Goal: Information Seeking & Learning: Learn about a topic

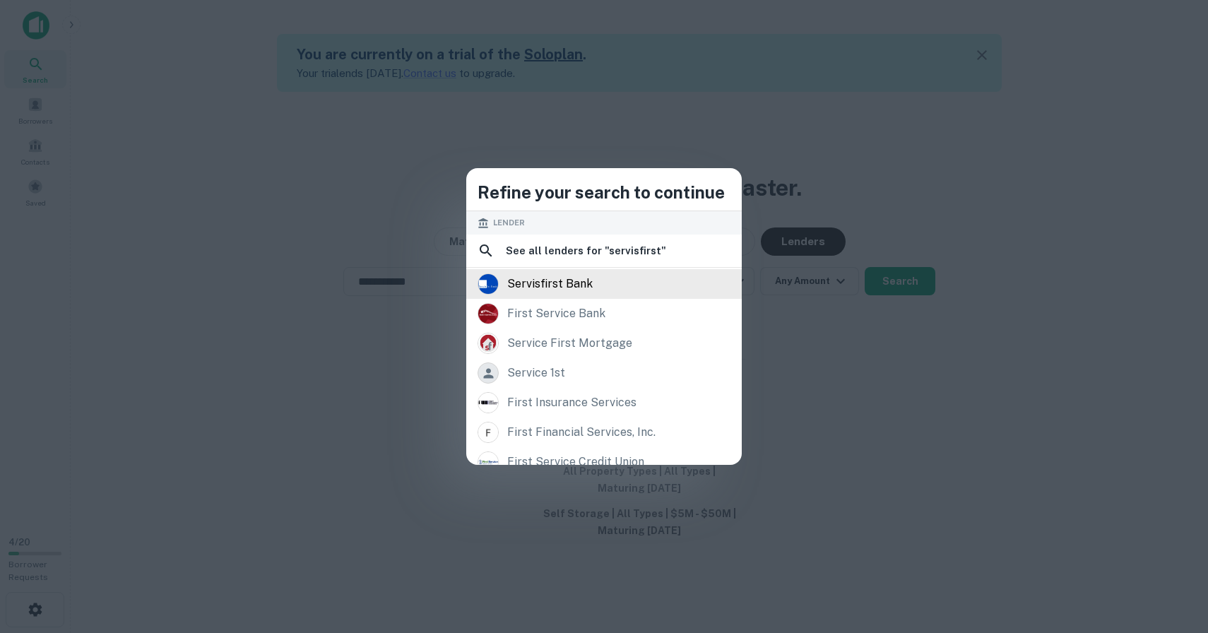
click at [641, 285] on div "servisfirst bank" at bounding box center [604, 283] width 253 height 21
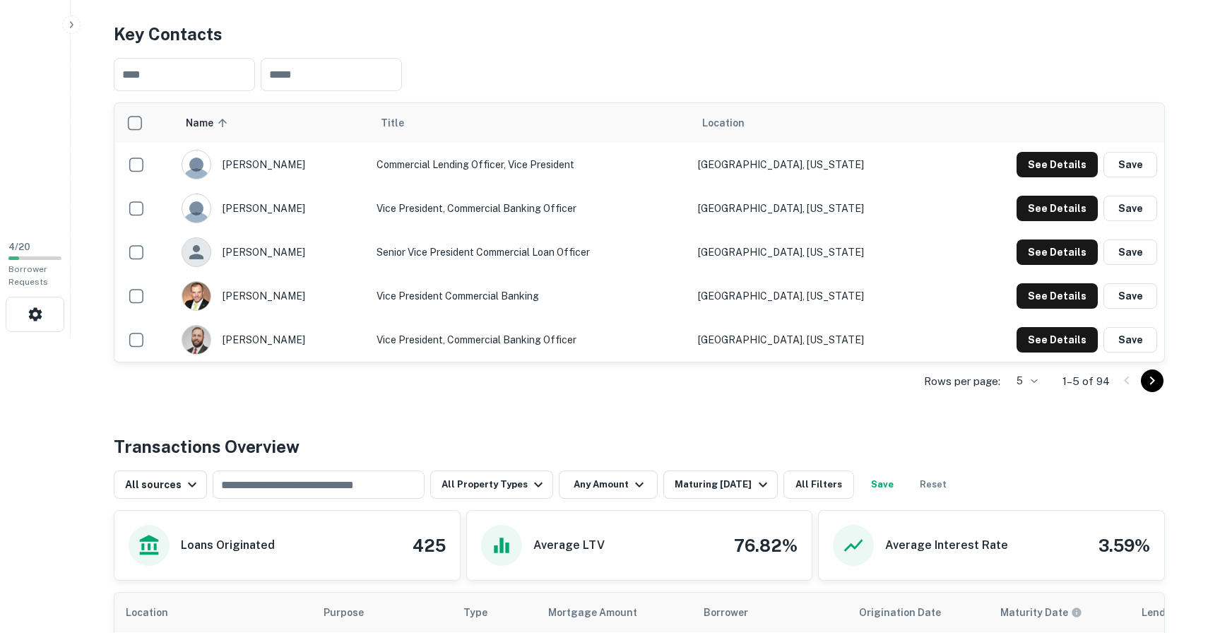
scroll to position [297, 0]
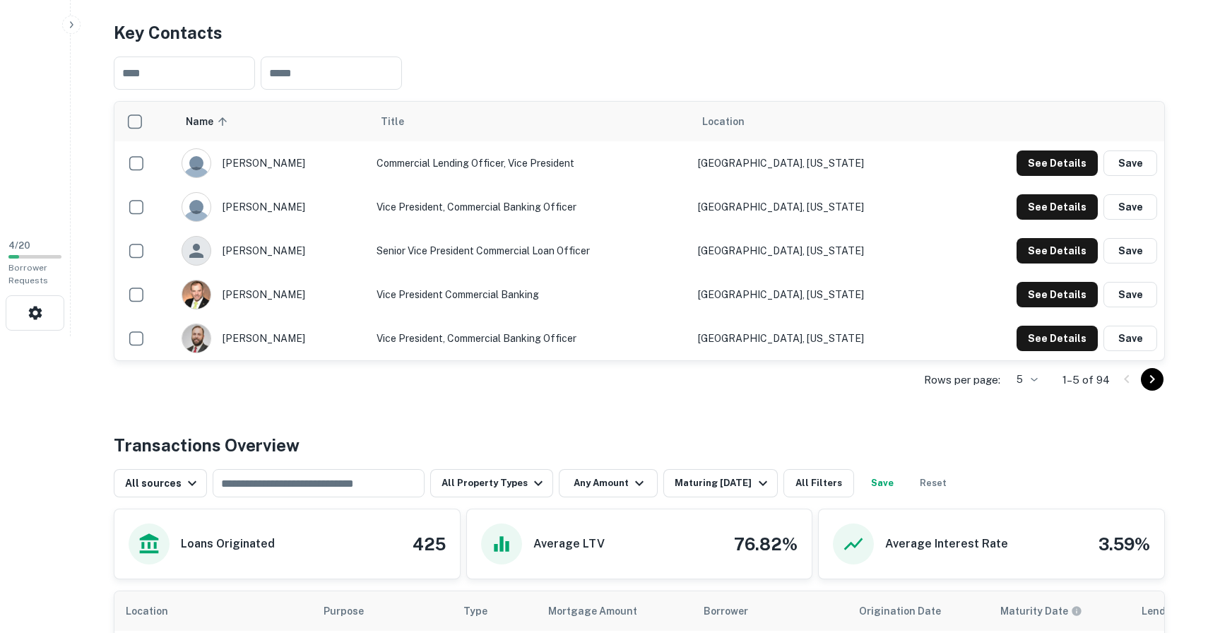
click at [1026, 336] on body "Search Borrowers Contacts Saved 4 / 20 Borrower Requests Back to search Servisf…" at bounding box center [604, 19] width 1208 height 633
click at [1018, 476] on li "50" at bounding box center [1025, 484] width 37 height 25
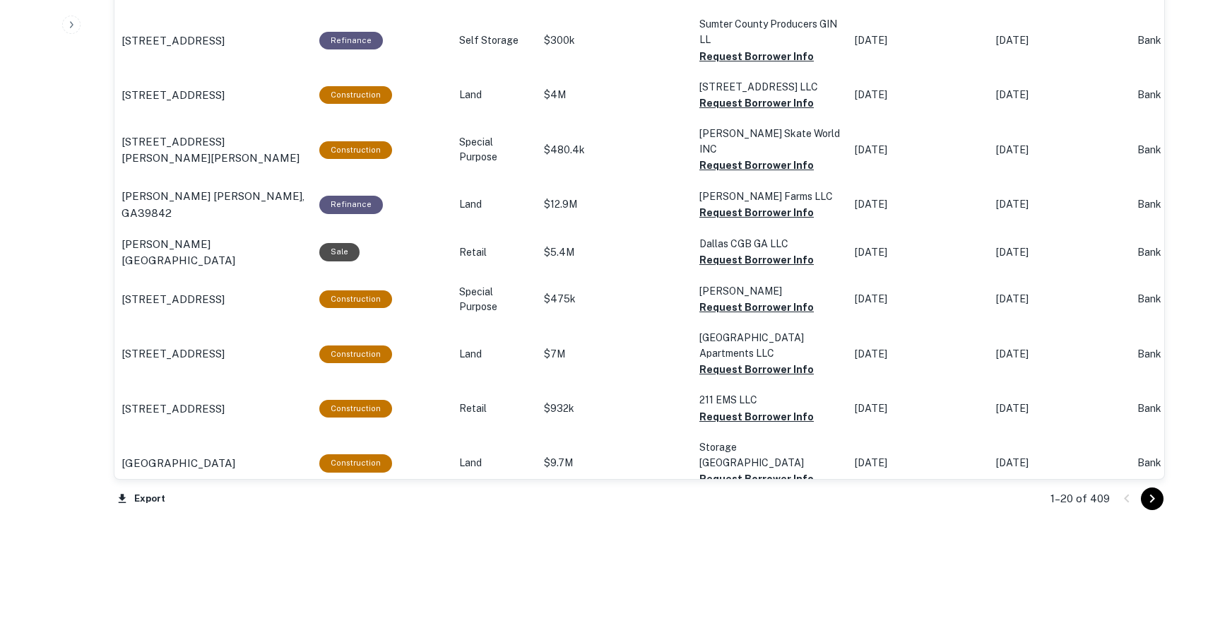
scroll to position [3442, 0]
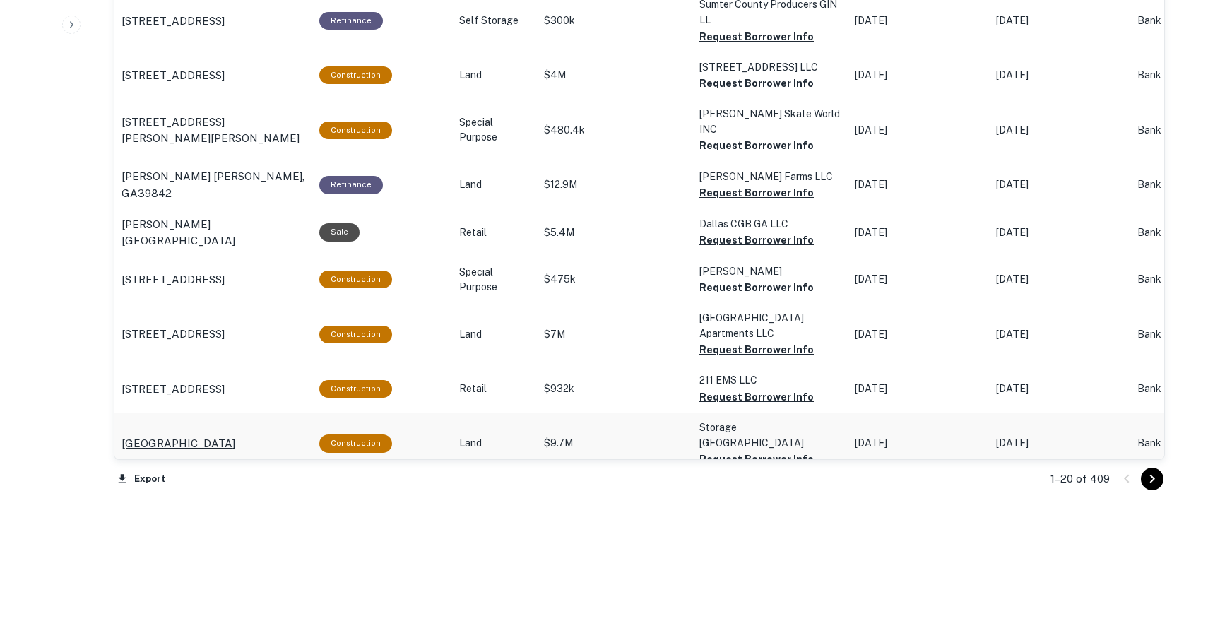
click at [182, 435] on p "Anchor Rd Altamonte Springs, FL32701" at bounding box center [178, 443] width 114 height 17
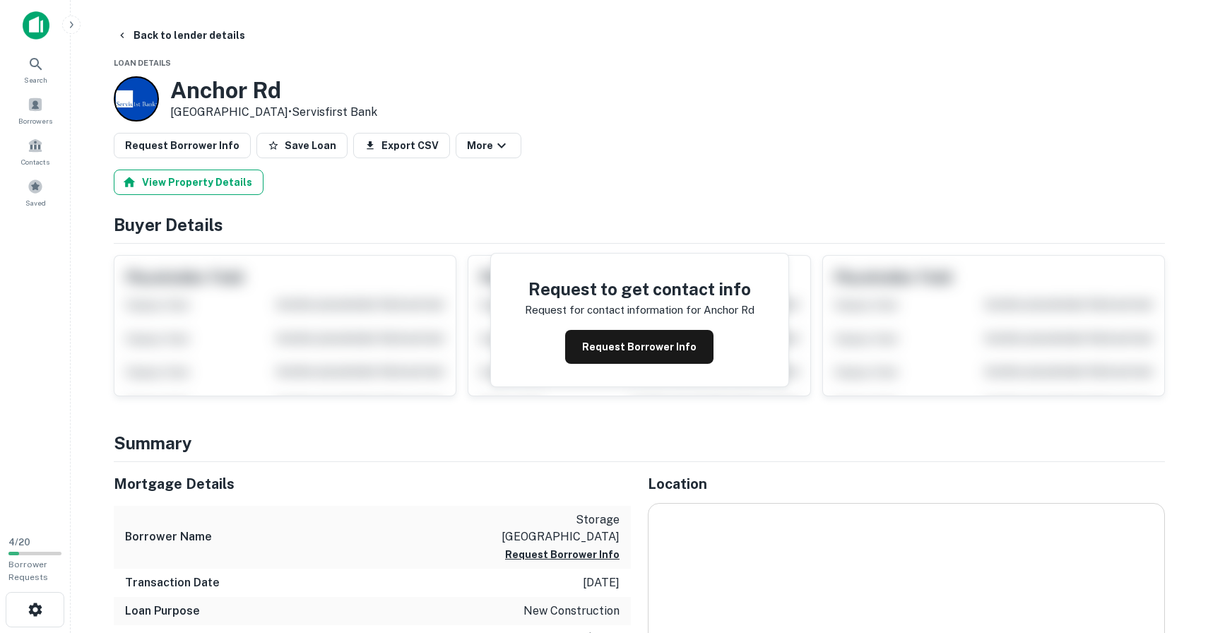
click at [210, 179] on button "View Property Details" at bounding box center [189, 182] width 150 height 25
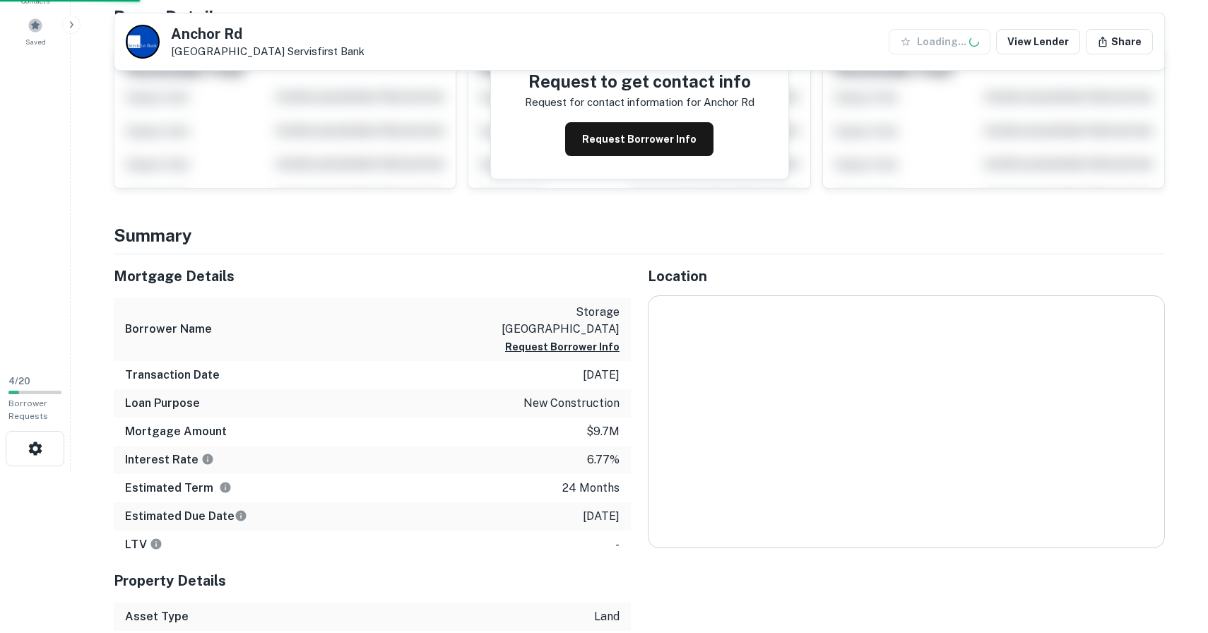
scroll to position [165, 0]
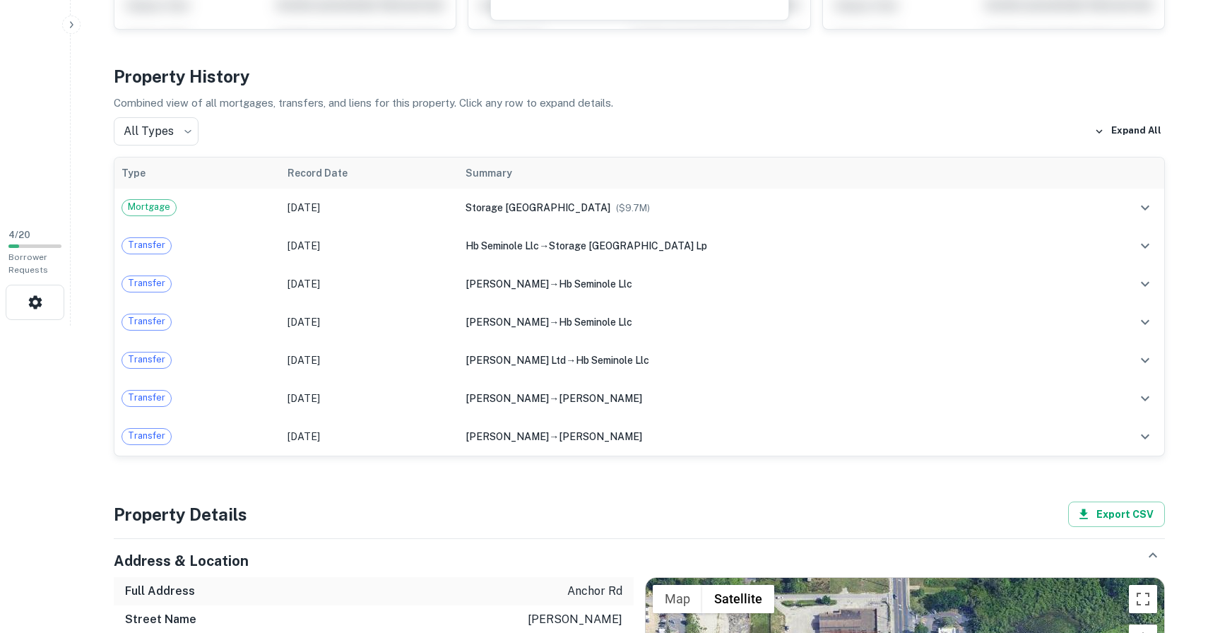
scroll to position [346, 0]
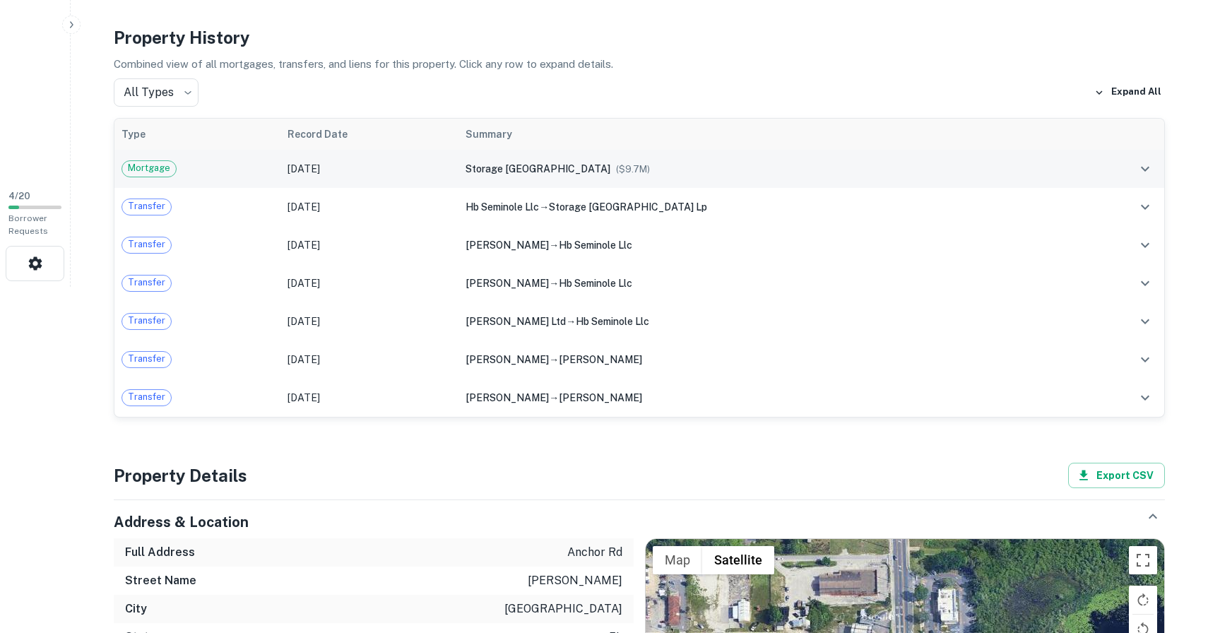
click at [1144, 165] on icon "expand row" at bounding box center [1145, 168] width 17 height 17
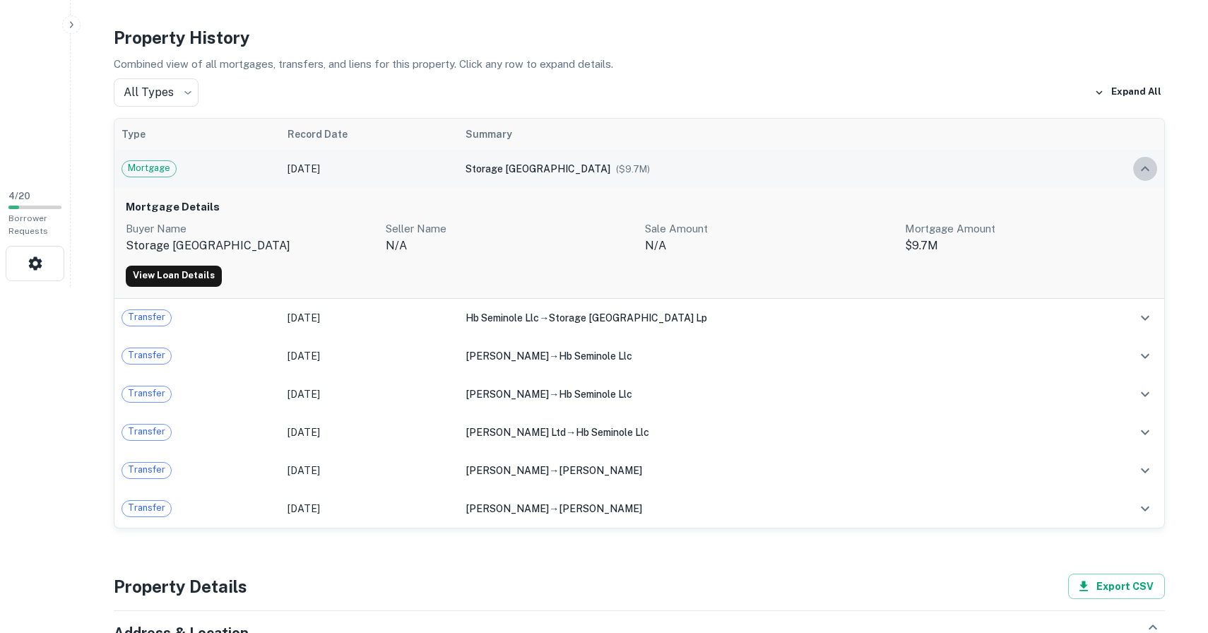
click at [1144, 165] on icon "expand row" at bounding box center [1145, 168] width 17 height 17
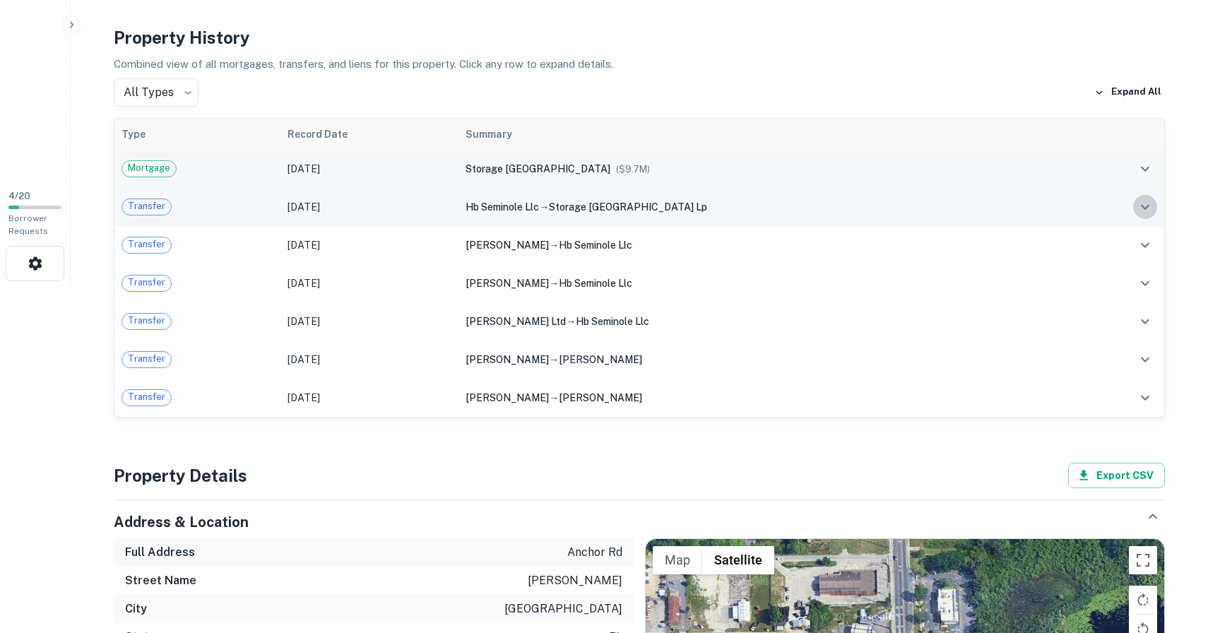
click at [1143, 209] on icon "expand row" at bounding box center [1145, 206] width 17 height 17
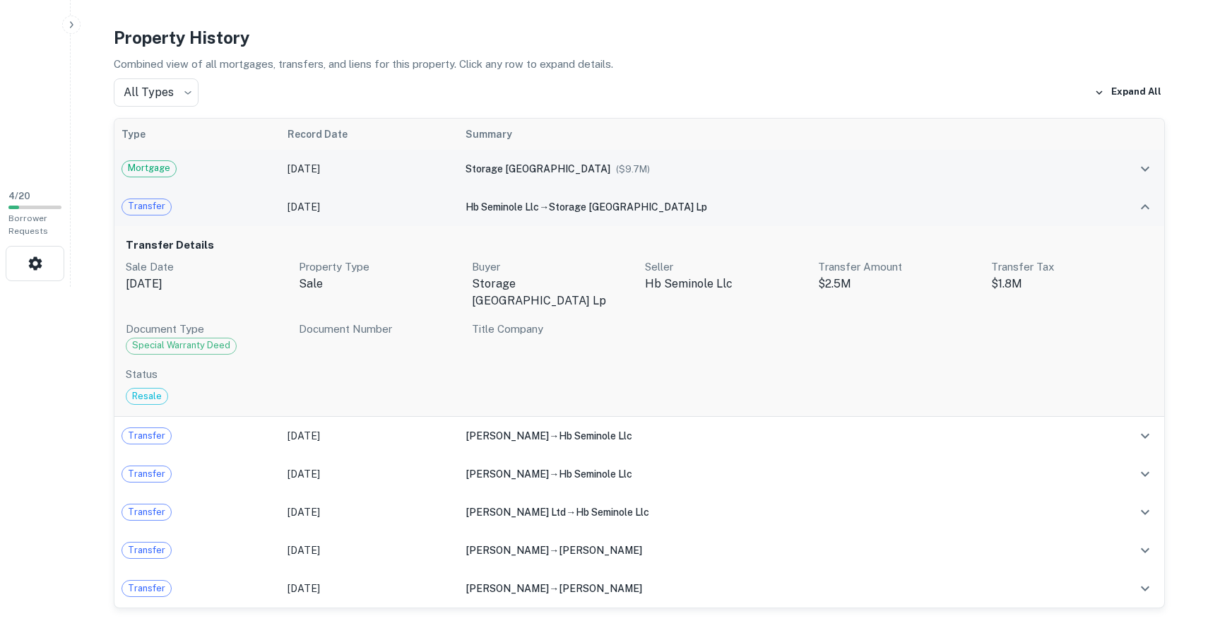
click at [1143, 209] on icon "expand row" at bounding box center [1145, 206] width 17 height 17
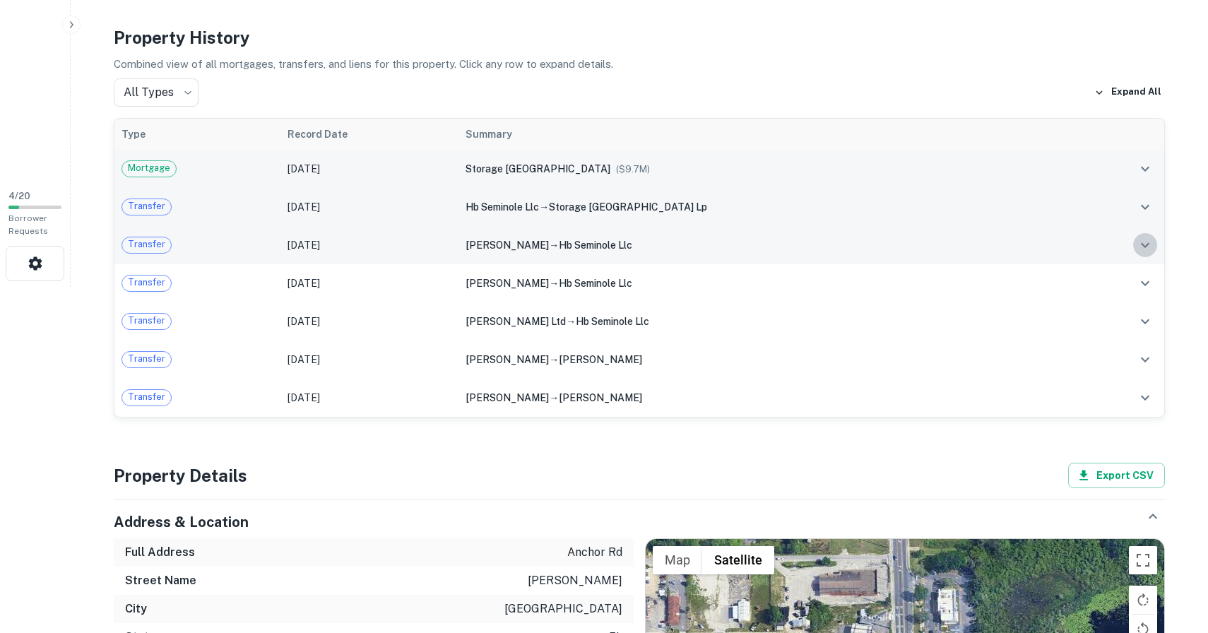
click at [1151, 253] on button "expand row" at bounding box center [1145, 245] width 24 height 24
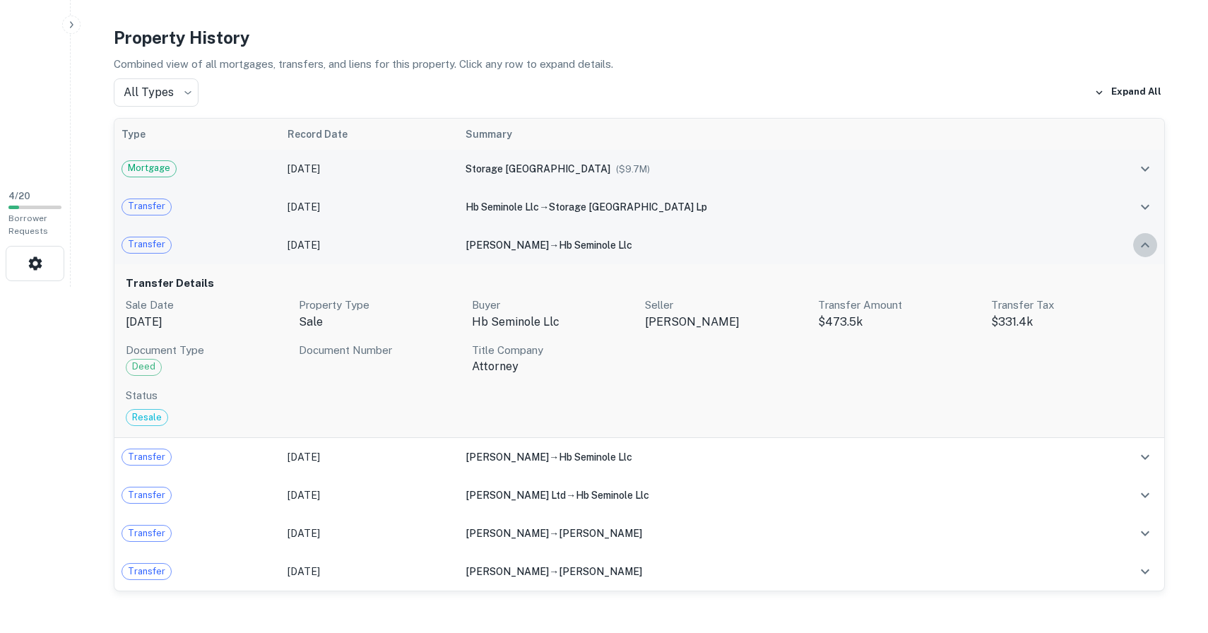
click at [1151, 253] on button "expand row" at bounding box center [1145, 245] width 24 height 24
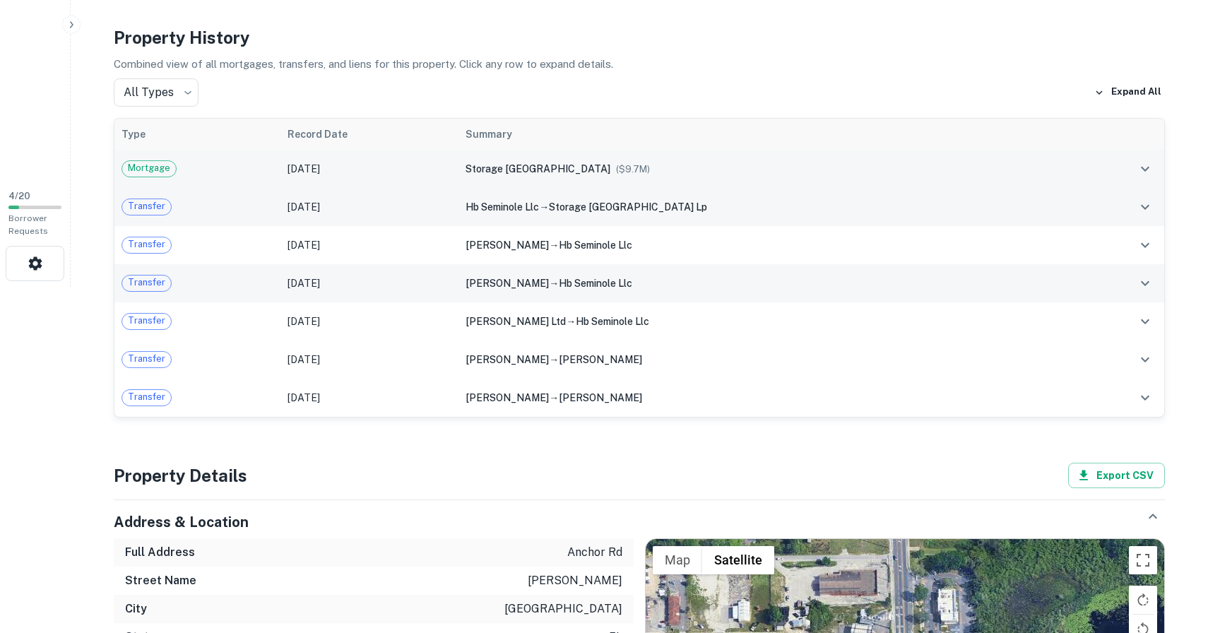
click at [1141, 275] on icon "expand row" at bounding box center [1145, 283] width 17 height 17
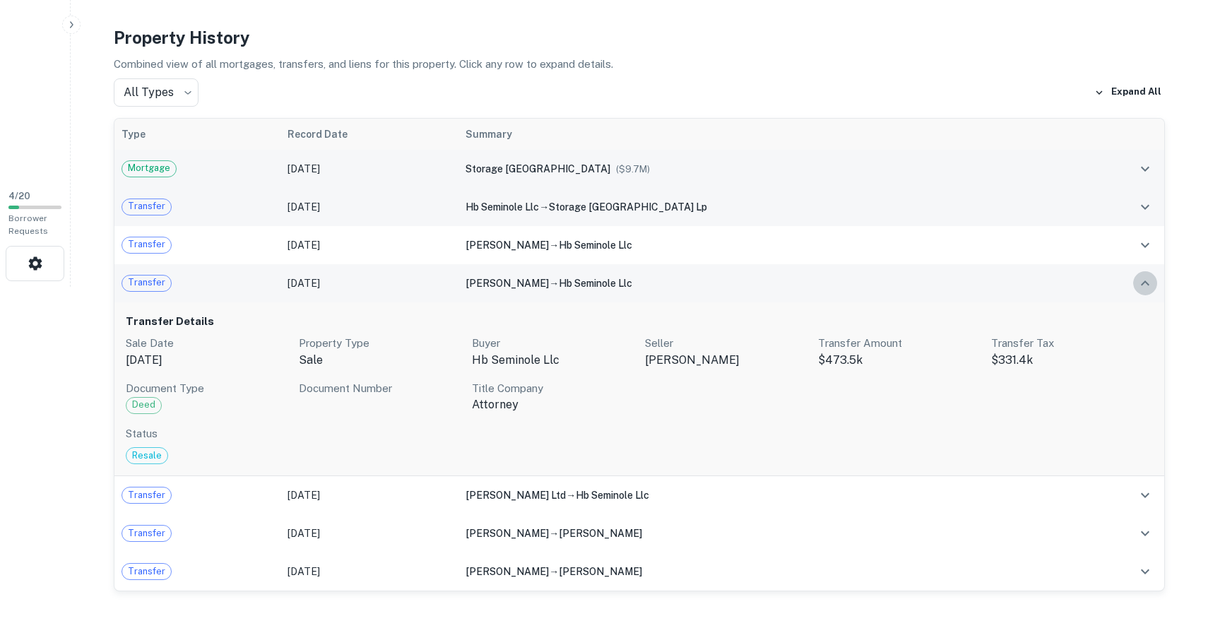
click at [1141, 278] on icon "expand row" at bounding box center [1145, 283] width 17 height 17
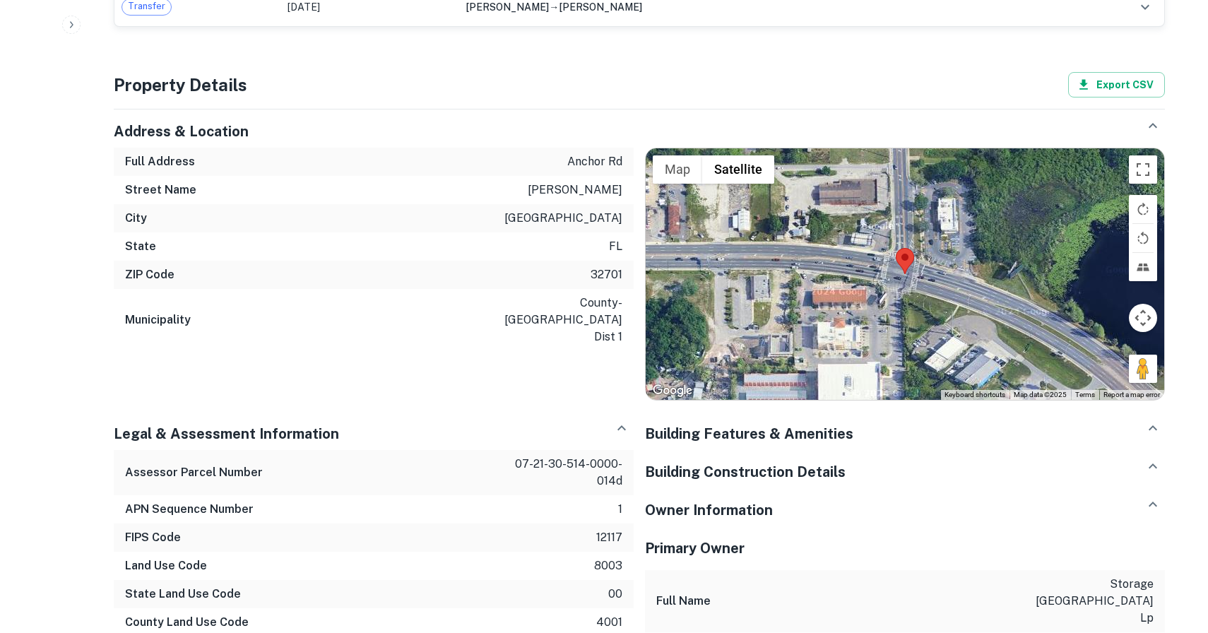
scroll to position [801, 0]
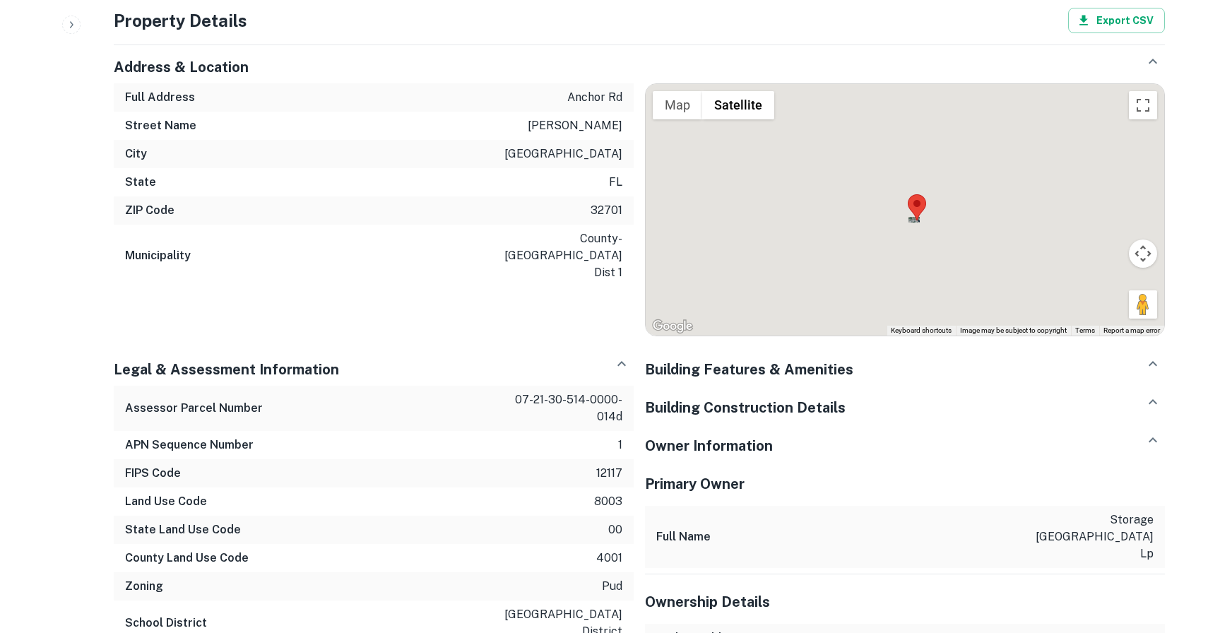
click at [871, 369] on div "Building Features & Amenities" at bounding box center [905, 364] width 520 height 32
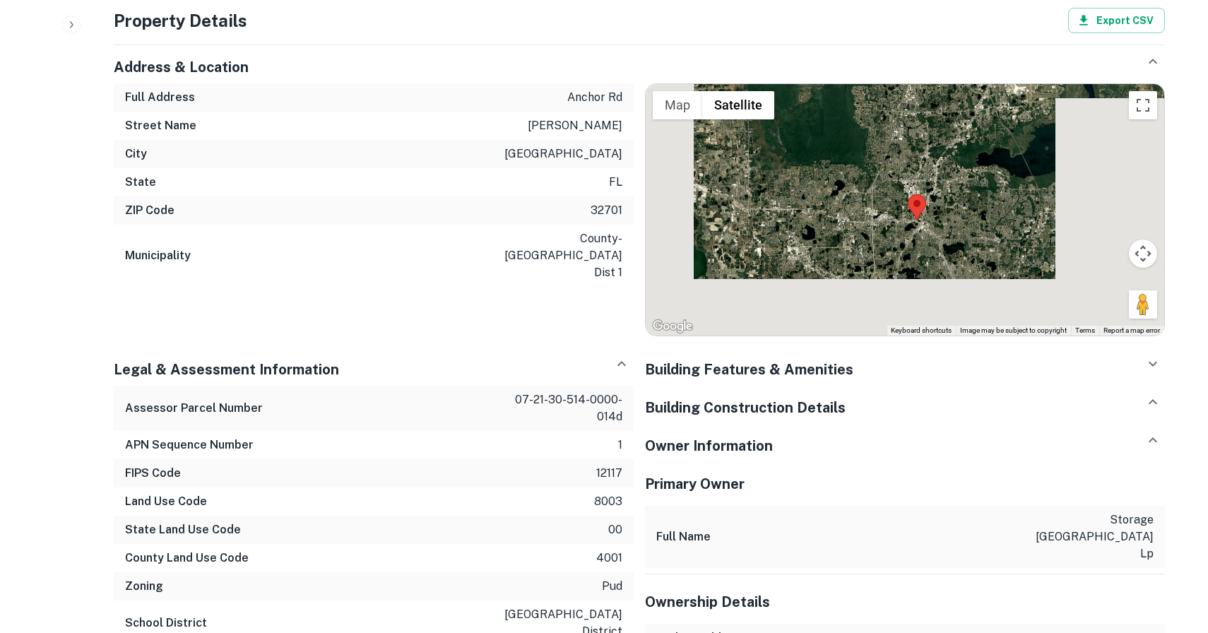
click at [871, 369] on div "Building Features & Amenities" at bounding box center [905, 364] width 520 height 32
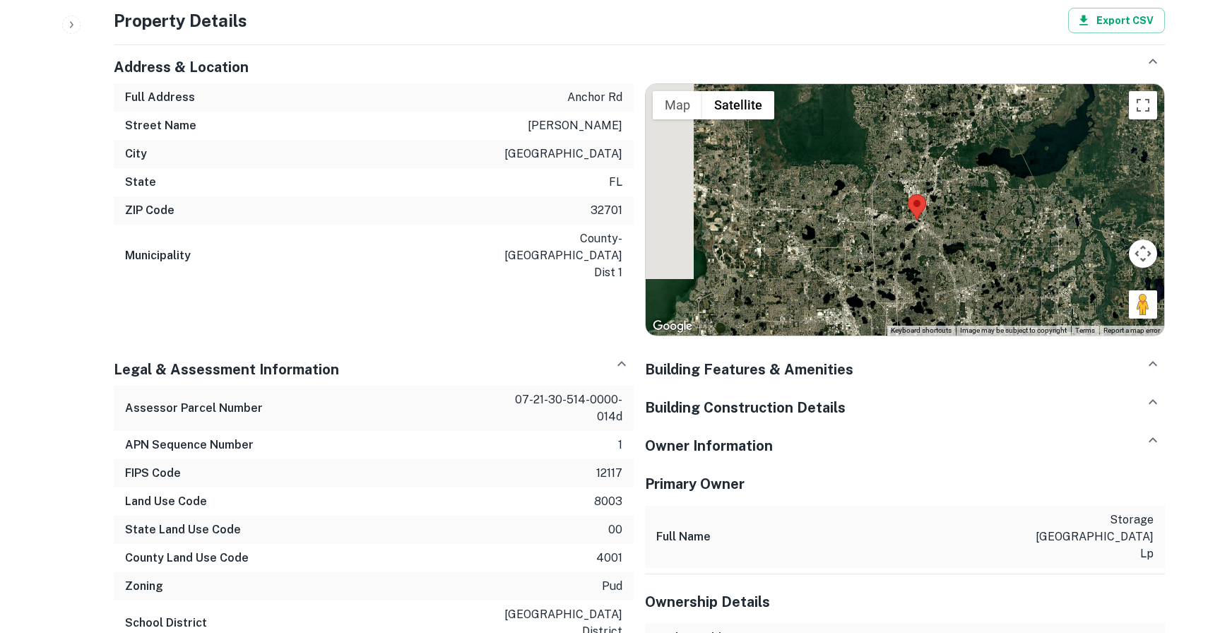
click at [852, 405] on div "Building Construction Details" at bounding box center [905, 402] width 520 height 32
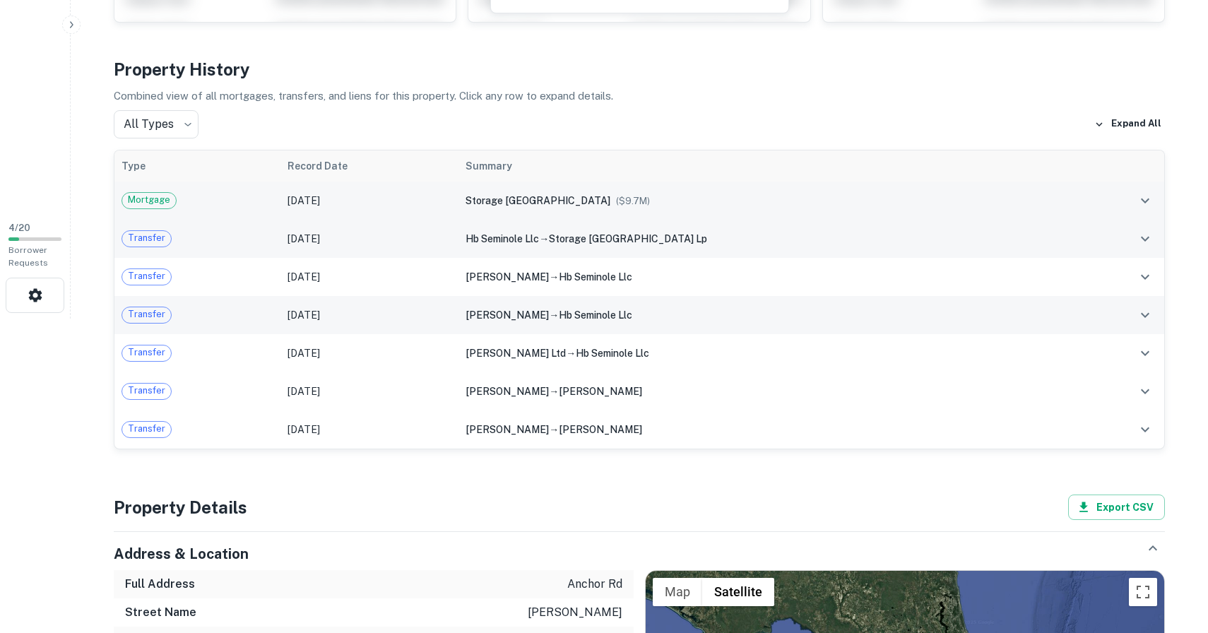
scroll to position [306, 0]
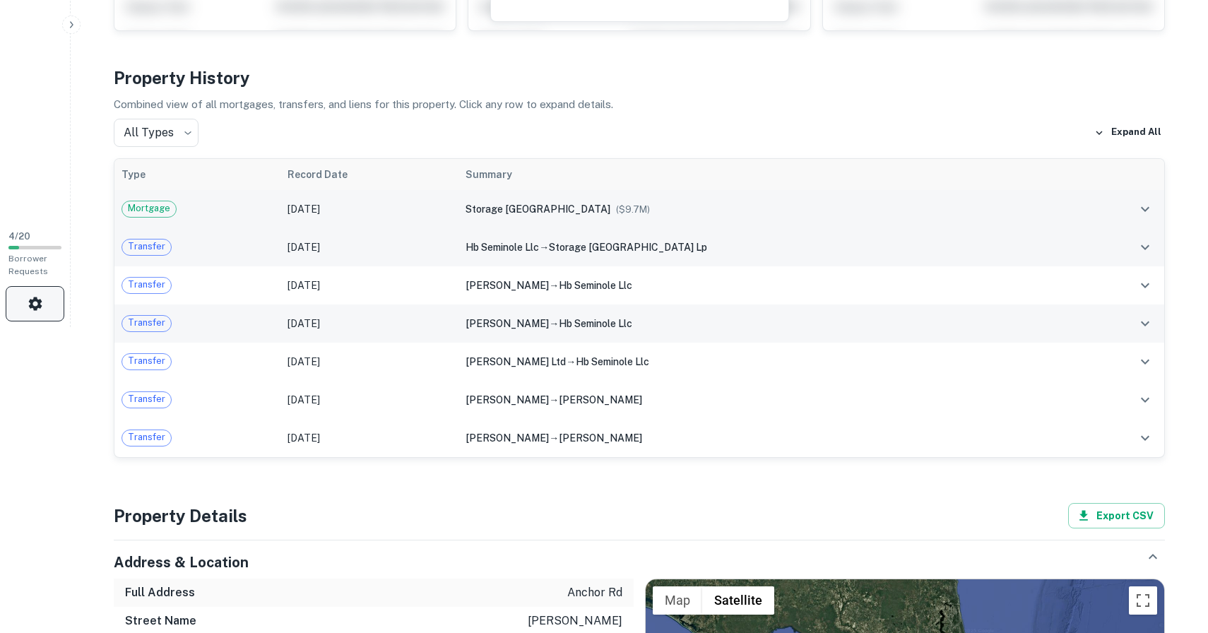
click at [33, 310] on icon "button" at bounding box center [35, 303] width 17 height 17
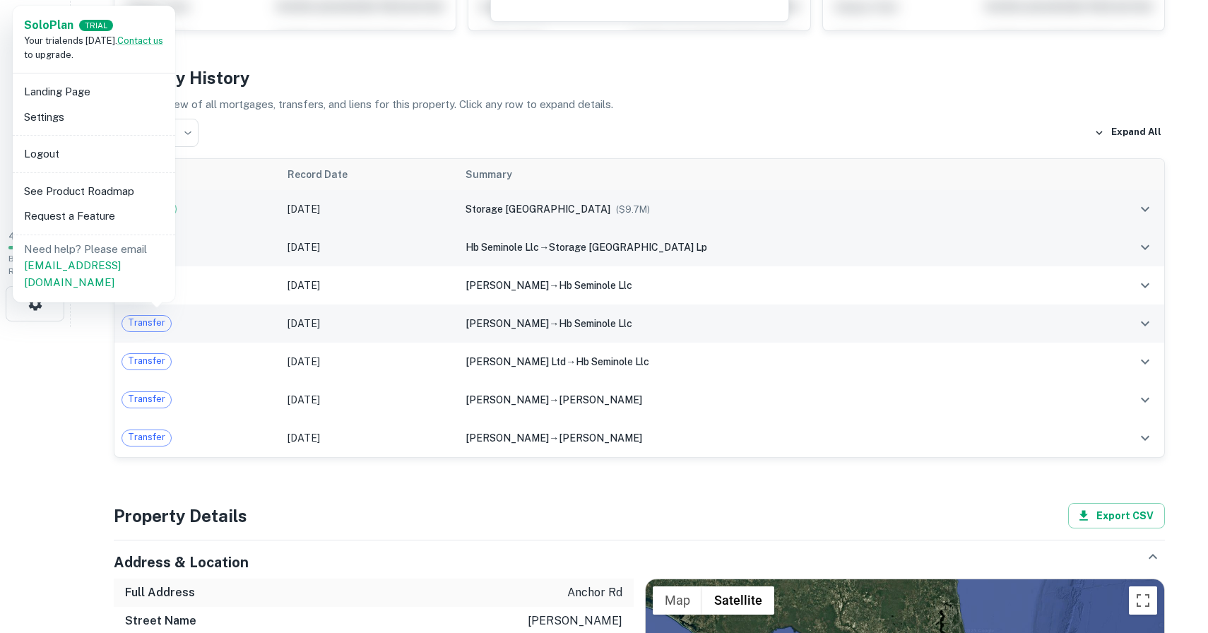
click at [43, 348] on div at bounding box center [604, 316] width 1208 height 633
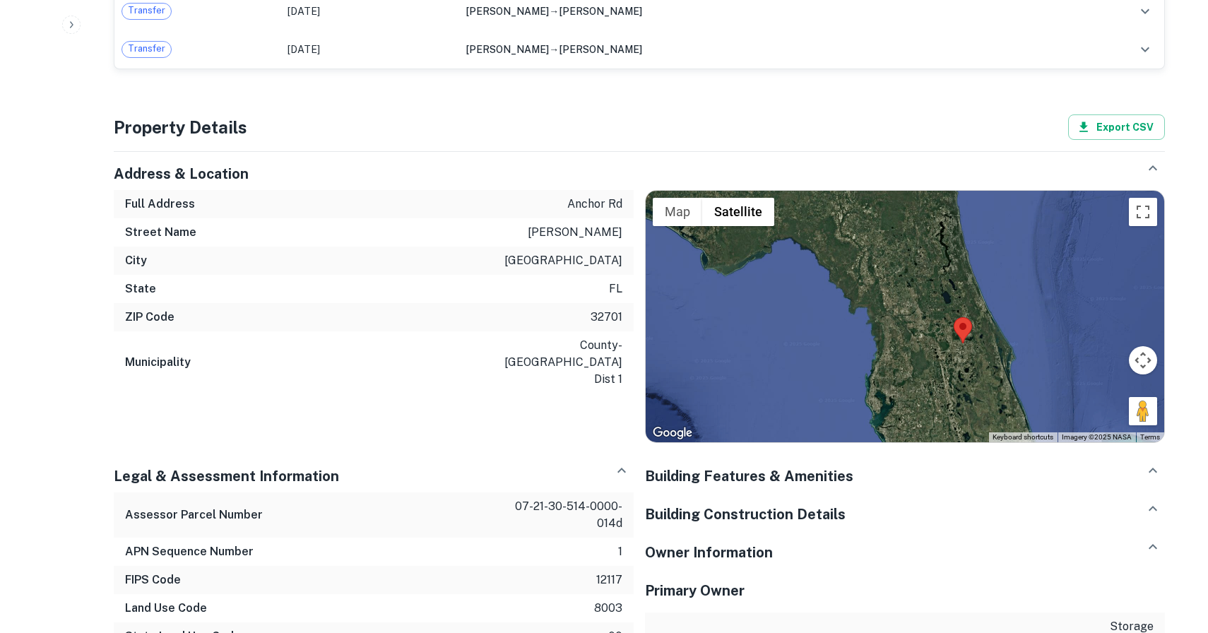
scroll to position [0, 0]
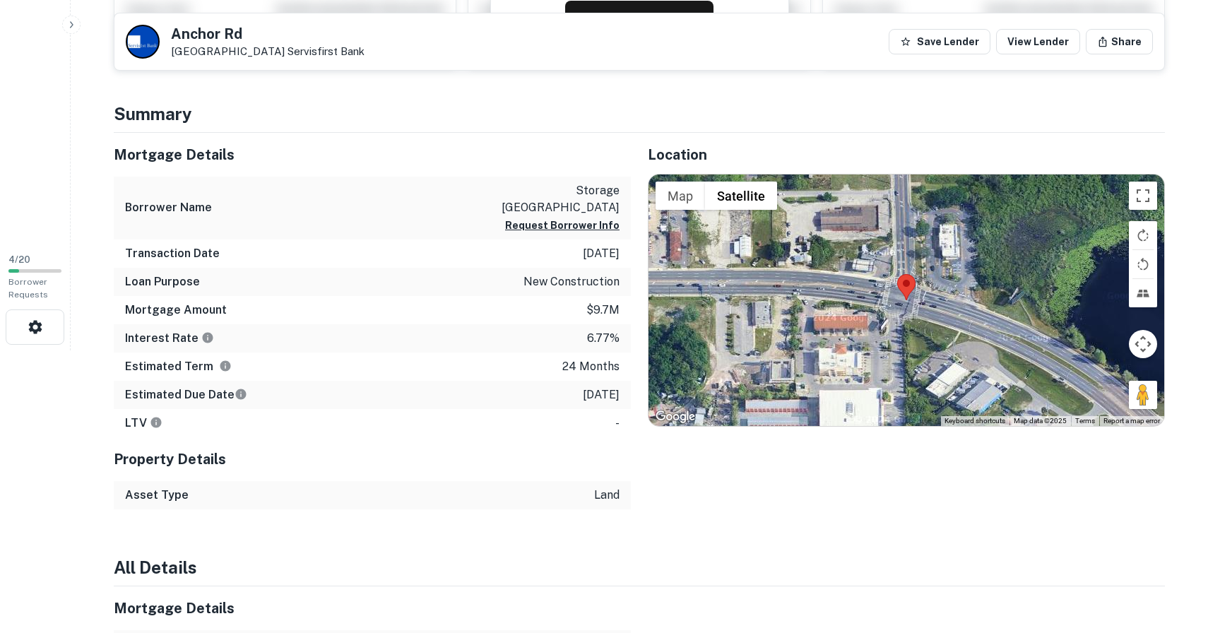
scroll to position [284, 0]
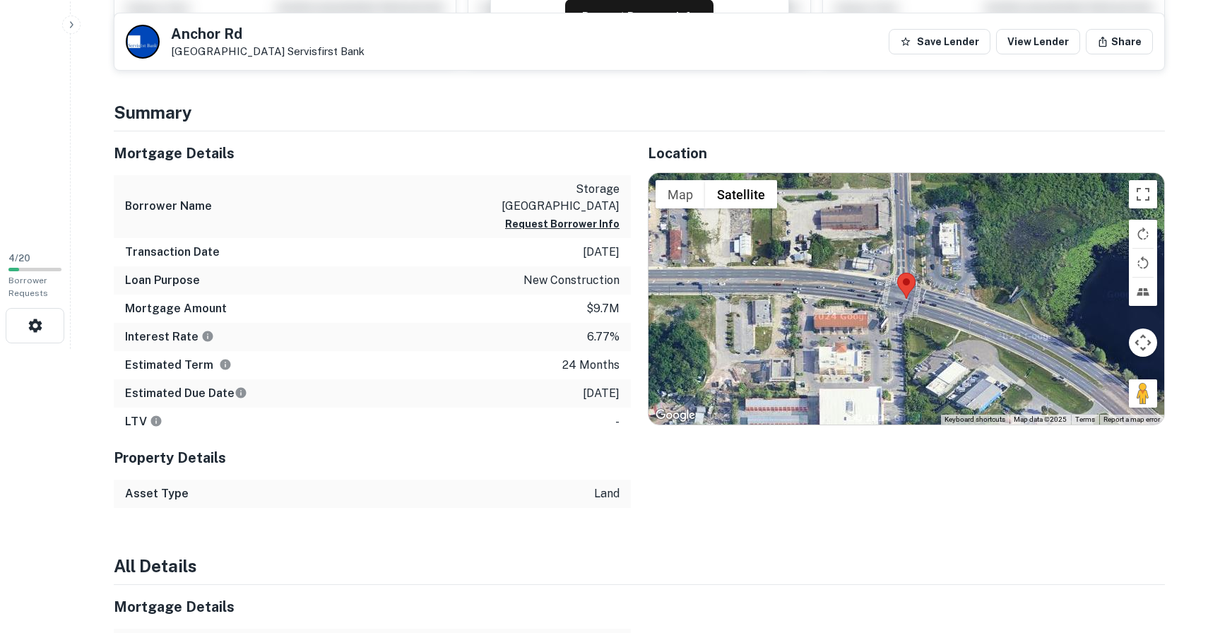
click at [76, 27] on icon "button" at bounding box center [71, 24] width 11 height 11
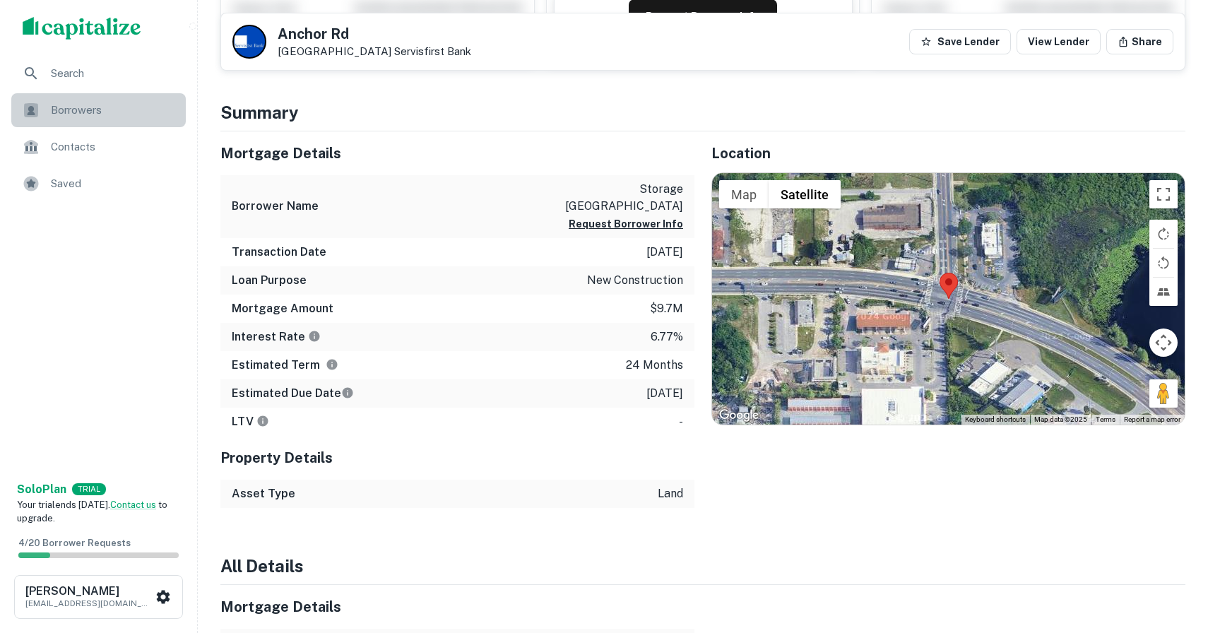
click at [90, 114] on span "Borrowers" at bounding box center [114, 110] width 126 height 17
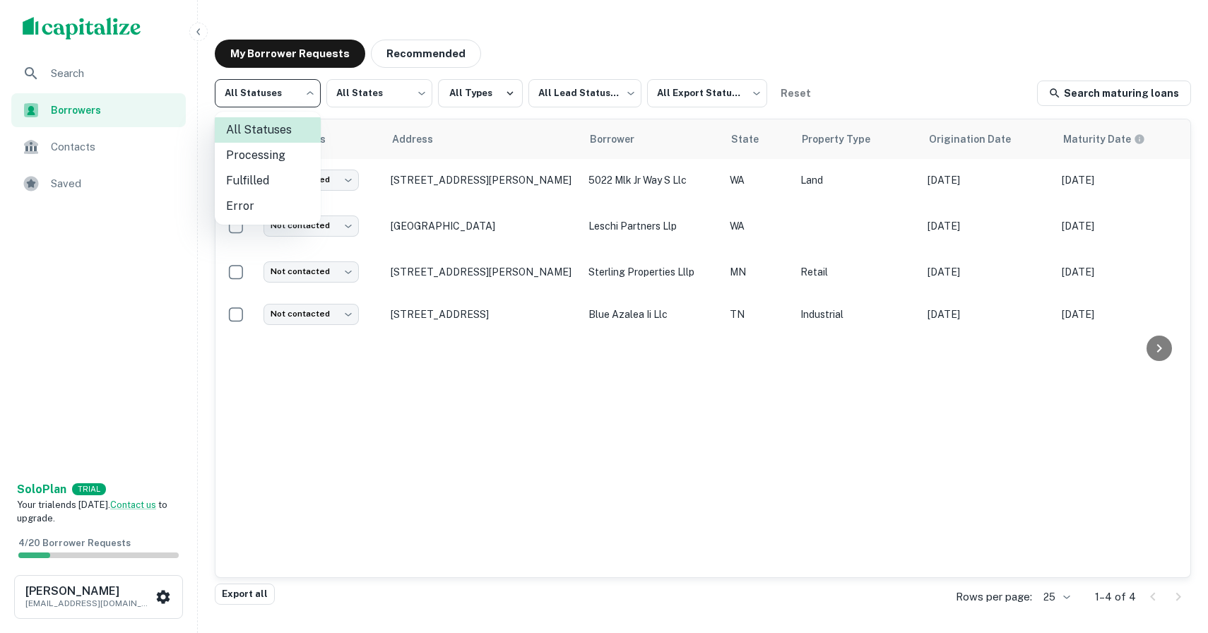
click at [287, 106] on body "Search Borrowers Contacts Saved Solo Plan TRIAL Your trial ends [DATE]. Contact…" at bounding box center [604, 316] width 1208 height 633
click at [344, 97] on div at bounding box center [604, 316] width 1208 height 633
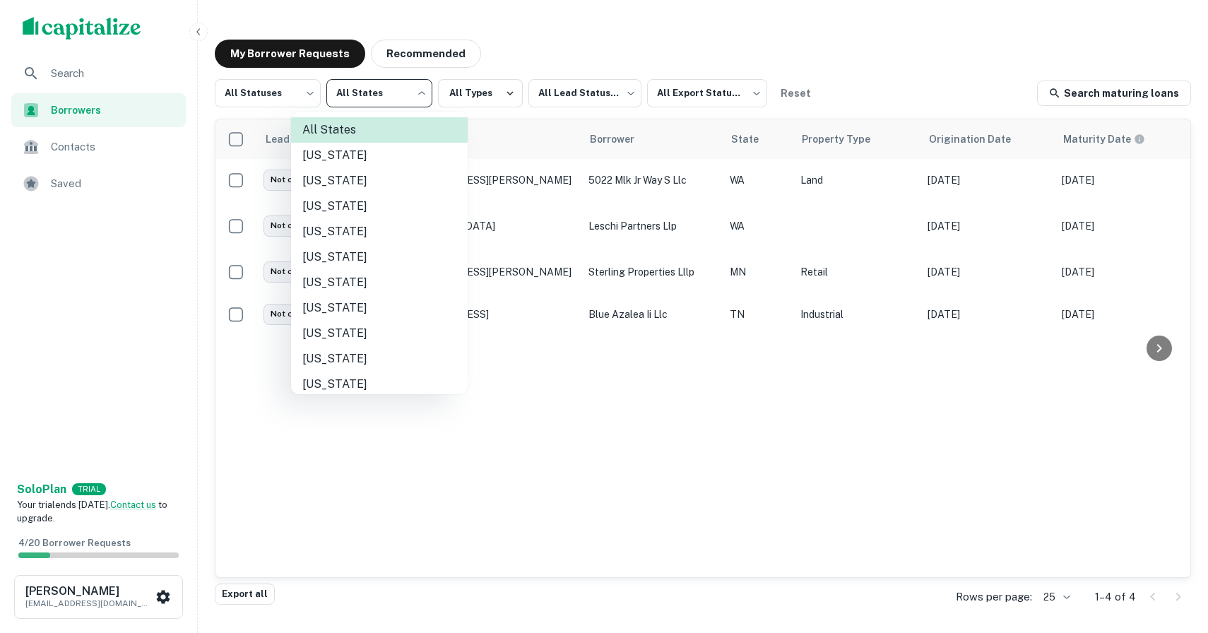
click at [344, 97] on body "Search Borrowers Contacts Saved Solo Plan TRIAL Your trial ends in 6 days. Cont…" at bounding box center [604, 316] width 1208 height 633
click at [484, 89] on div at bounding box center [604, 316] width 1208 height 633
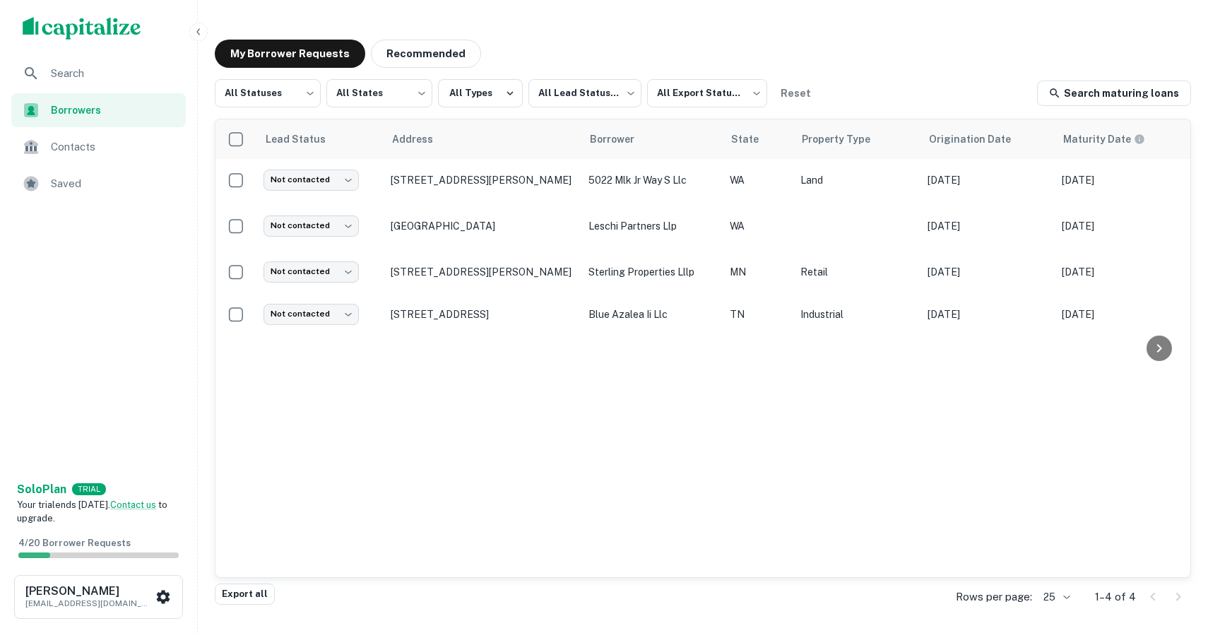
click at [484, 82] on div "All States Alabama Alaska Arizona Arkansas California Colorado Connecticut Dela…" at bounding box center [604, 316] width 1208 height 633
click at [484, 82] on button "All Types" at bounding box center [480, 93] width 85 height 28
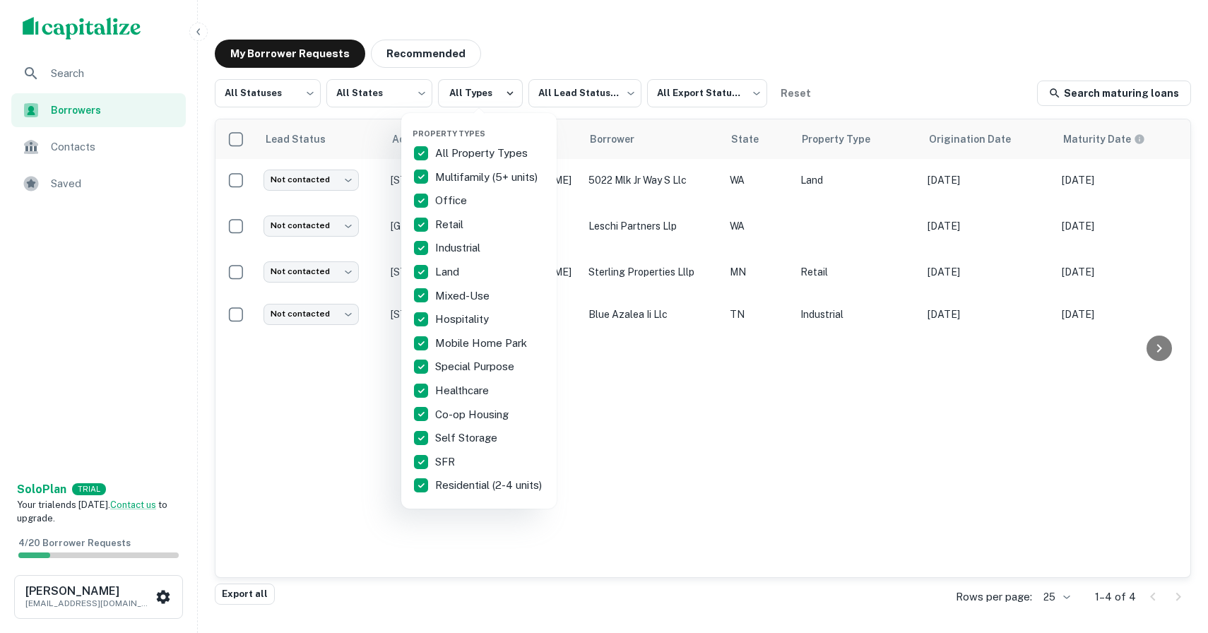
click at [557, 30] on div at bounding box center [604, 316] width 1208 height 633
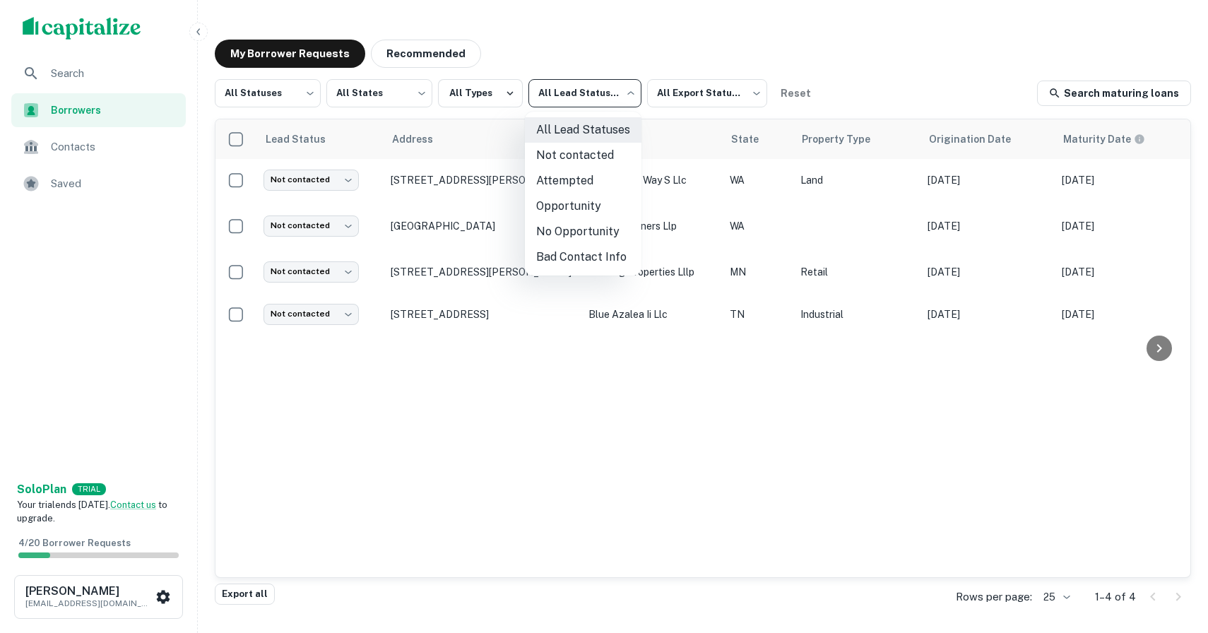
click at [575, 84] on body "Search Borrowers Contacts Saved Solo Plan TRIAL Your trial ends in 6 days. Cont…" at bounding box center [604, 316] width 1208 height 633
click at [674, 94] on div at bounding box center [604, 316] width 1208 height 633
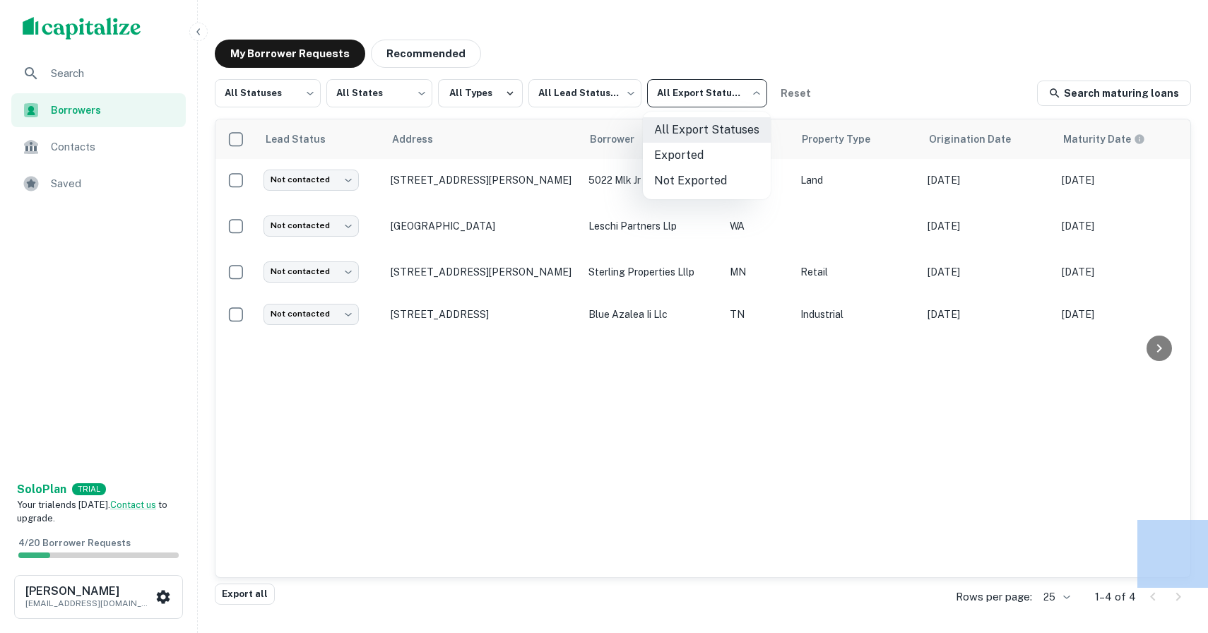
click at [674, 94] on body "Search Borrowers Contacts Saved Solo Plan TRIAL Your trial ends in 6 days. Cont…" at bounding box center [604, 316] width 1208 height 633
click at [674, 94] on div at bounding box center [604, 316] width 1208 height 633
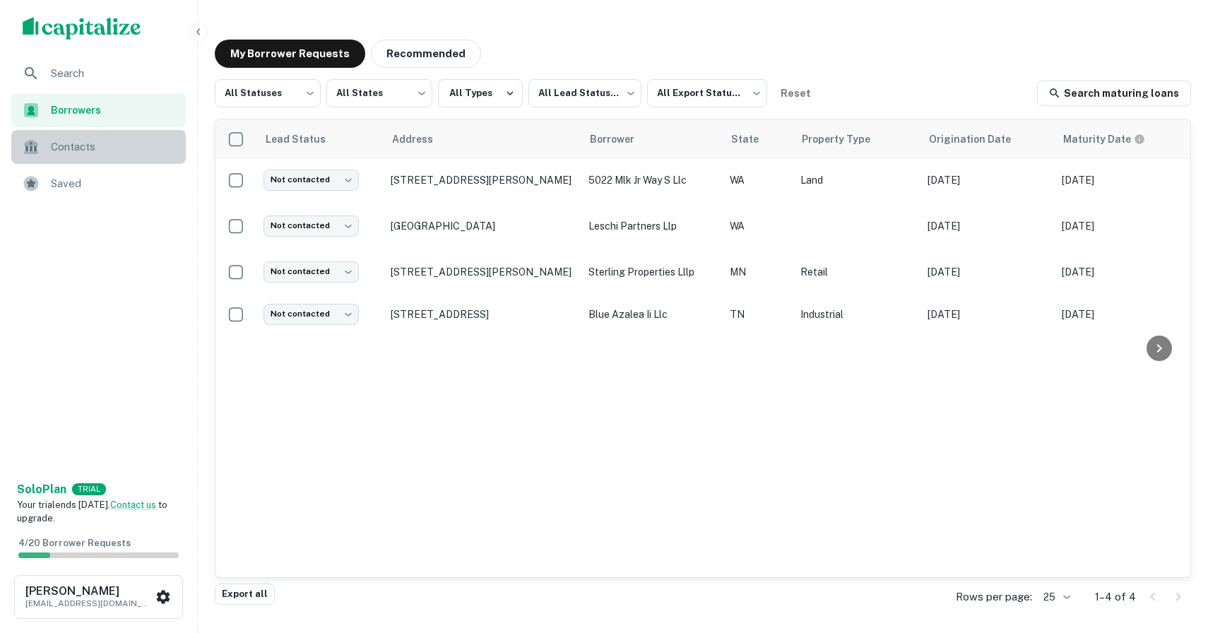
click at [82, 141] on span "Contacts" at bounding box center [114, 146] width 126 height 17
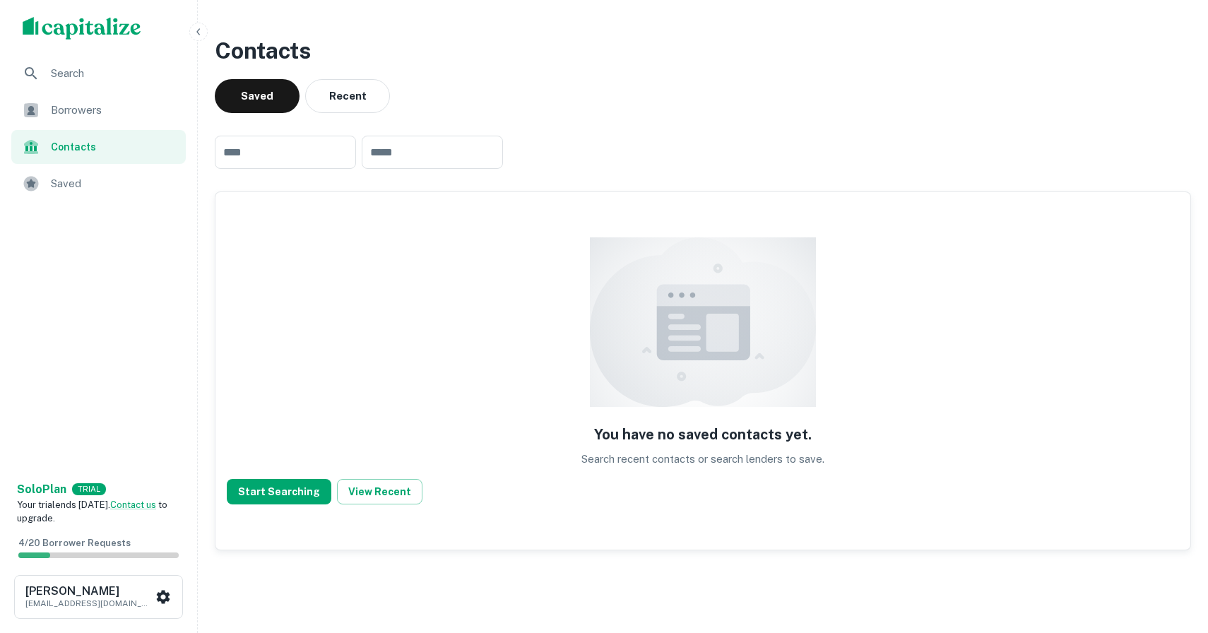
click at [76, 77] on span "Search" at bounding box center [114, 73] width 126 height 17
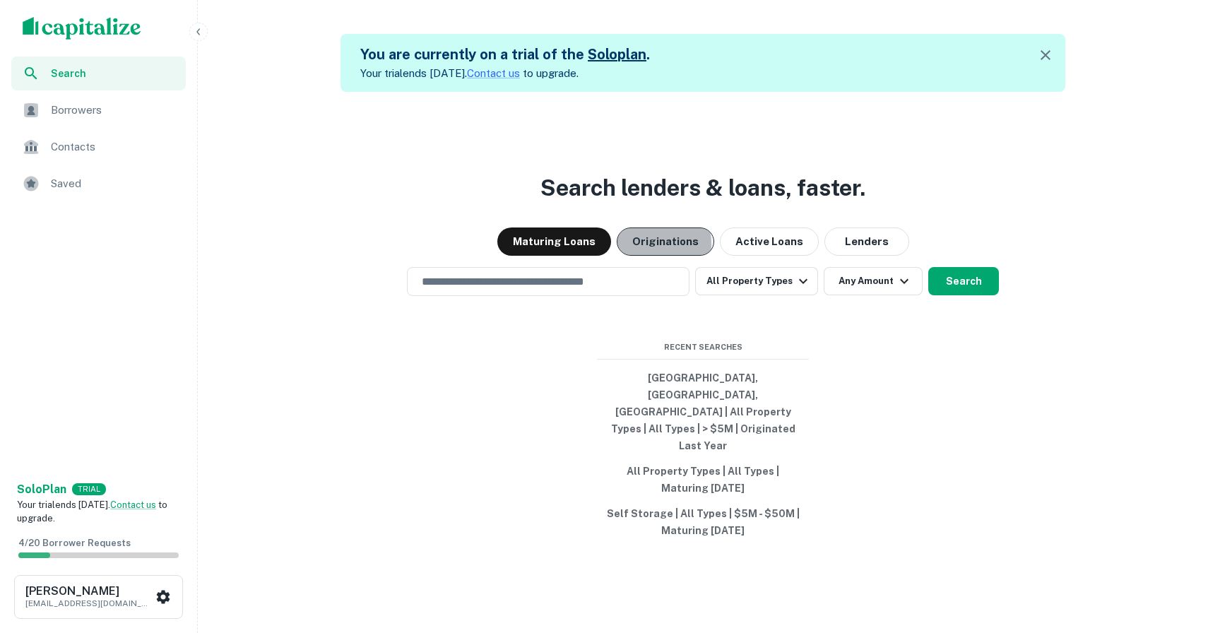
click at [642, 256] on button "Originations" at bounding box center [665, 241] width 97 height 28
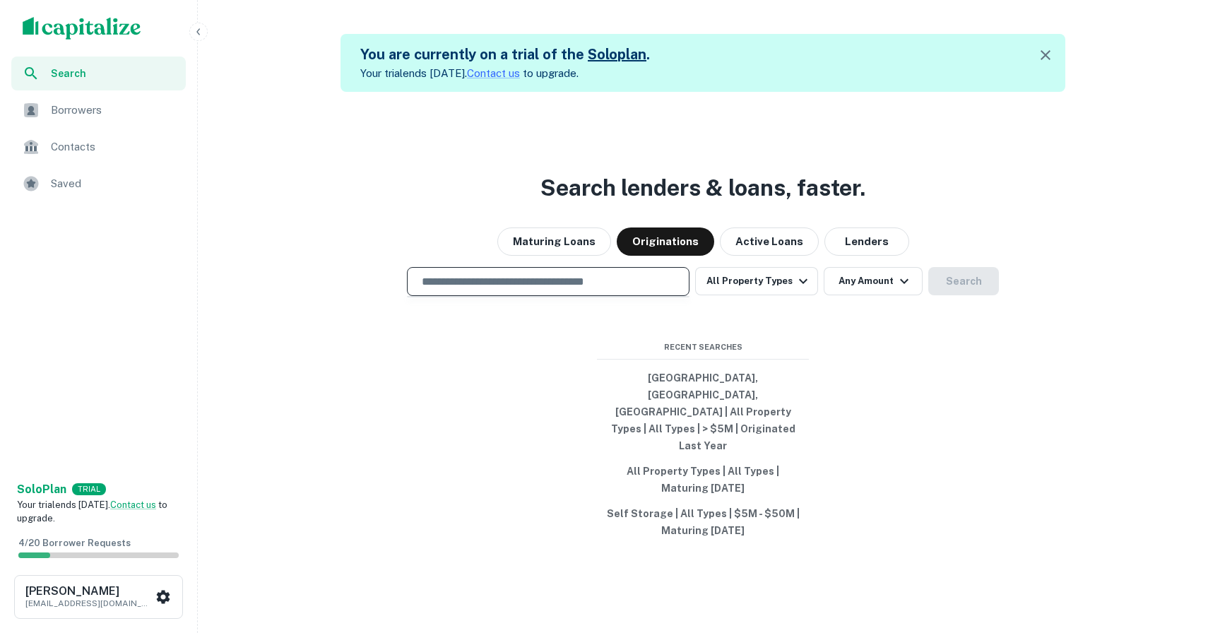
click at [627, 290] on input "text" at bounding box center [548, 281] width 270 height 16
click at [731, 295] on button "All Property Types" at bounding box center [756, 281] width 123 height 28
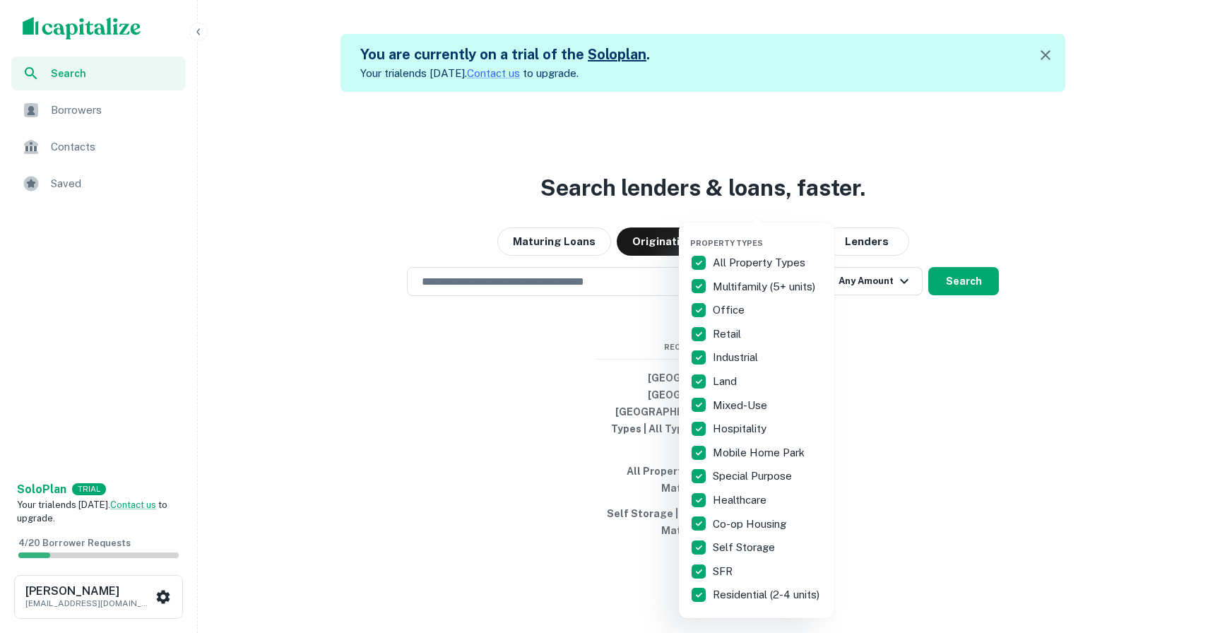
click at [615, 302] on div at bounding box center [604, 316] width 1208 height 633
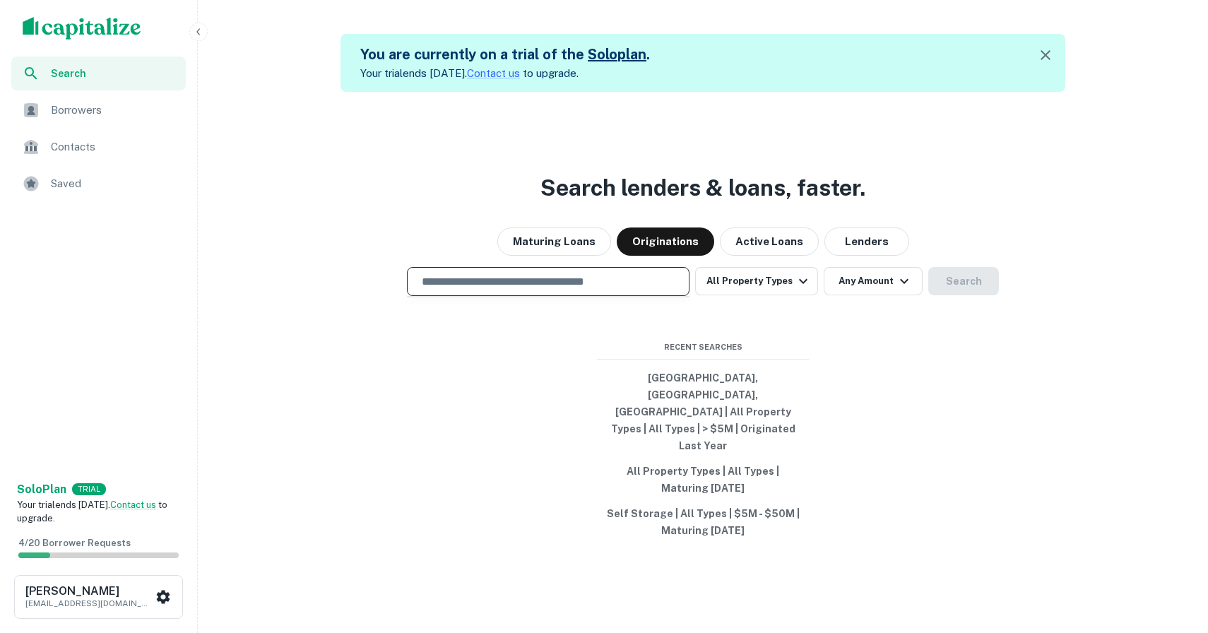
click at [582, 290] on input "text" at bounding box center [548, 281] width 270 height 16
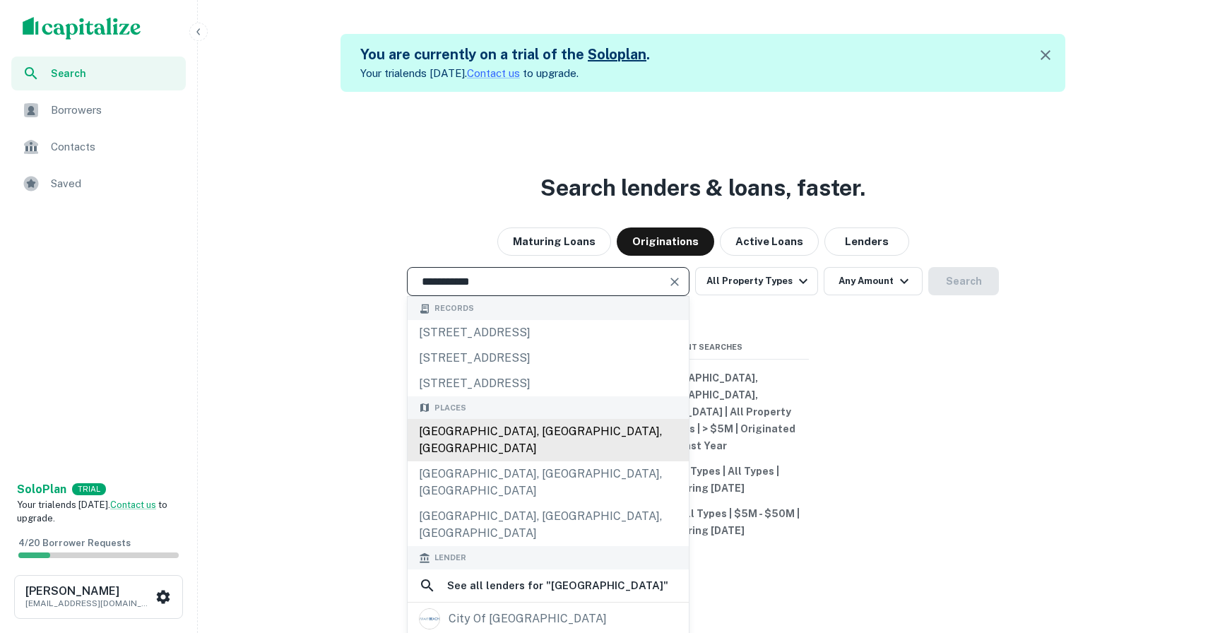
click at [549, 461] on div "[GEOGRAPHIC_DATA], [GEOGRAPHIC_DATA], [GEOGRAPHIC_DATA]" at bounding box center [548, 440] width 281 height 42
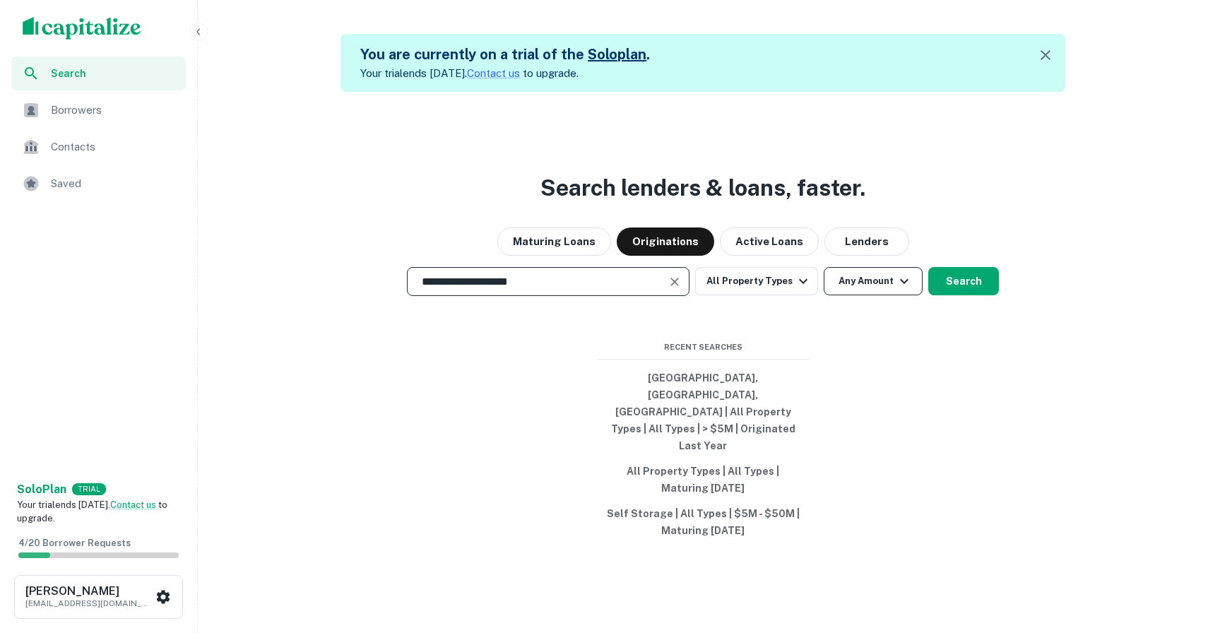
type input "**********"
click at [862, 295] on button "Any Amount" at bounding box center [873, 281] width 99 height 28
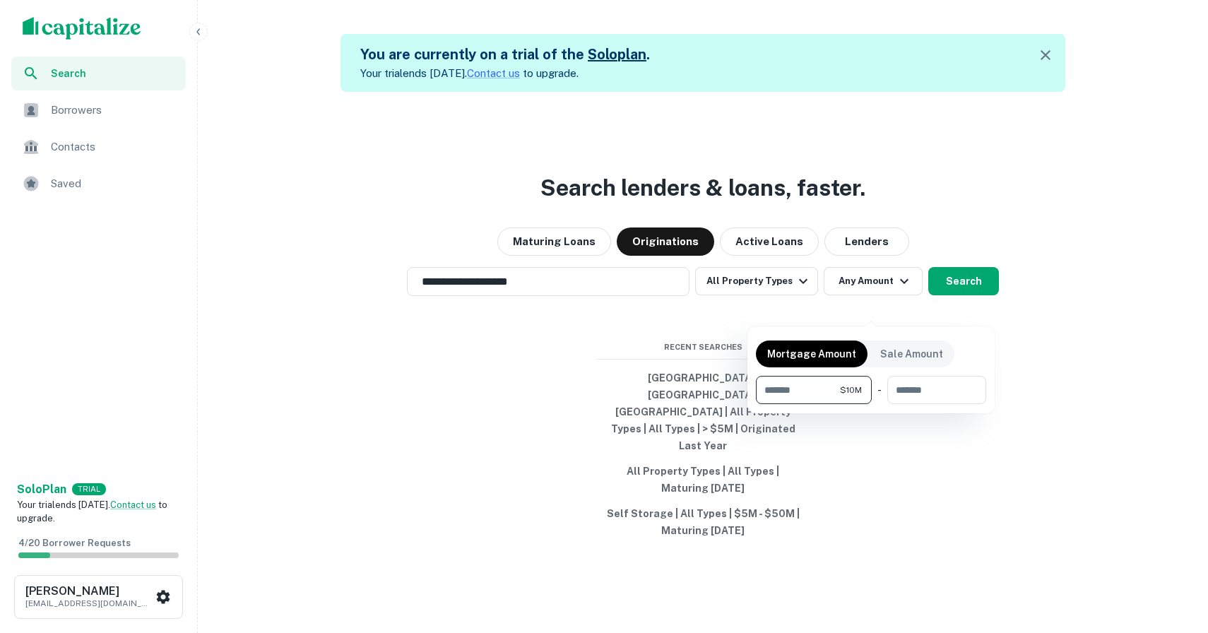
type input "********"
click at [961, 313] on div at bounding box center [604, 316] width 1208 height 633
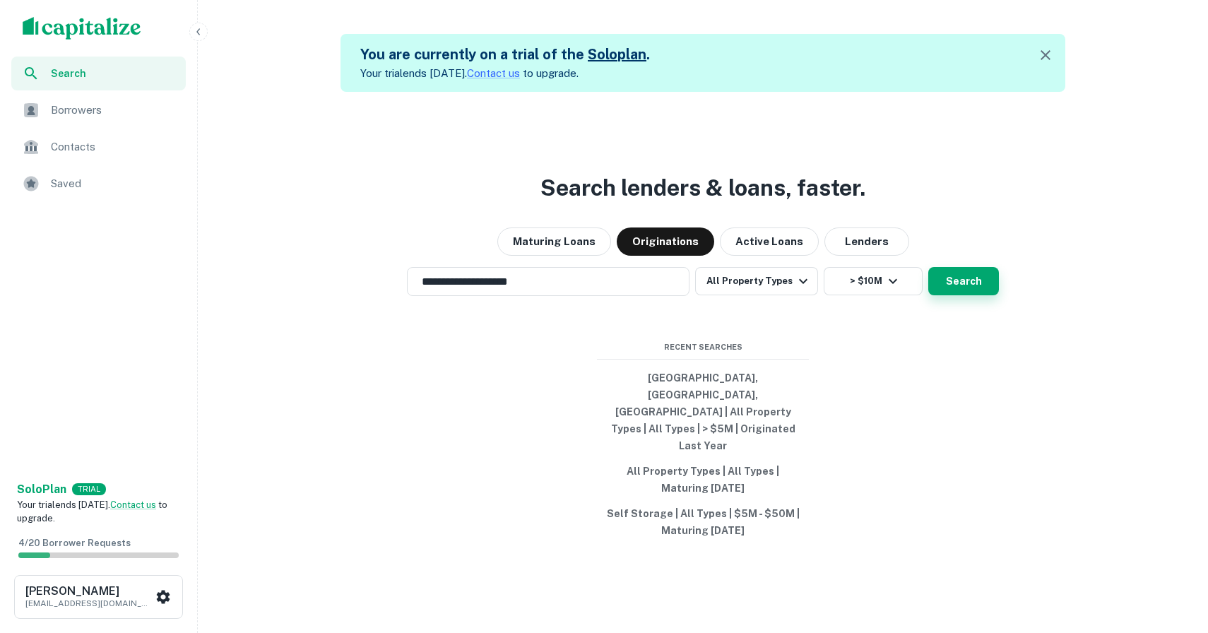
click at [973, 295] on button "Search" at bounding box center [963, 281] width 71 height 28
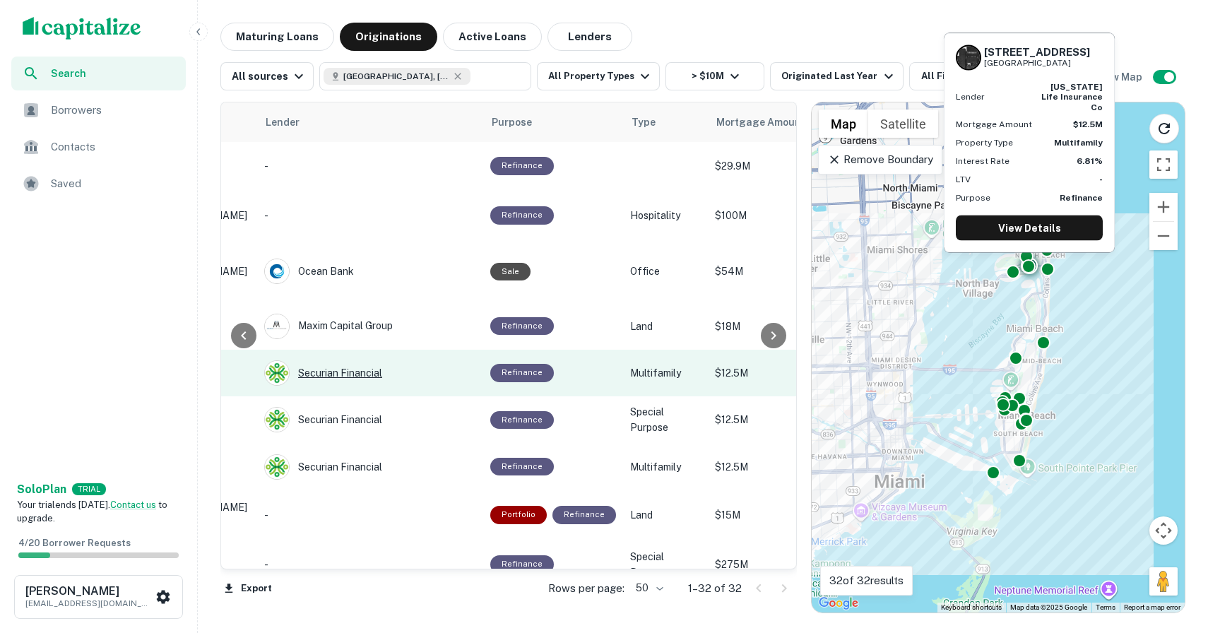
scroll to position [1, 206]
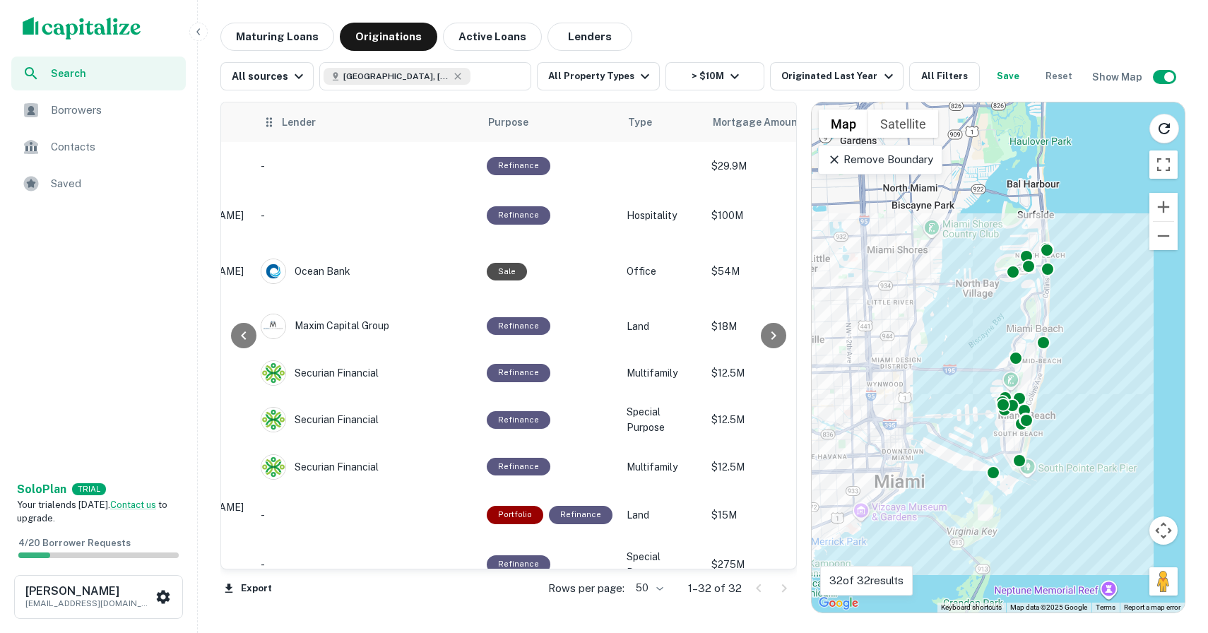
click at [280, 122] on div "Lender" at bounding box center [366, 122] width 209 height 17
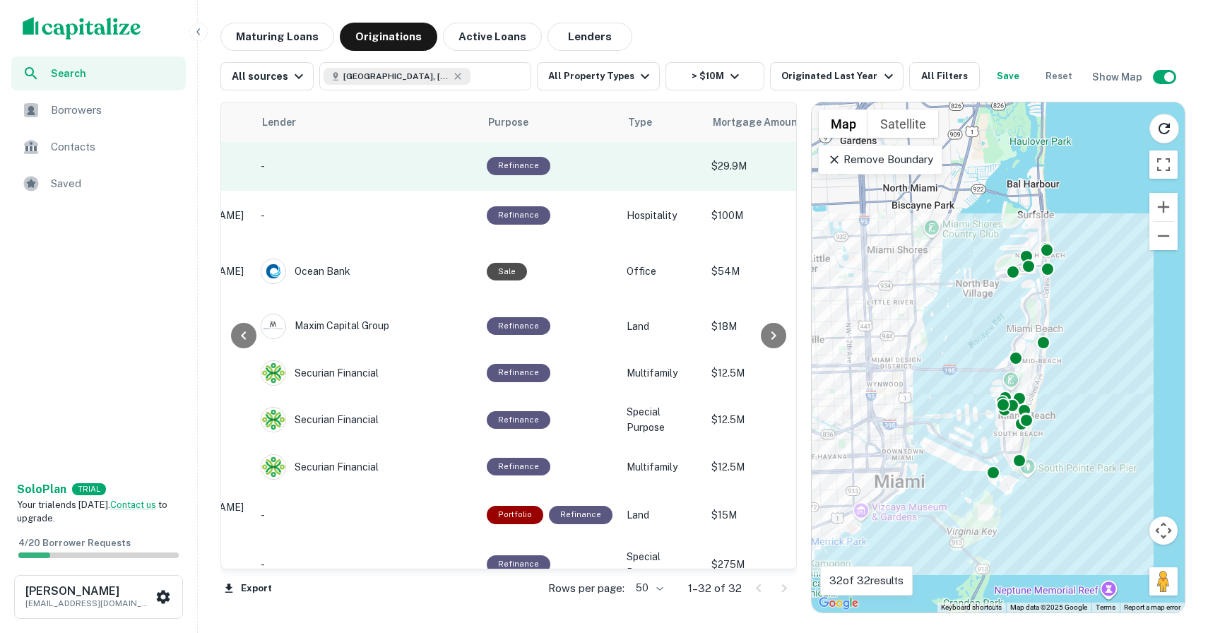
scroll to position [1, 206]
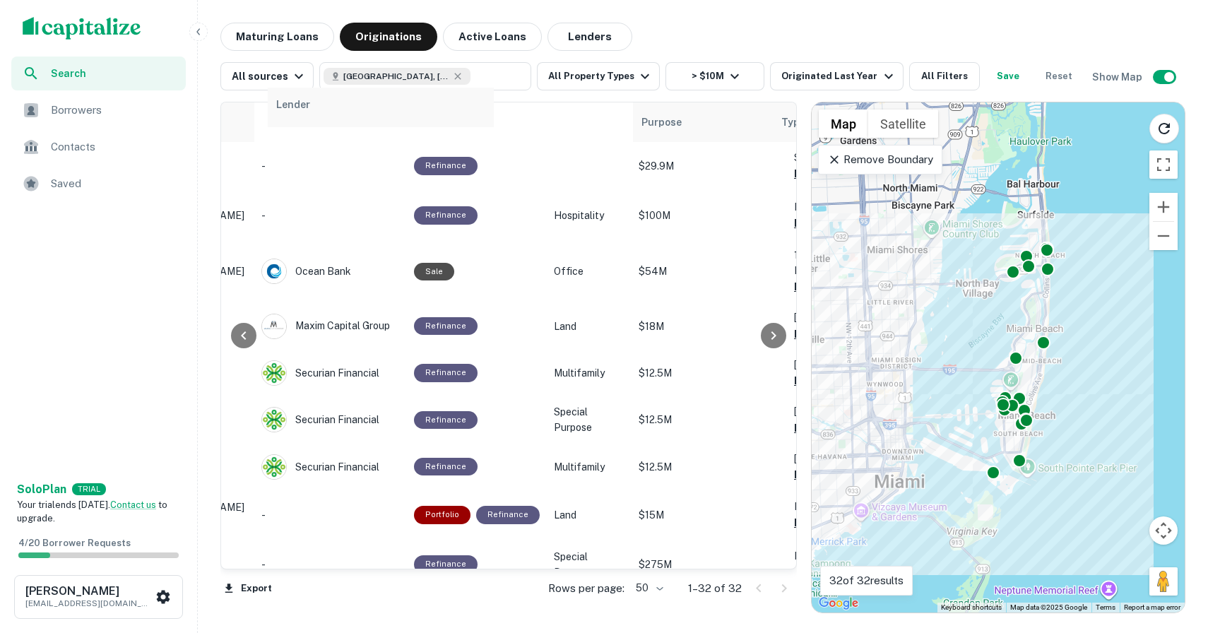
drag, startPoint x: 269, startPoint y: 124, endPoint x: 283, endPoint y: 113, distance: 17.7
click at [283, 113] on tr "Location Lender Purpose Type Mortgage Amount Borrower Last Financed Date sorted…" at bounding box center [1068, 122] width 2105 height 40
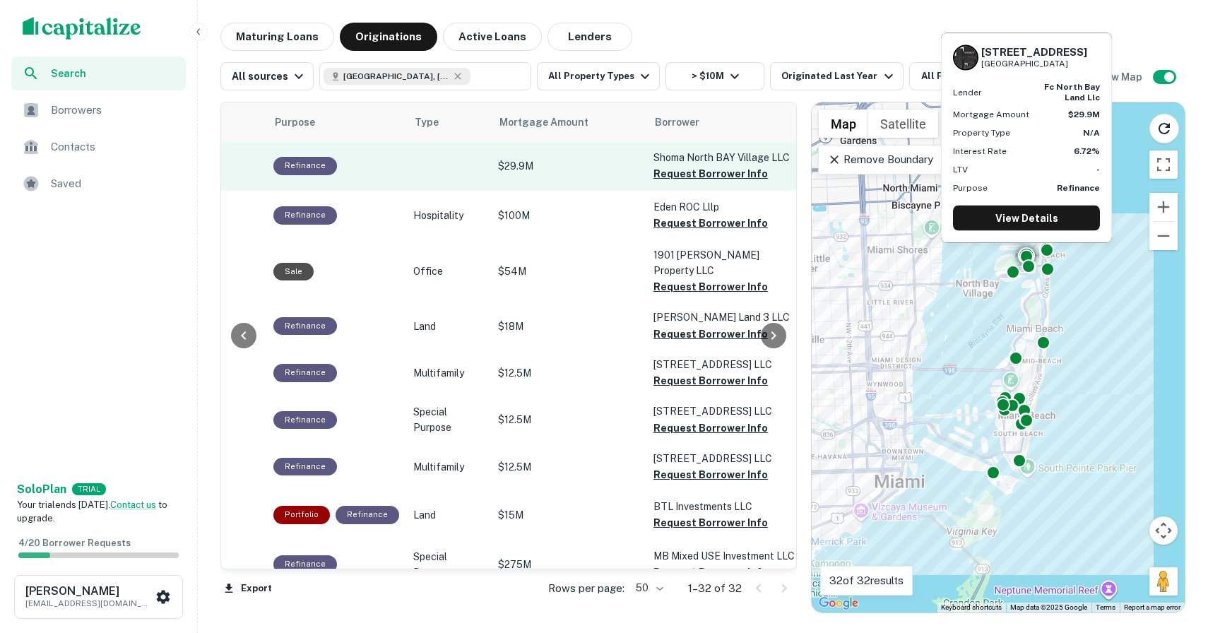
scroll to position [1, 494]
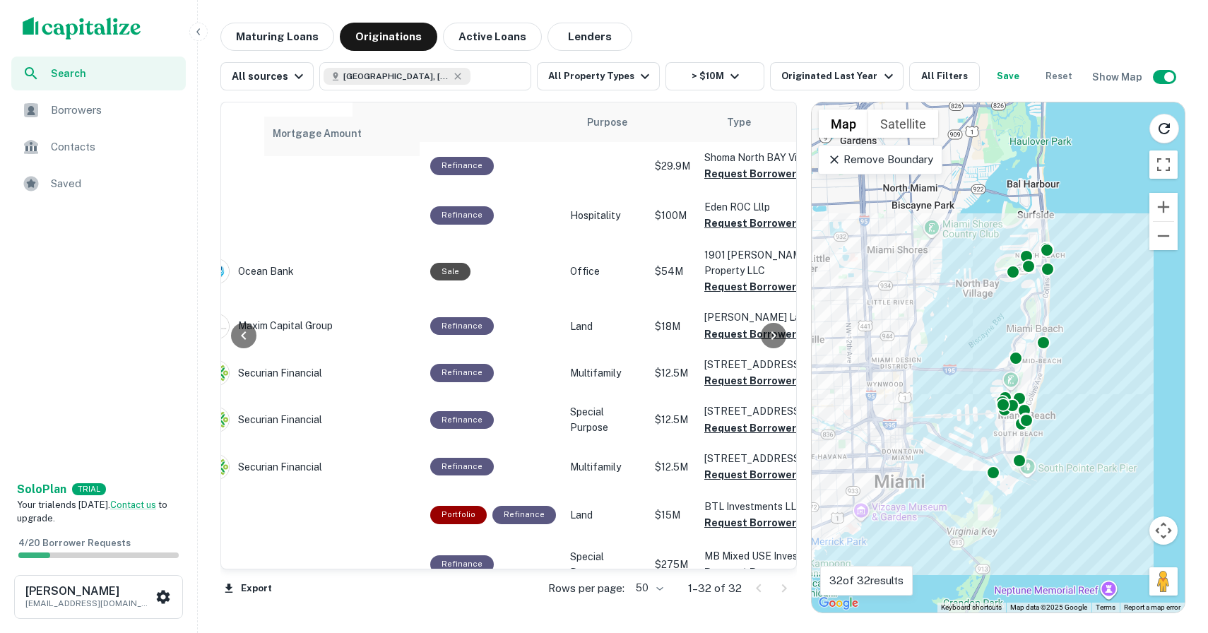
drag, startPoint x: 456, startPoint y: 115, endPoint x: 307, endPoint y: 129, distance: 149.0
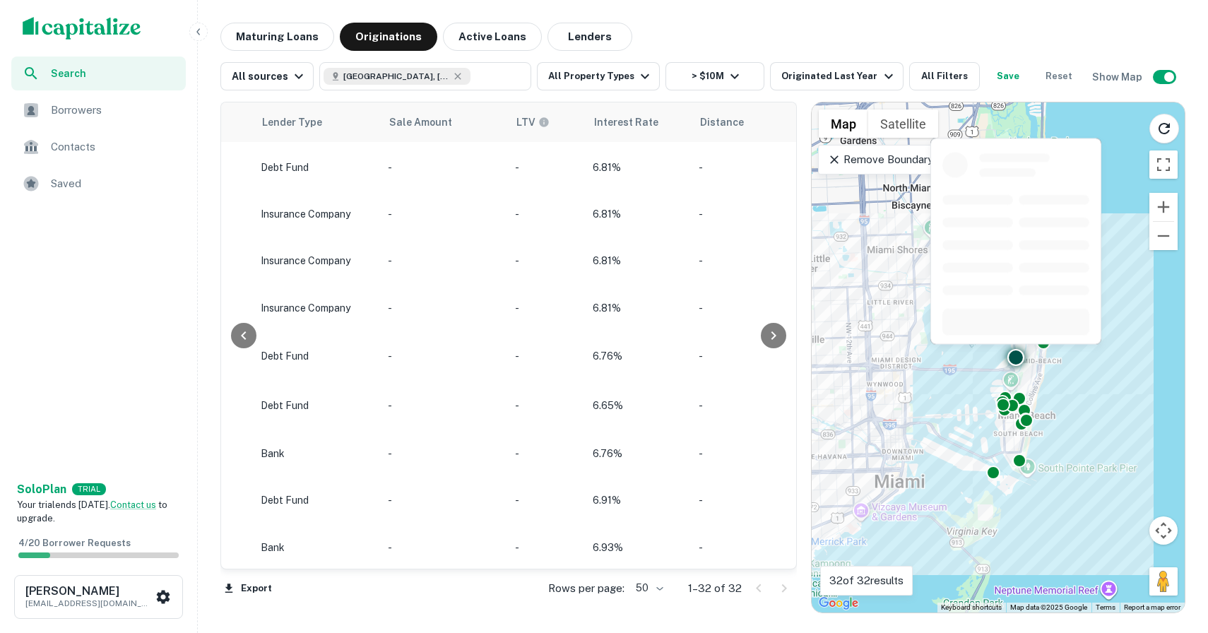
scroll to position [0, 1250]
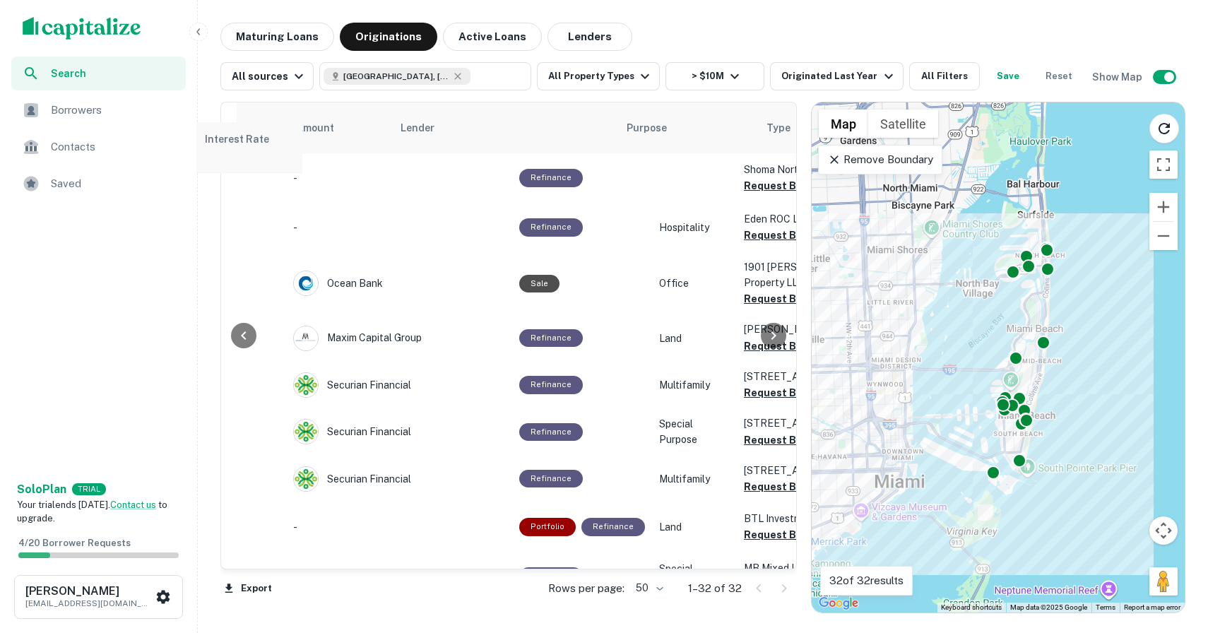
drag, startPoint x: 608, startPoint y: 124, endPoint x: 223, endPoint y: 144, distance: 385.5
click at [223, 144] on div "Location Mortgage Amount Lender Purpose Type Borrower Last Financed Date sorted…" at bounding box center [508, 336] width 576 height 468
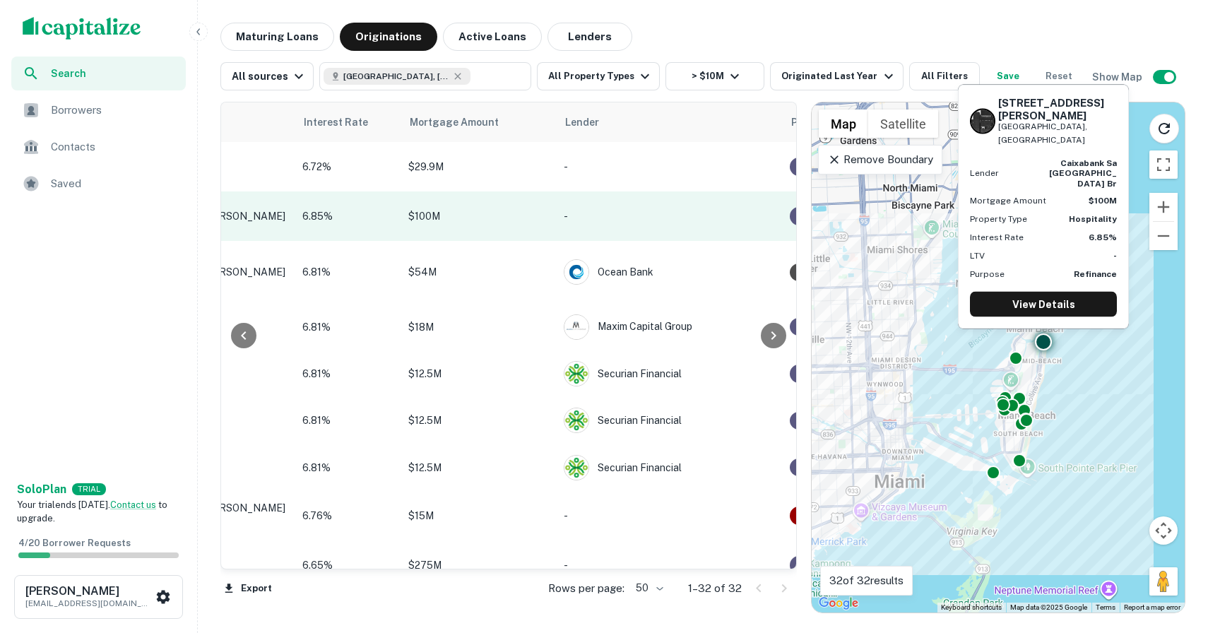
scroll to position [0, 182]
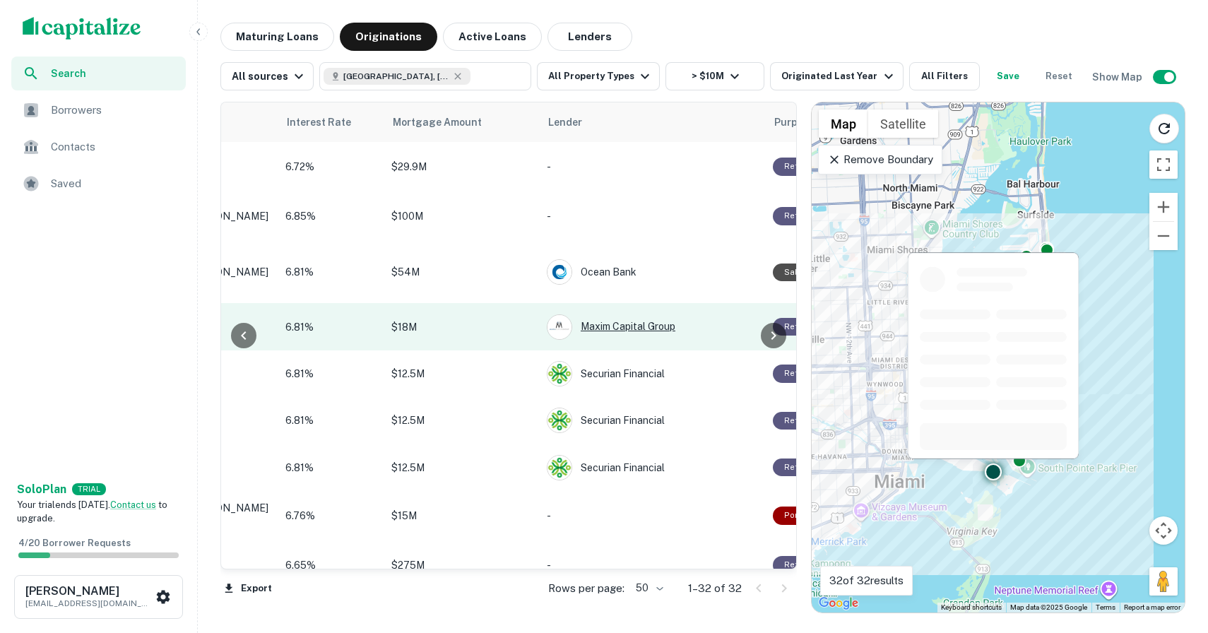
click at [605, 314] on div "Maxim Capital Group" at bounding box center [653, 326] width 212 height 25
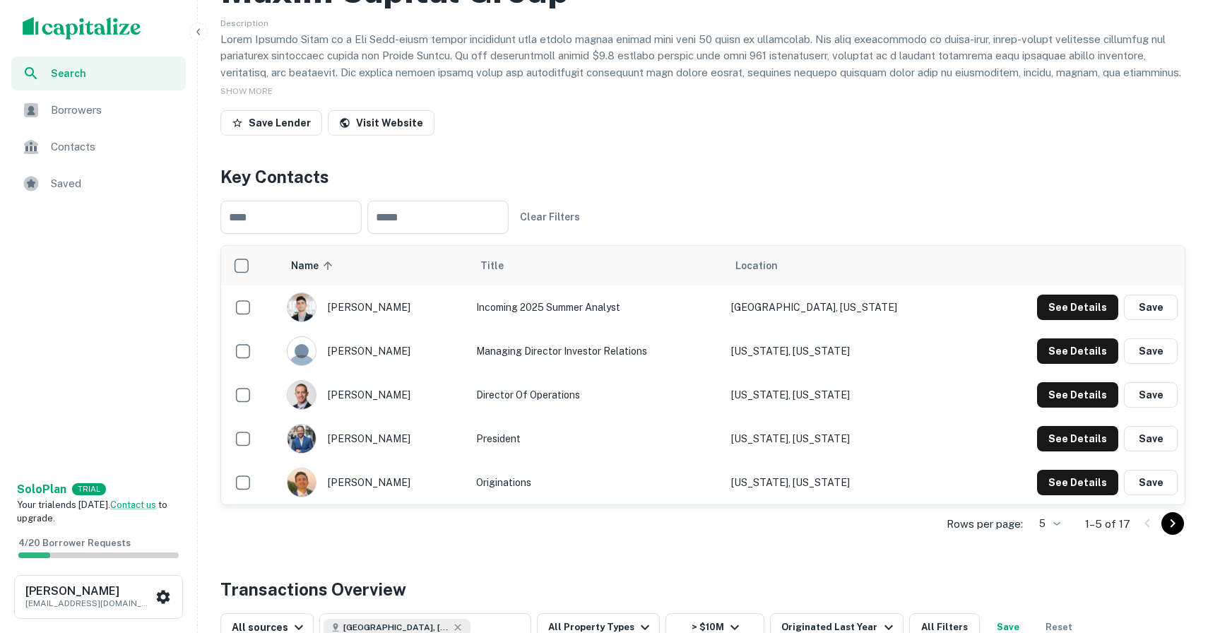
scroll to position [160, 0]
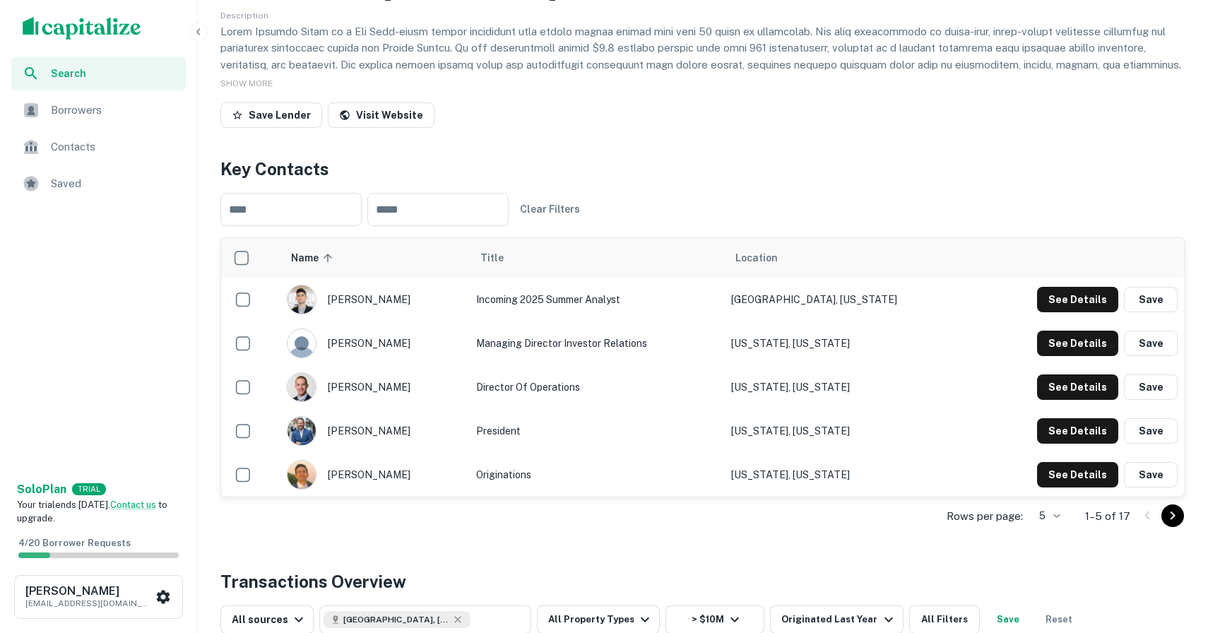
click at [1017, 526] on div "Rows per page: 5 * 1–5 of 17" at bounding box center [702, 516] width 965 height 38
click at [1023, 515] on p "Rows per page:" at bounding box center [985, 516] width 76 height 17
click at [1064, 473] on body "Search Borrowers Contacts Saved Solo Plan TRIAL Your trial ends [DATE]. Contact…" at bounding box center [604, 156] width 1208 height 633
click at [1044, 605] on li "50" at bounding box center [1048, 603] width 37 height 25
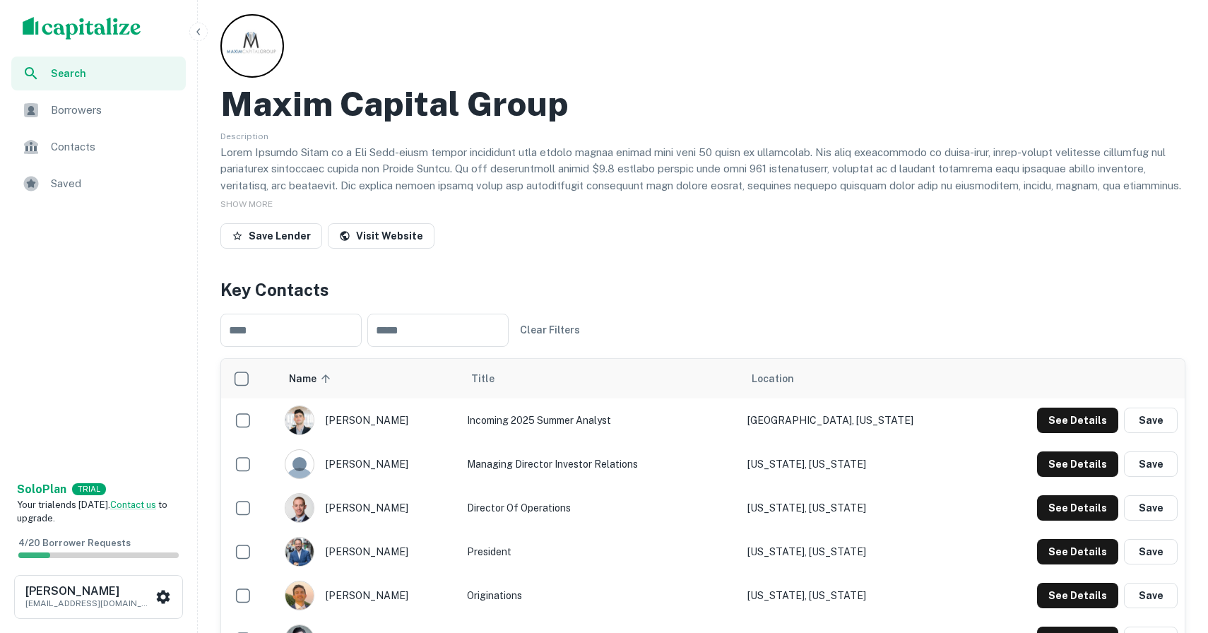
scroll to position [0, 0]
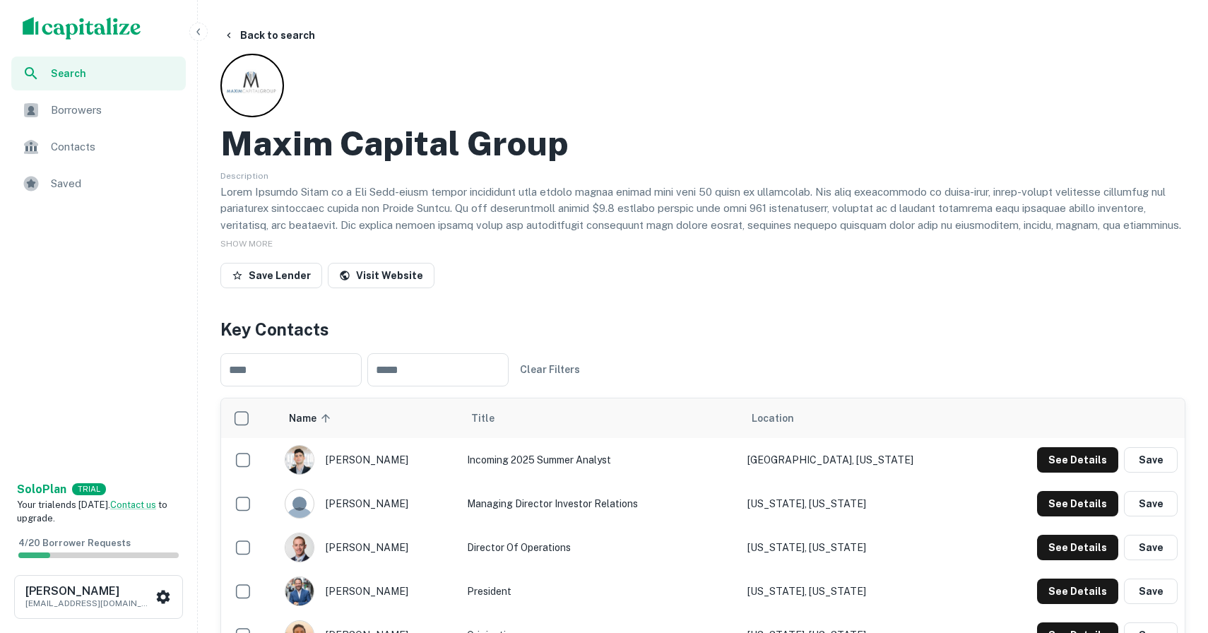
click at [89, 77] on span "Search" at bounding box center [114, 74] width 126 height 16
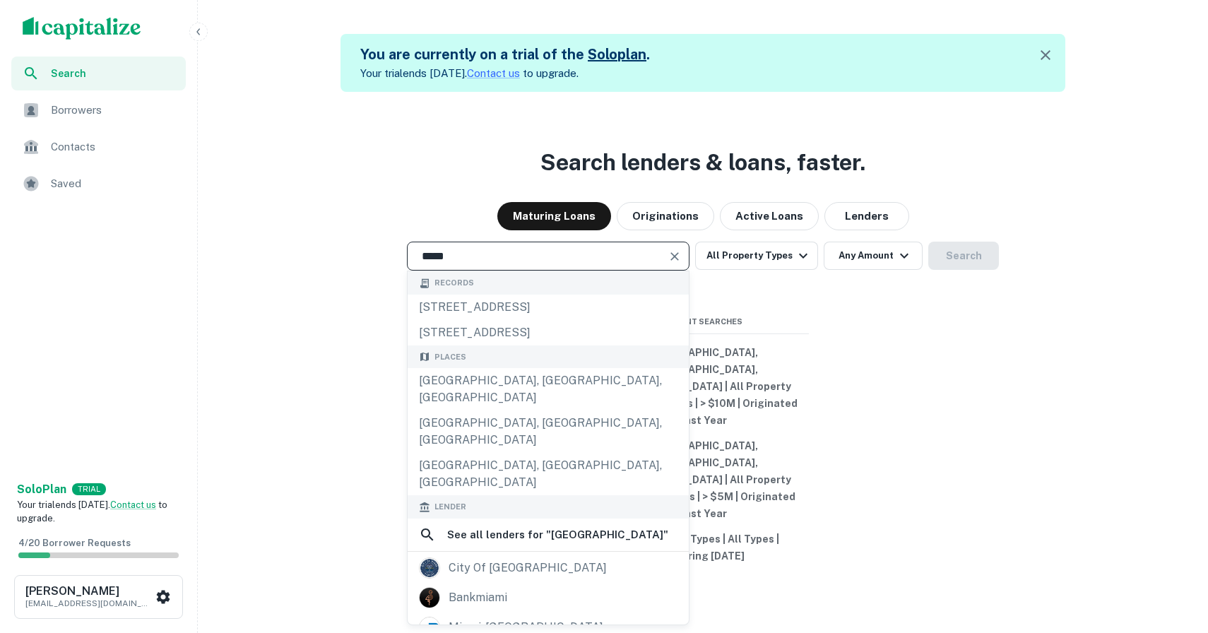
click at [492, 410] on div "[GEOGRAPHIC_DATA], [GEOGRAPHIC_DATA], [GEOGRAPHIC_DATA]" at bounding box center [548, 389] width 281 height 42
click at [856, 270] on button "Any Amount" at bounding box center [873, 256] width 99 height 28
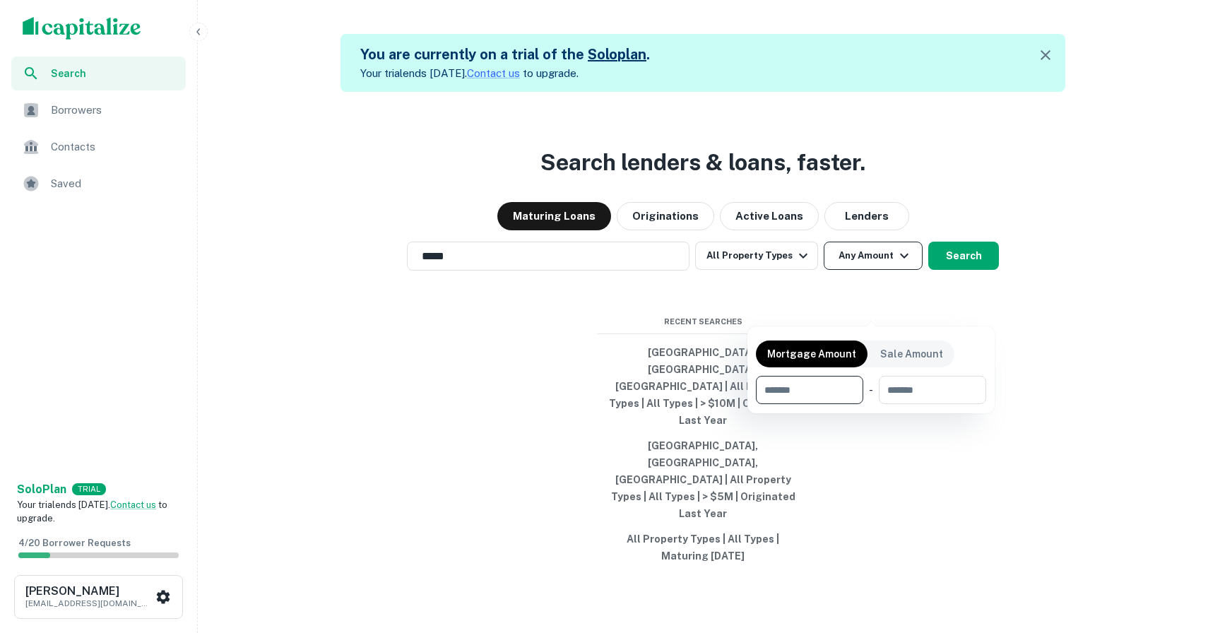
type input "**********"
type input "********"
click at [956, 384] on input "number" at bounding box center [931, 390] width 89 height 28
type input "********"
click at [802, 311] on div at bounding box center [604, 316] width 1208 height 633
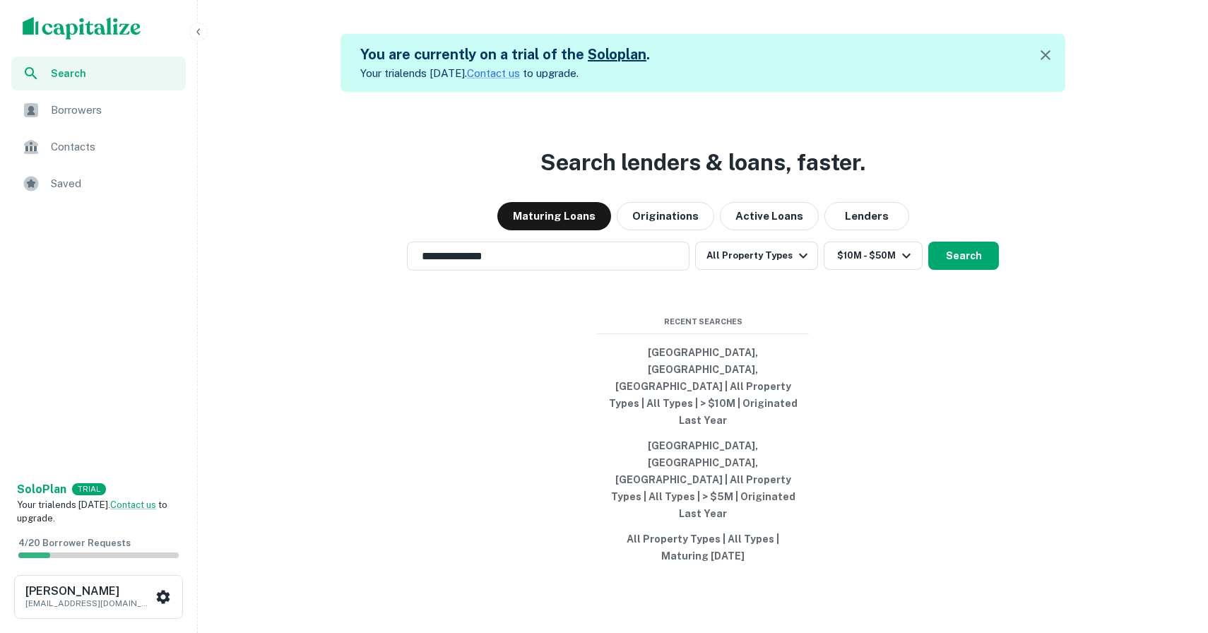
click at [802, 264] on icon "button" at bounding box center [803, 255] width 17 height 17
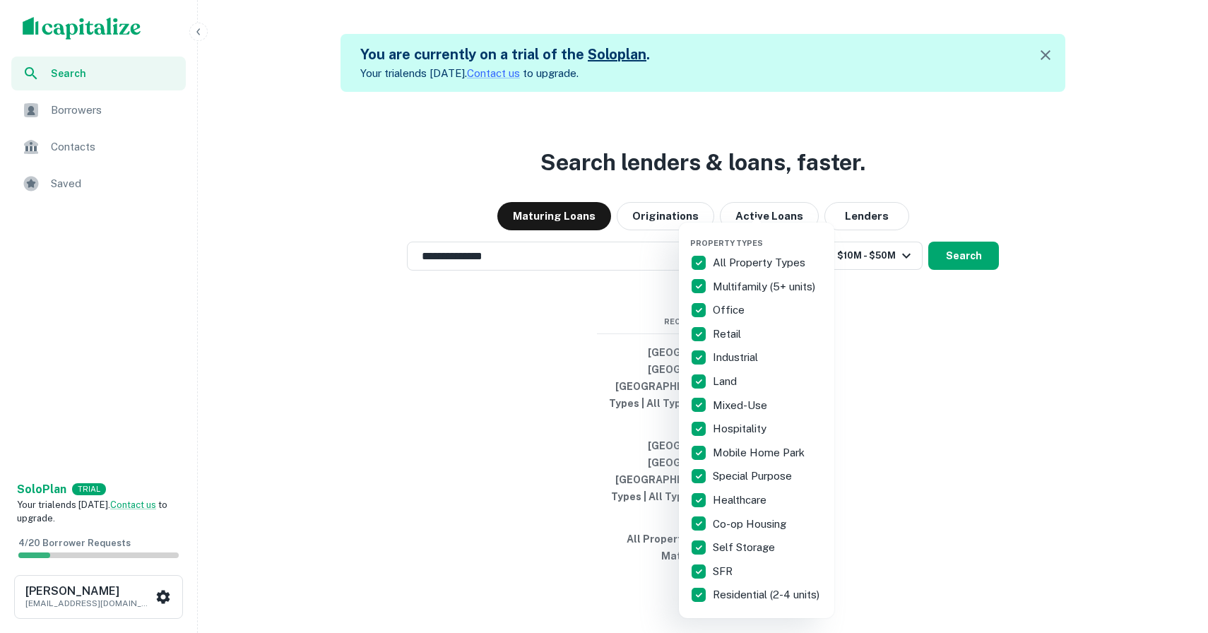
click at [1014, 177] on div at bounding box center [604, 316] width 1208 height 633
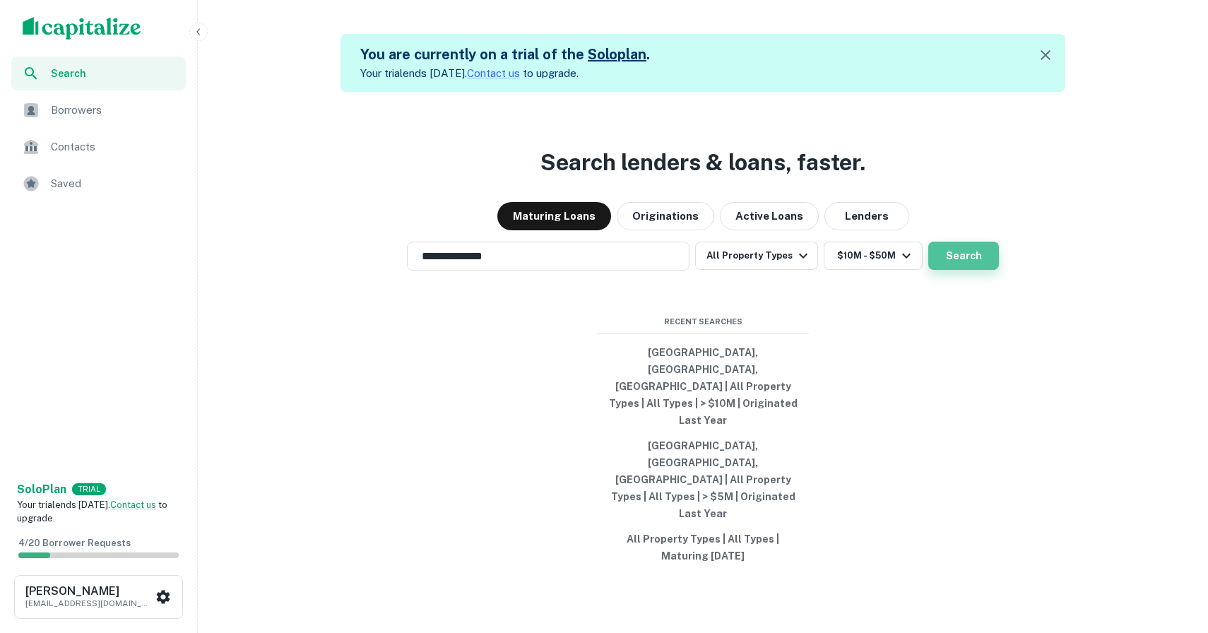
click at [975, 270] on button "Search" at bounding box center [963, 256] width 71 height 28
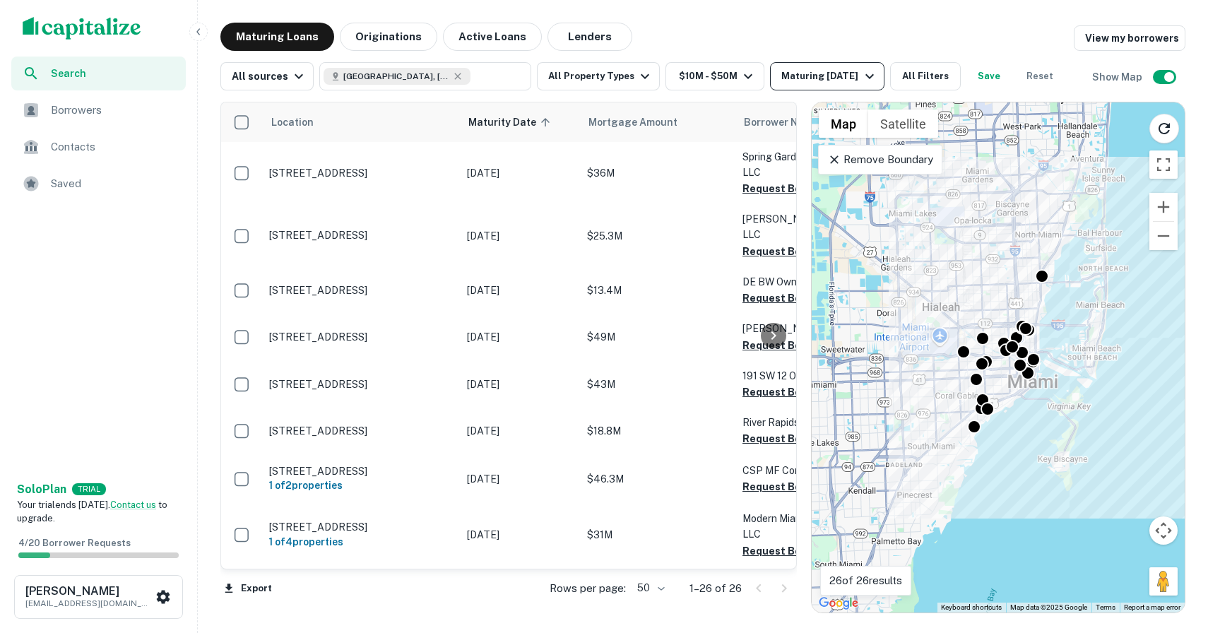
click at [861, 69] on icon "button" at bounding box center [869, 76] width 17 height 17
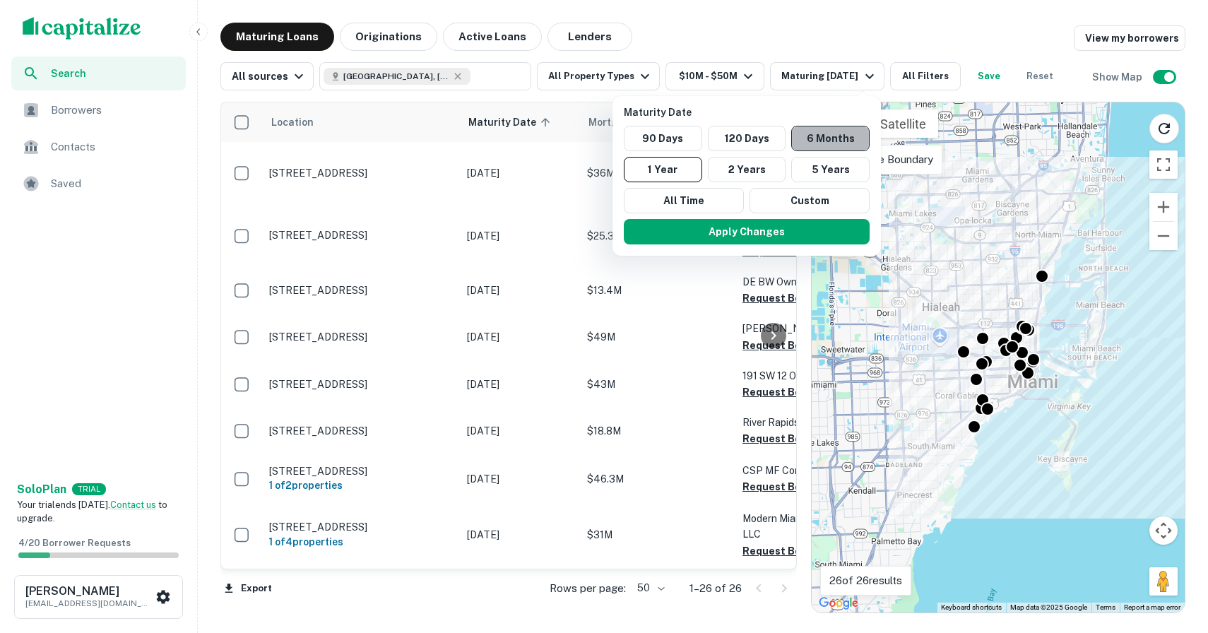
click at [809, 145] on button "6 Months" at bounding box center [830, 138] width 78 height 25
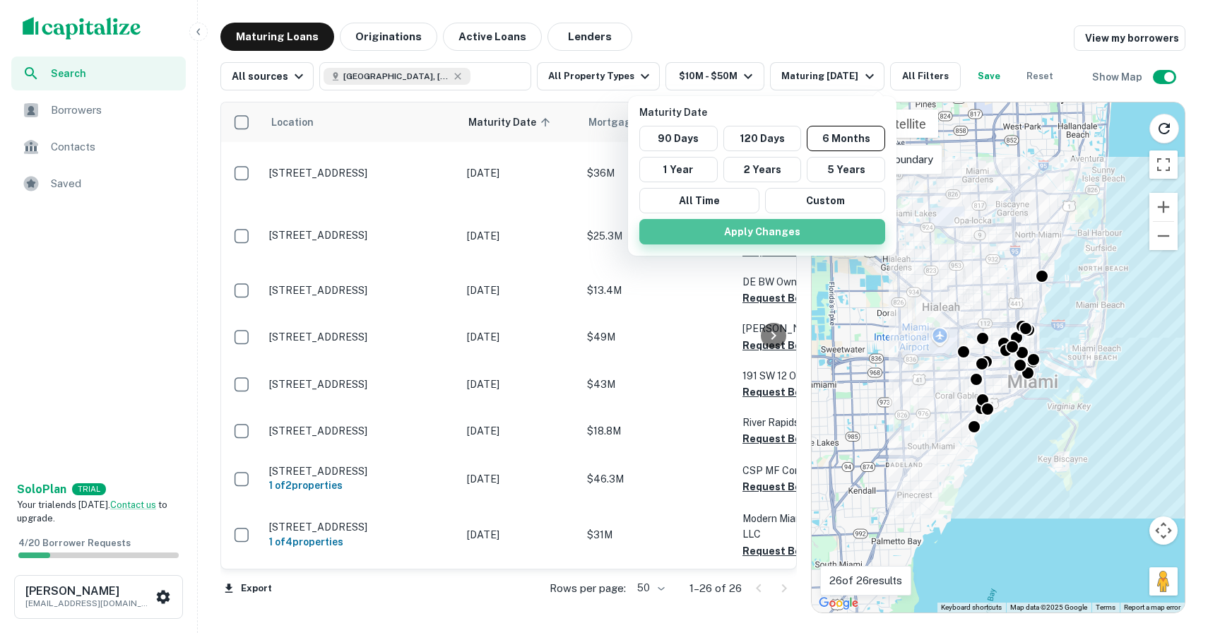
click at [767, 239] on button "Apply Changes" at bounding box center [762, 231] width 246 height 25
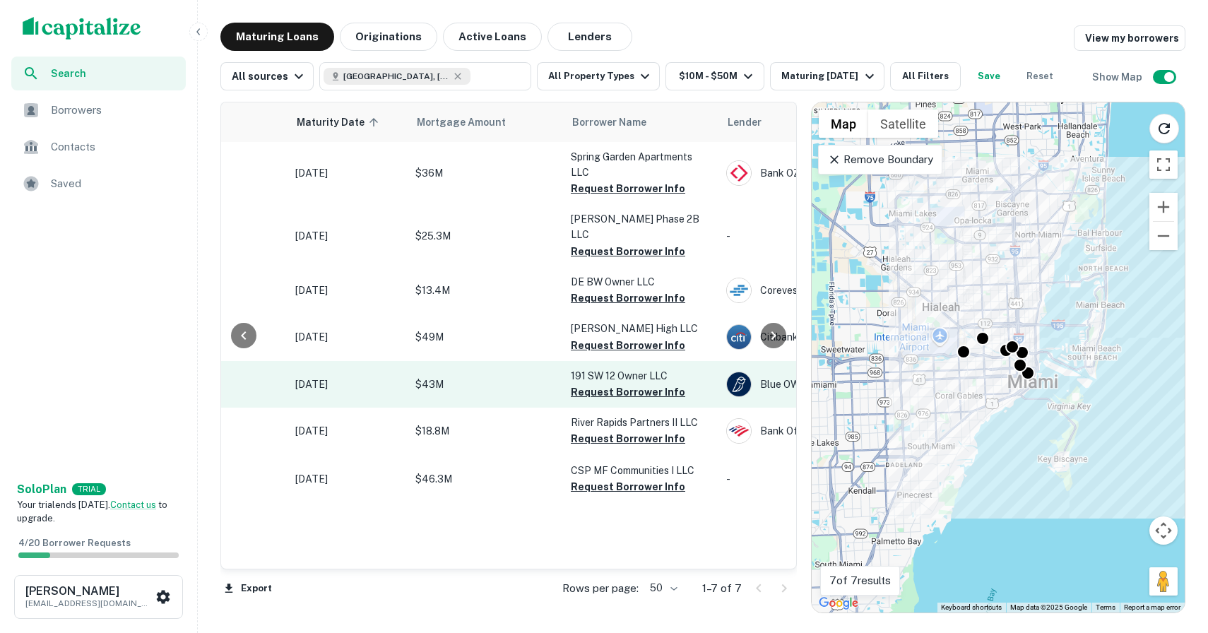
scroll to position [0, 170]
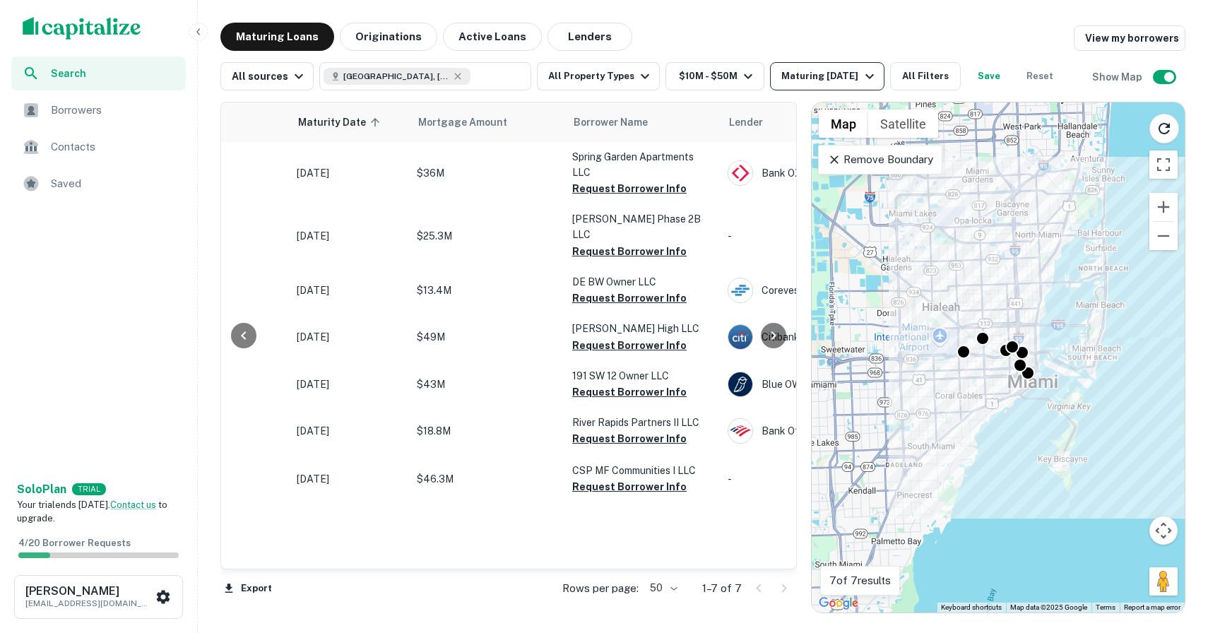
click at [843, 78] on div "Maturing [DATE]" at bounding box center [829, 76] width 96 height 17
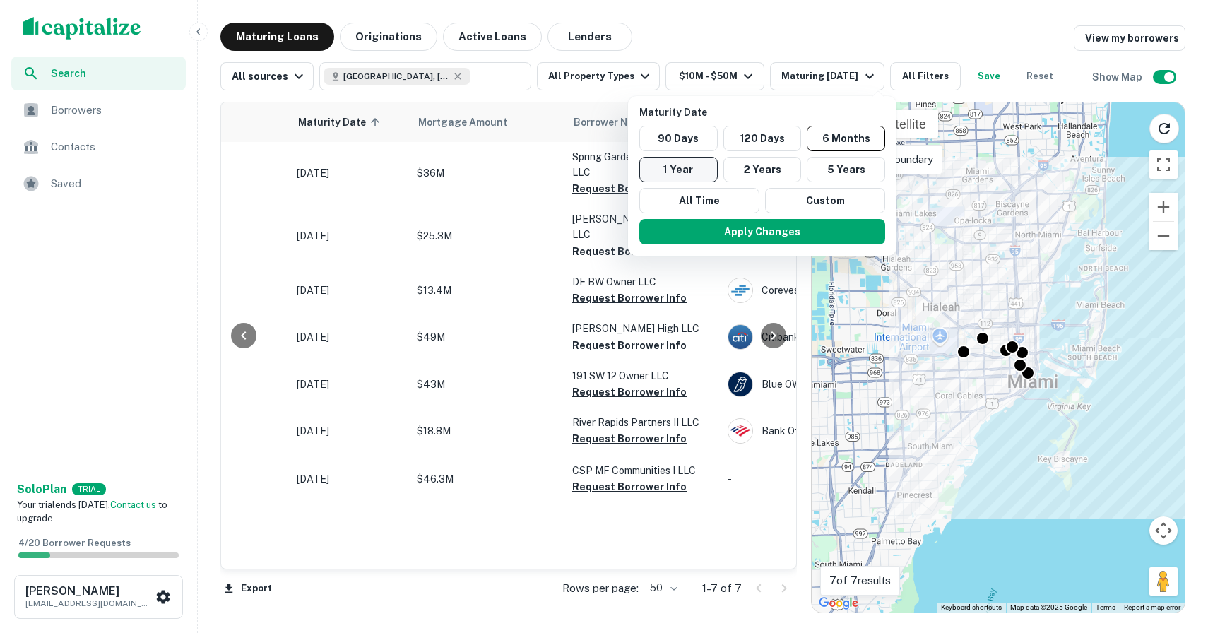
click at [684, 172] on button "1 Year" at bounding box center [678, 169] width 78 height 25
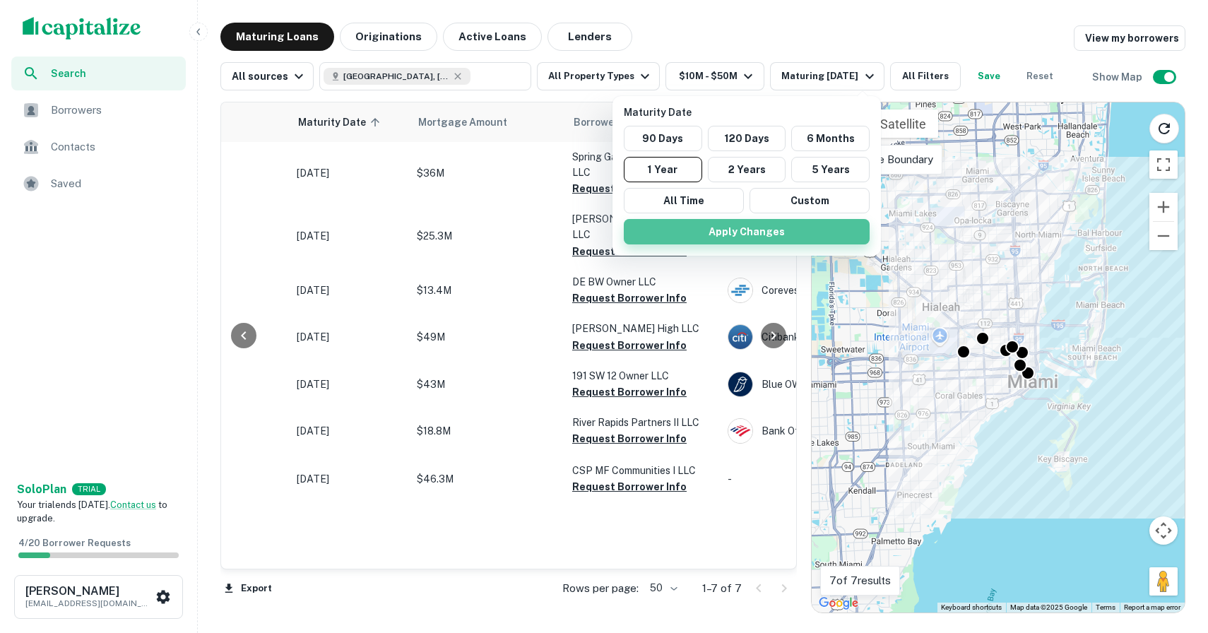
click at [728, 227] on button "Apply Changes" at bounding box center [747, 231] width 246 height 25
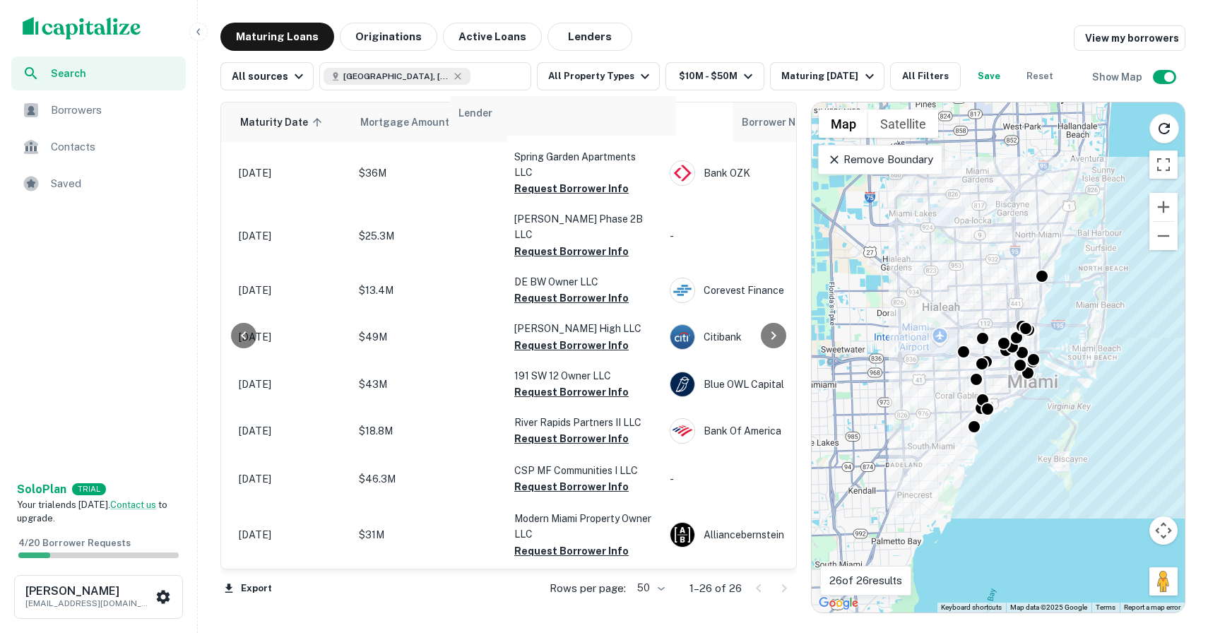
scroll to position [0, 229]
drag, startPoint x: 677, startPoint y: 125, endPoint x: 359, endPoint y: 130, distance: 317.9
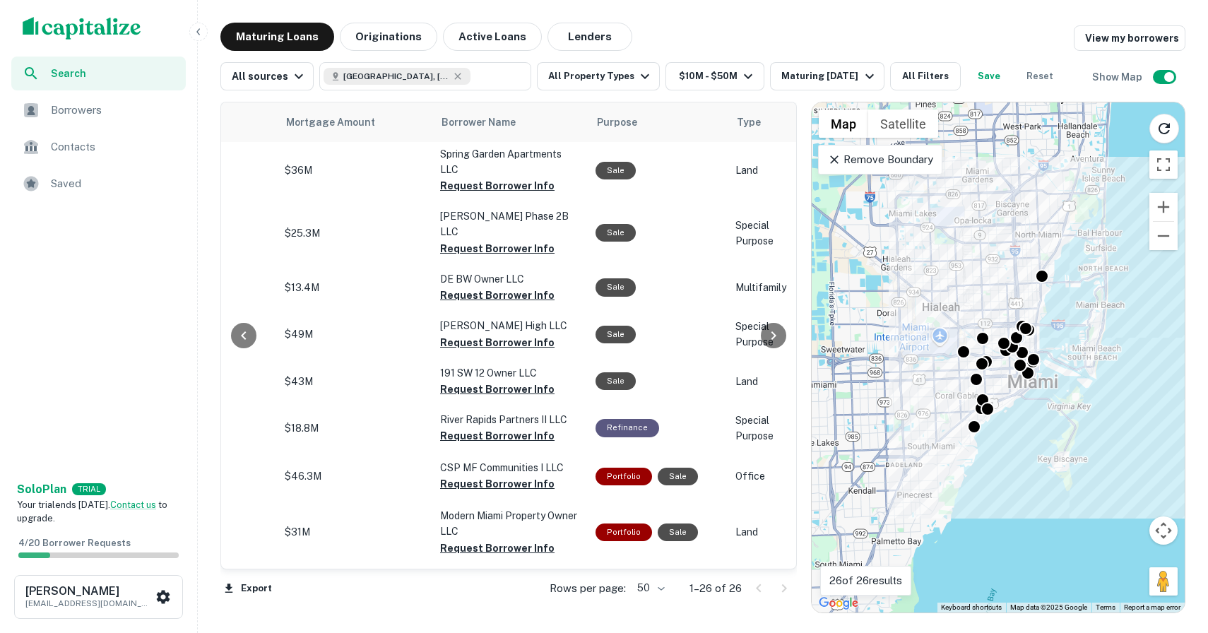
scroll to position [3, 530]
drag, startPoint x: 740, startPoint y: 124, endPoint x: 393, endPoint y: 124, distance: 346.8
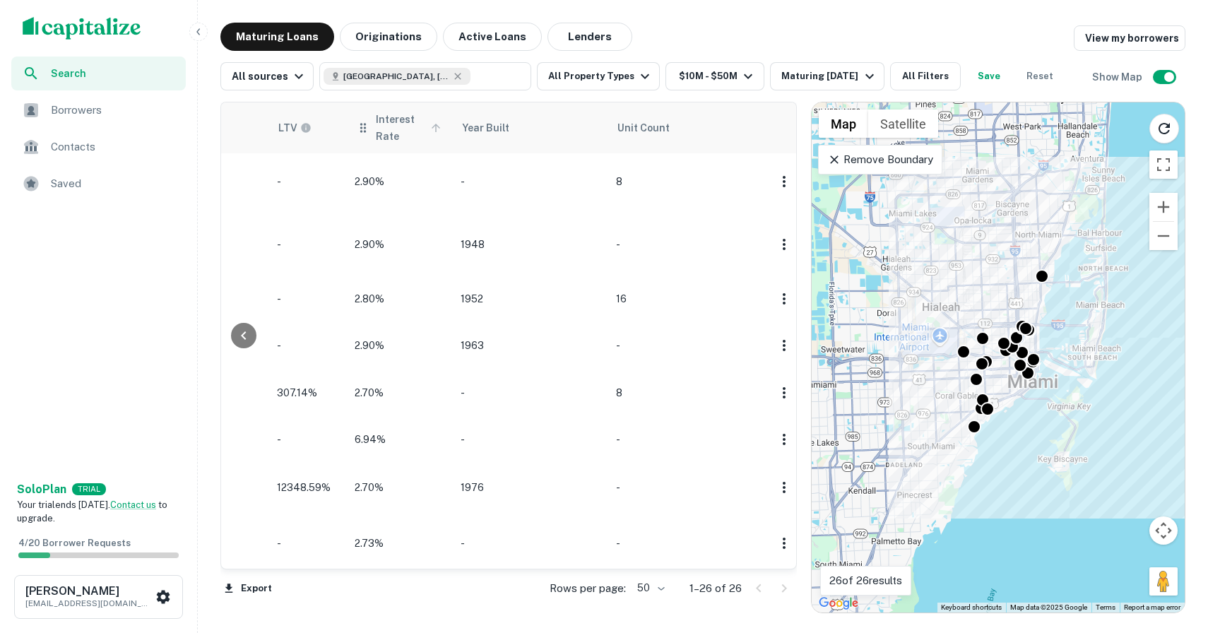
scroll to position [14, 1326]
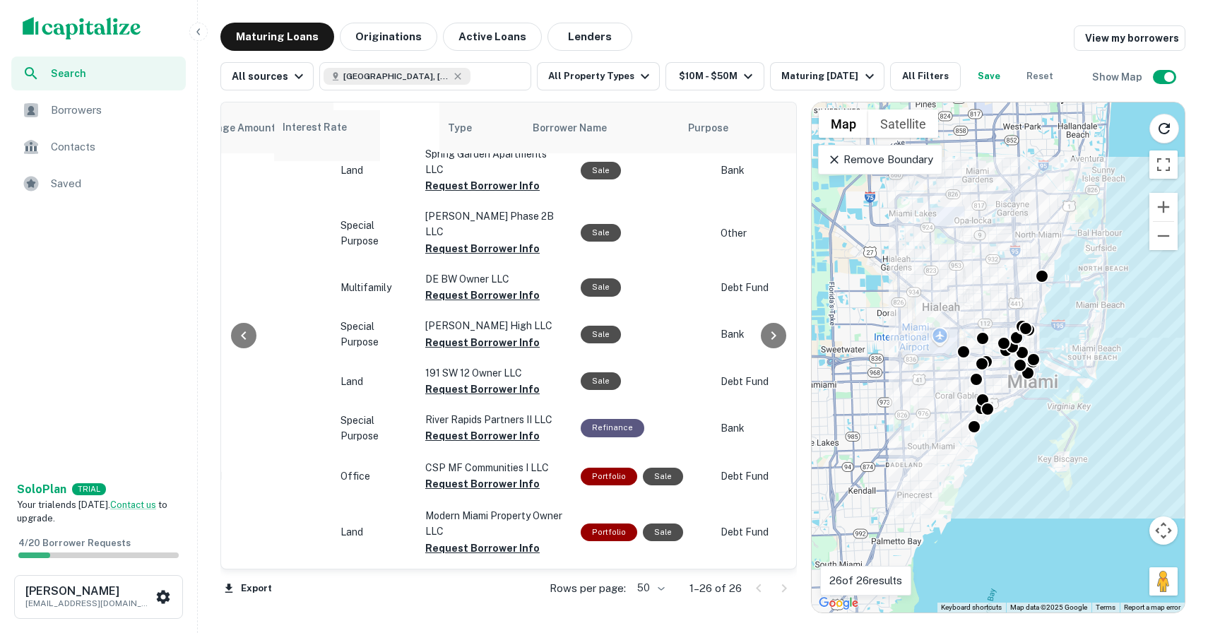
drag, startPoint x: 354, startPoint y: 122, endPoint x: 284, endPoint y: 130, distance: 70.4
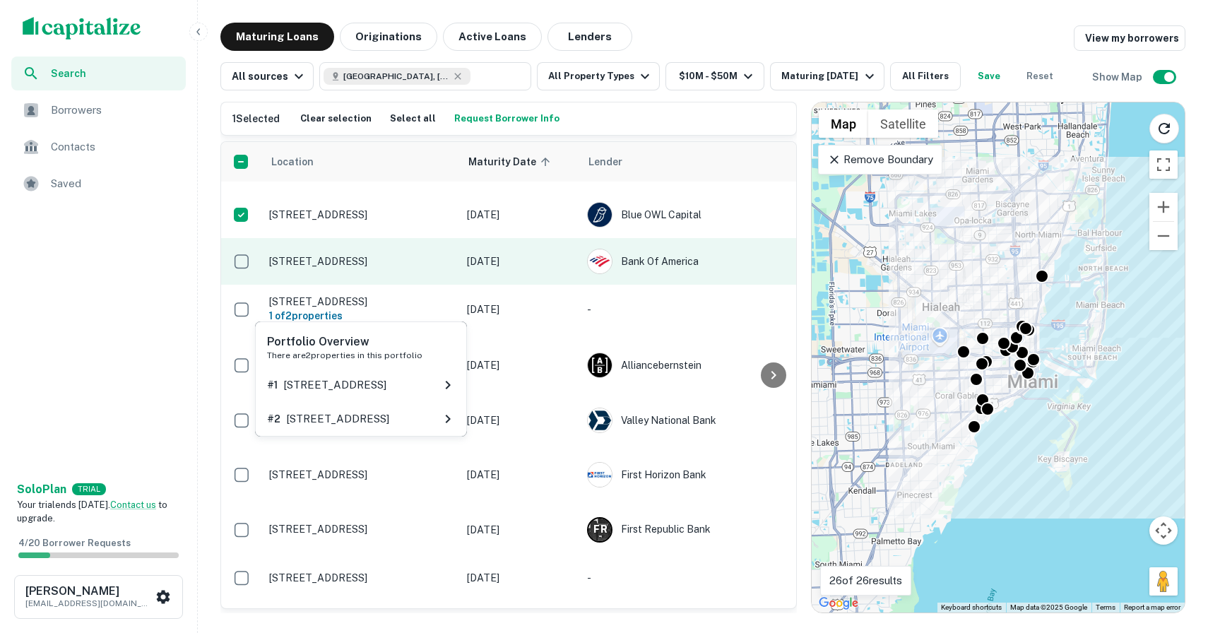
scroll to position [212, 0]
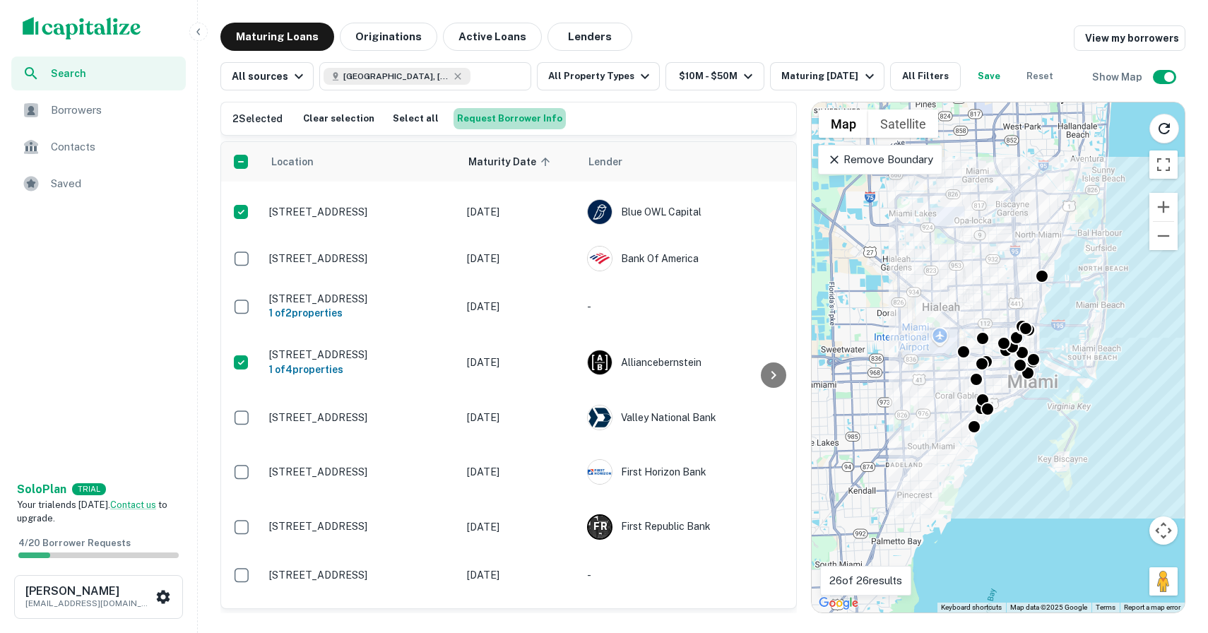
click at [514, 116] on button "Request Borrower Info" at bounding box center [509, 118] width 112 height 21
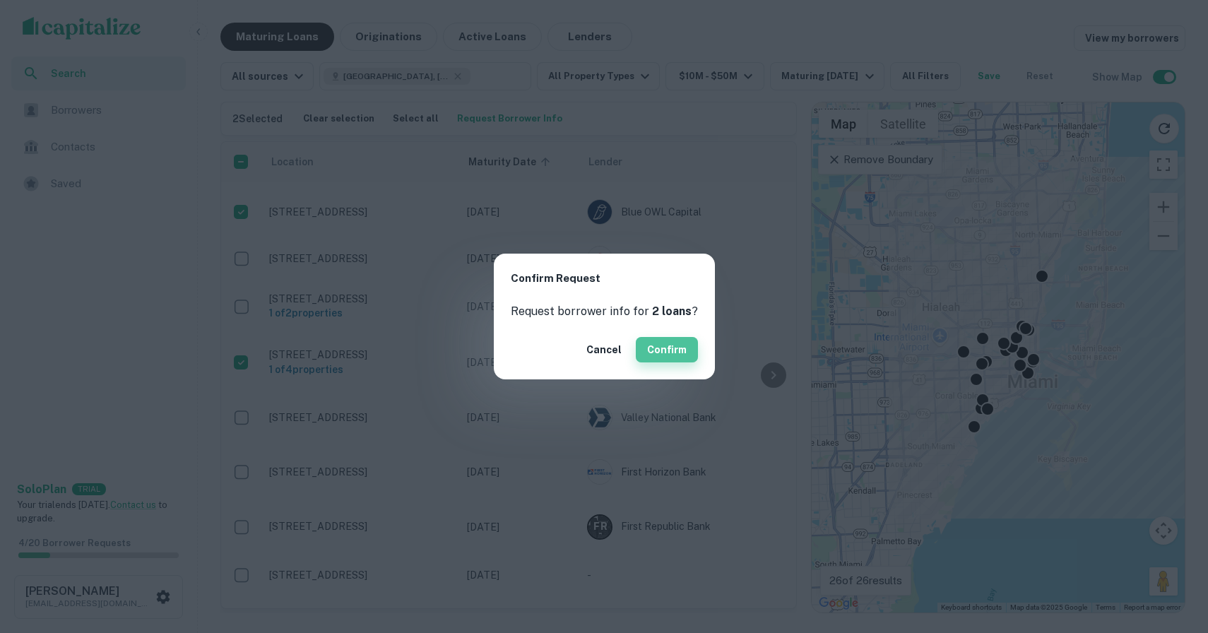
click at [650, 355] on button "Confirm" at bounding box center [667, 349] width 62 height 25
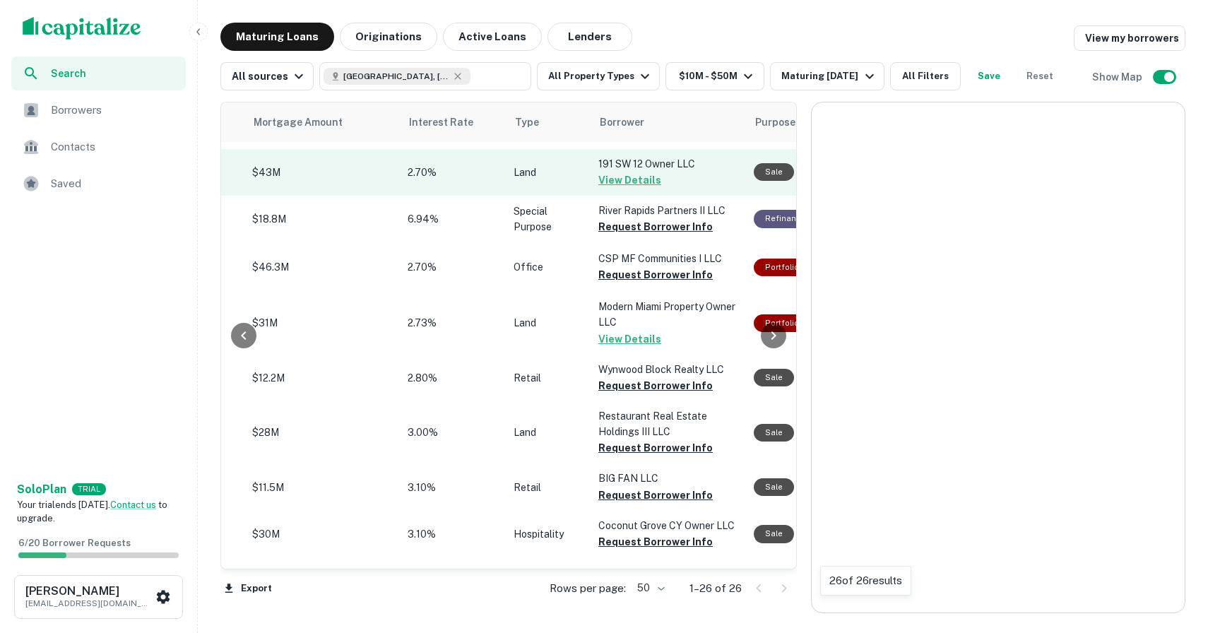
scroll to position [212, 588]
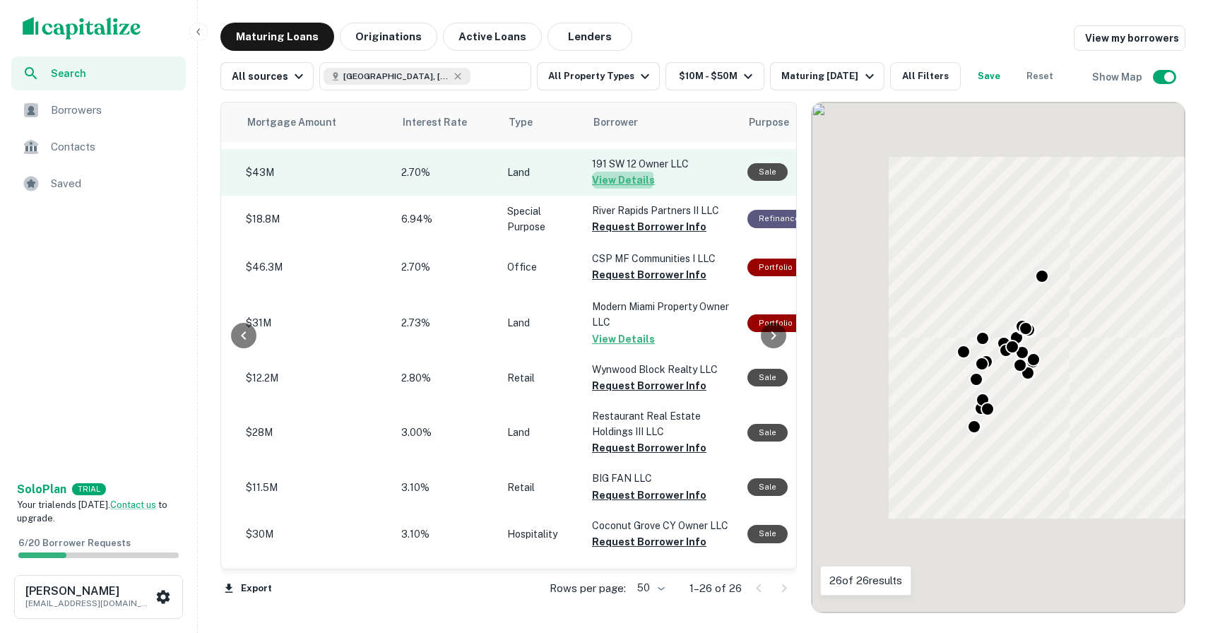
click at [604, 172] on button "View Details" at bounding box center [623, 180] width 63 height 17
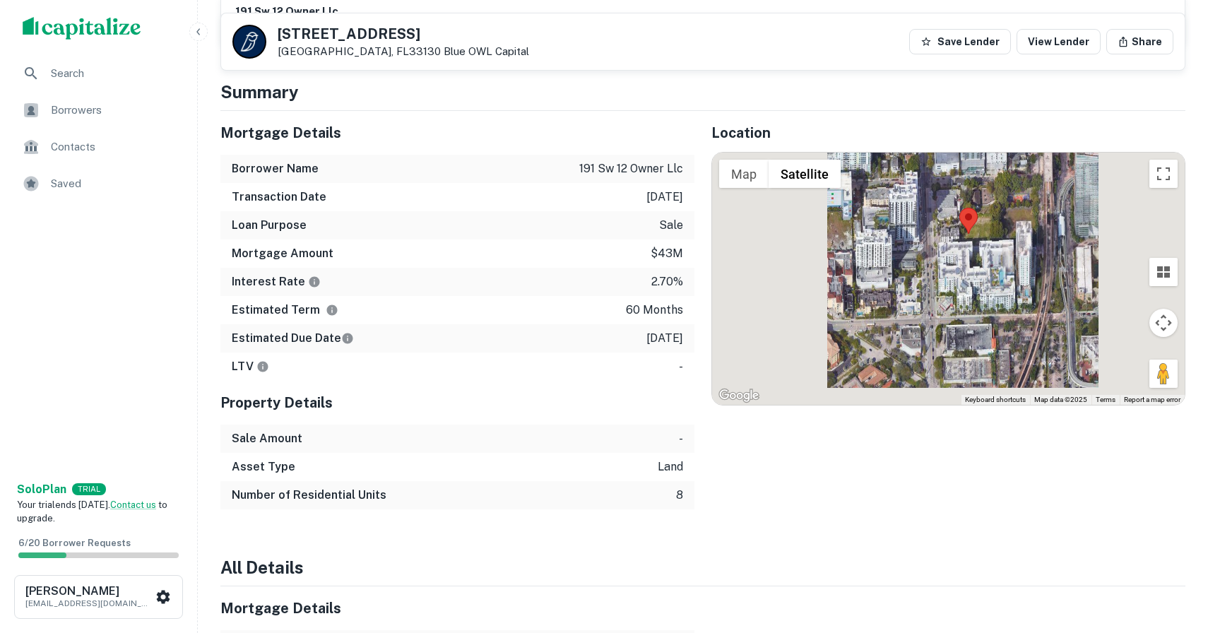
scroll to position [691, 0]
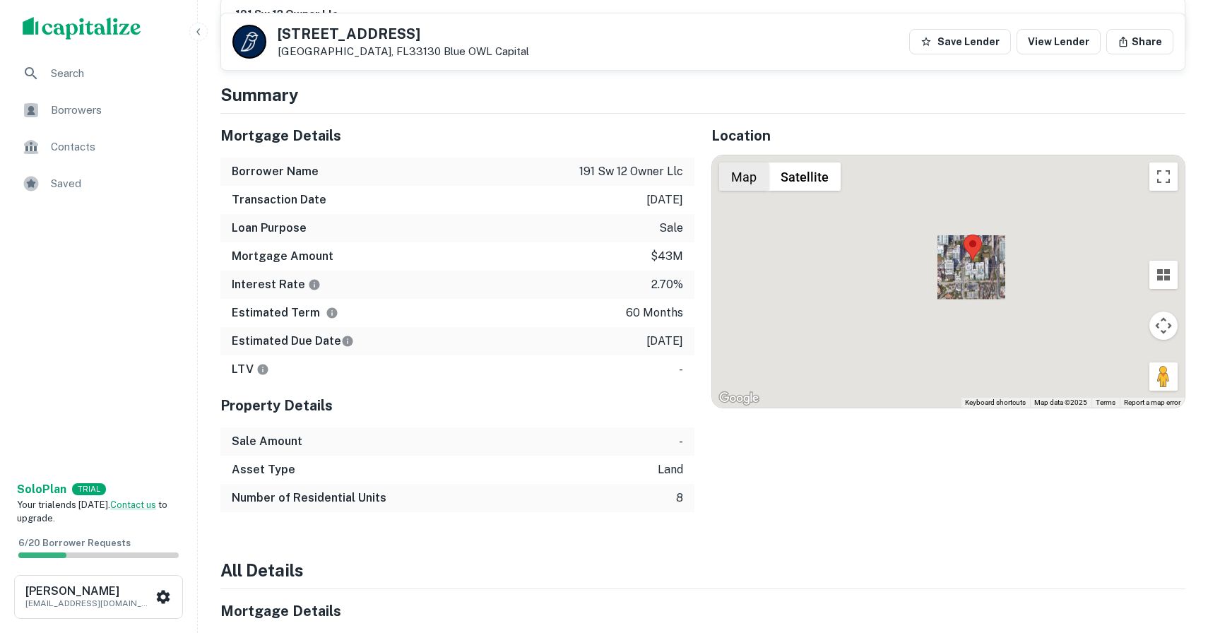
click at [751, 162] on button "Map" at bounding box center [743, 176] width 49 height 28
click at [753, 196] on label "Terrain" at bounding box center [757, 203] width 40 height 15
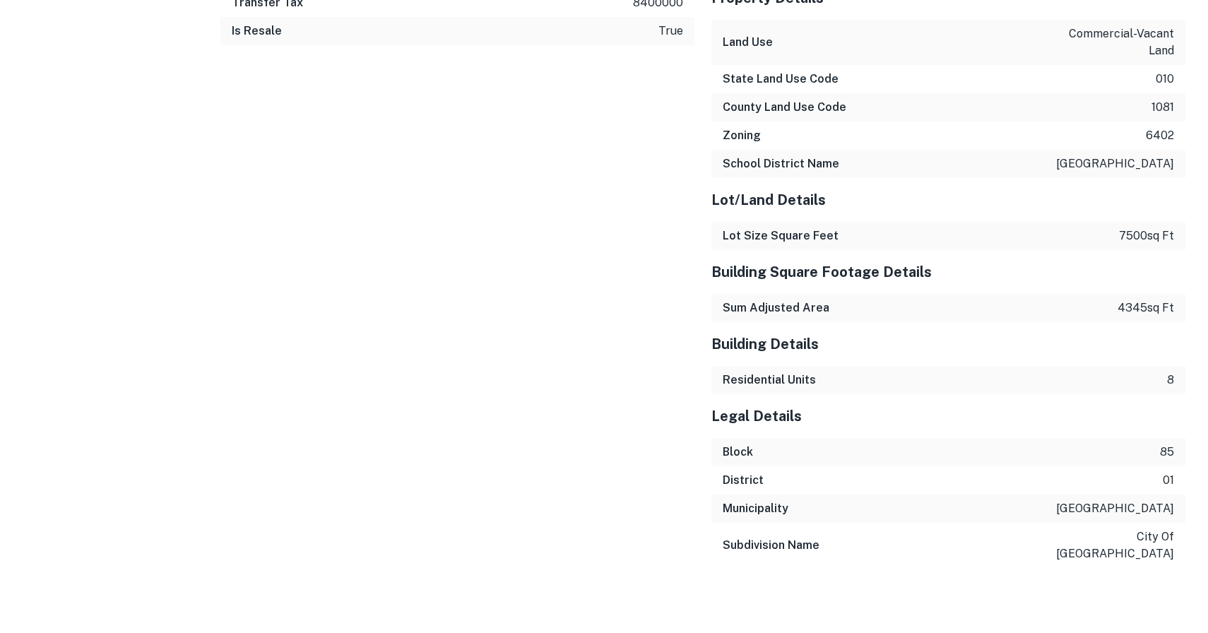
scroll to position [0, 0]
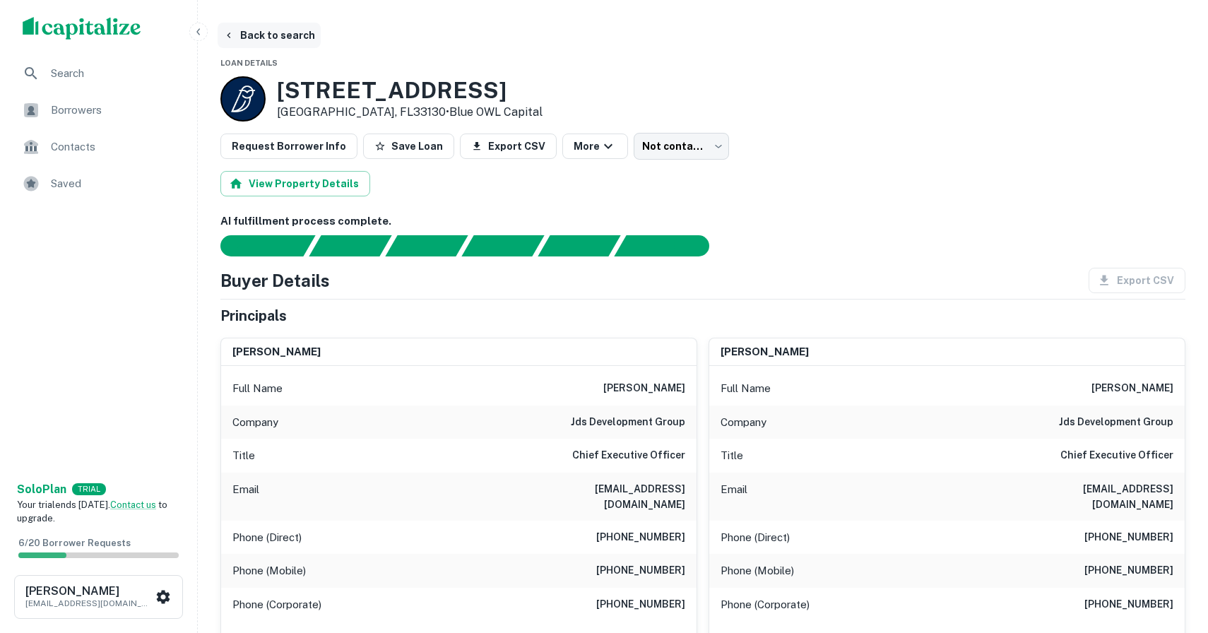
click at [270, 35] on button "Back to search" at bounding box center [269, 35] width 103 height 25
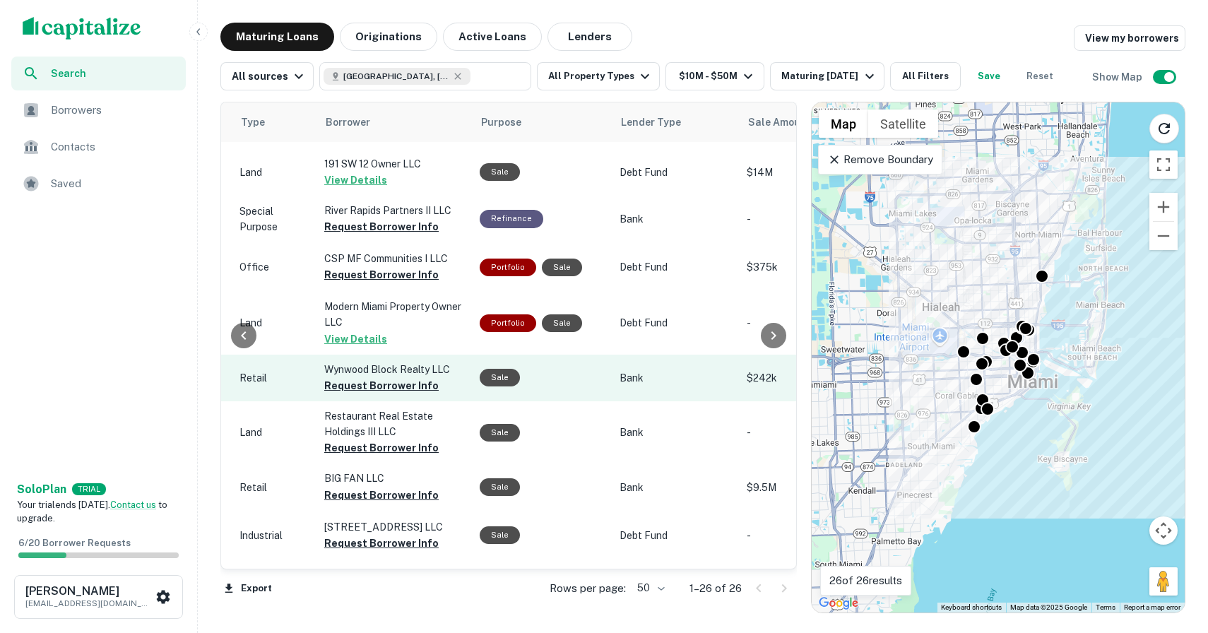
scroll to position [212, 858]
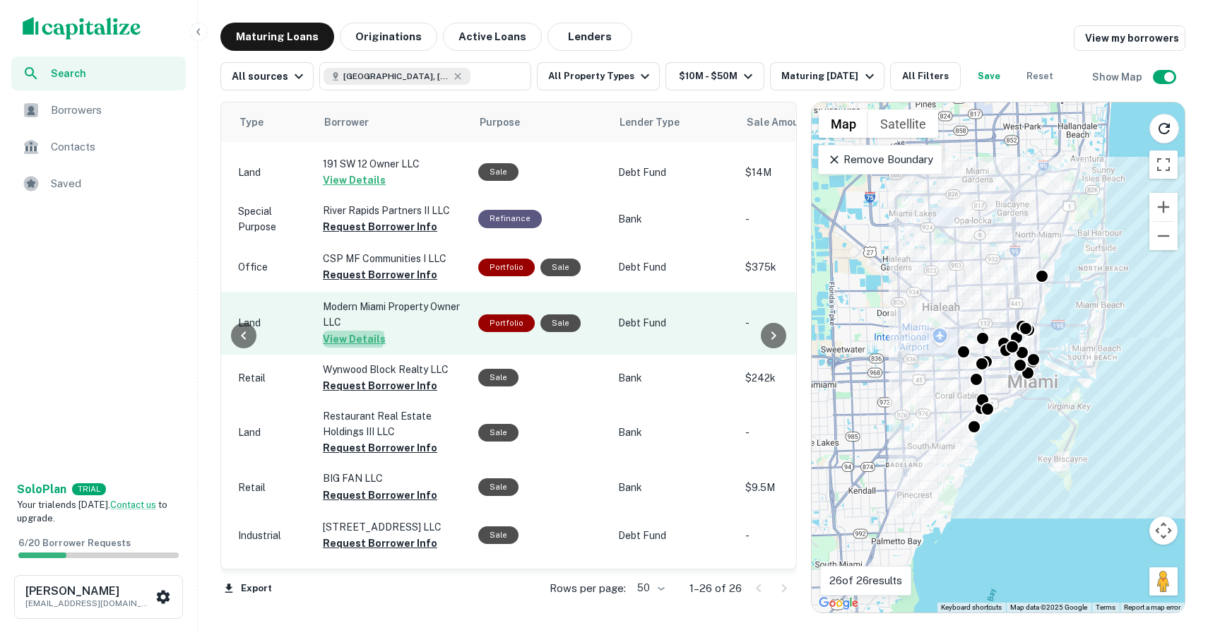
click at [350, 331] on button "View Details" at bounding box center [354, 339] width 63 height 17
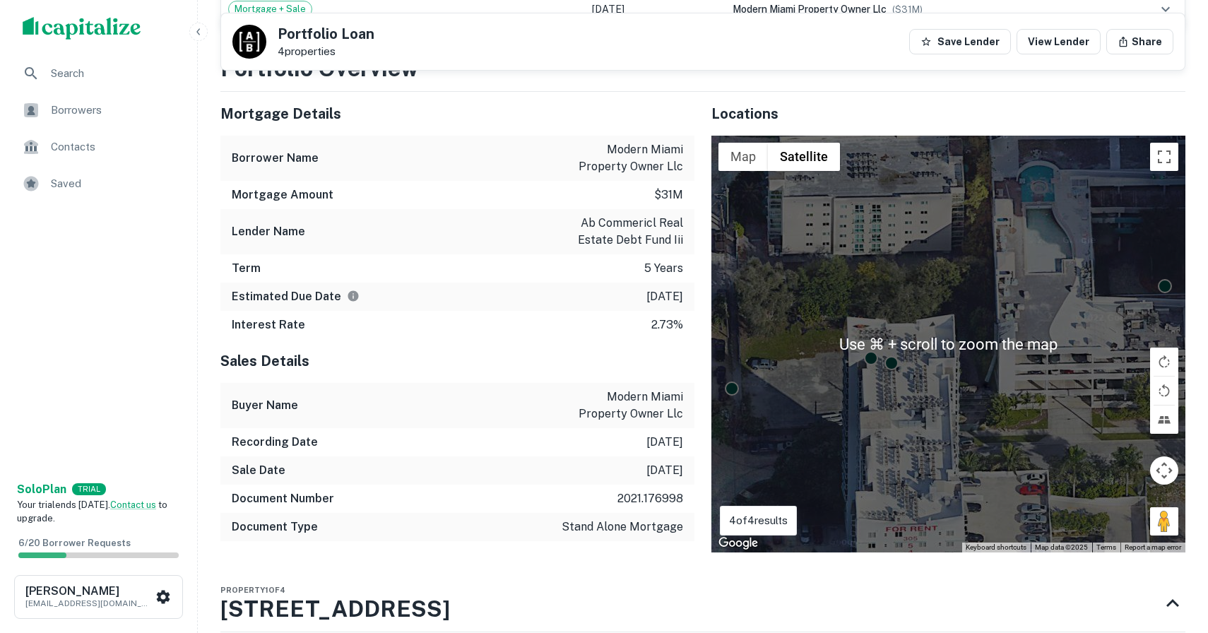
scroll to position [1630, 0]
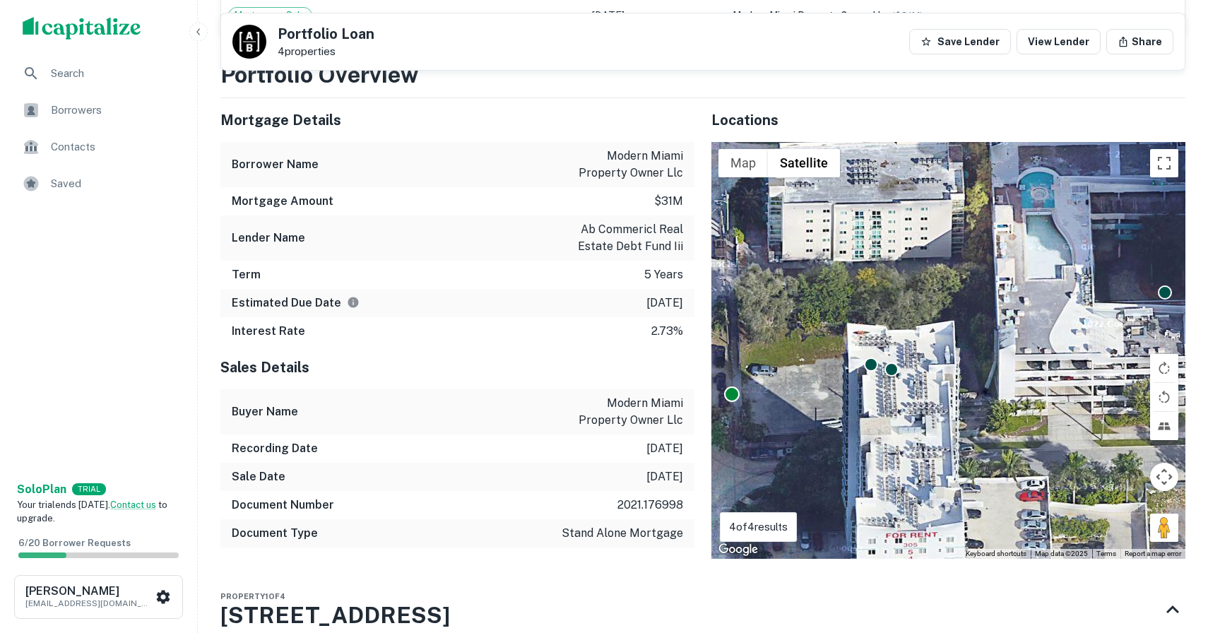
click at [729, 386] on div at bounding box center [732, 394] width 16 height 16
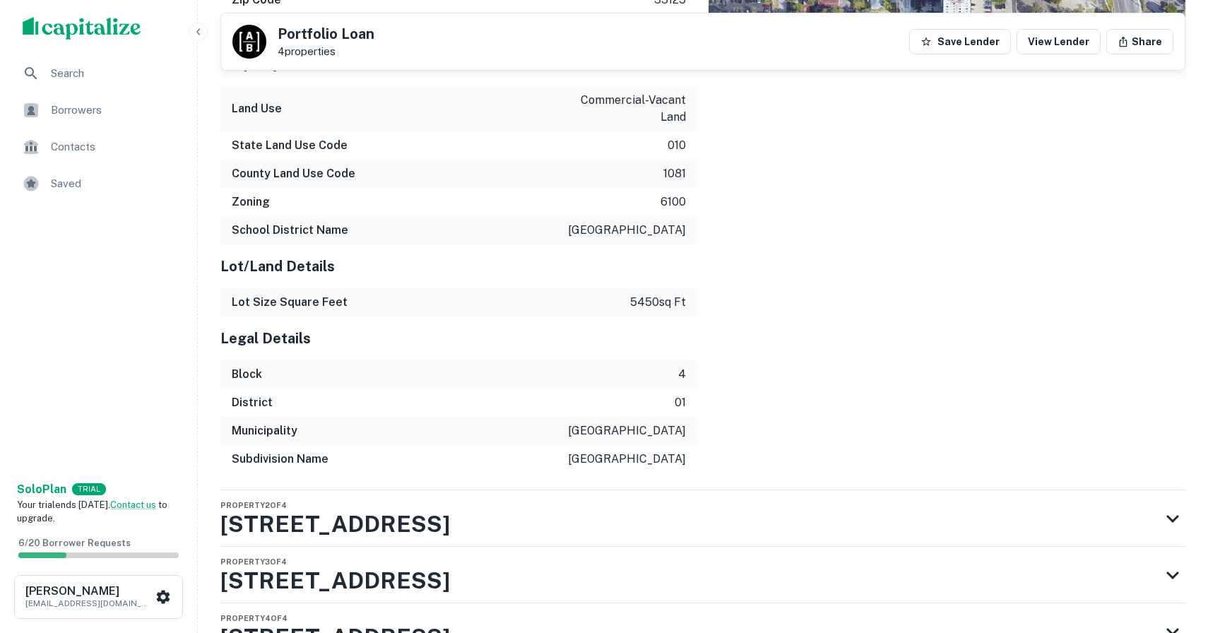
scroll to position [2549, 0]
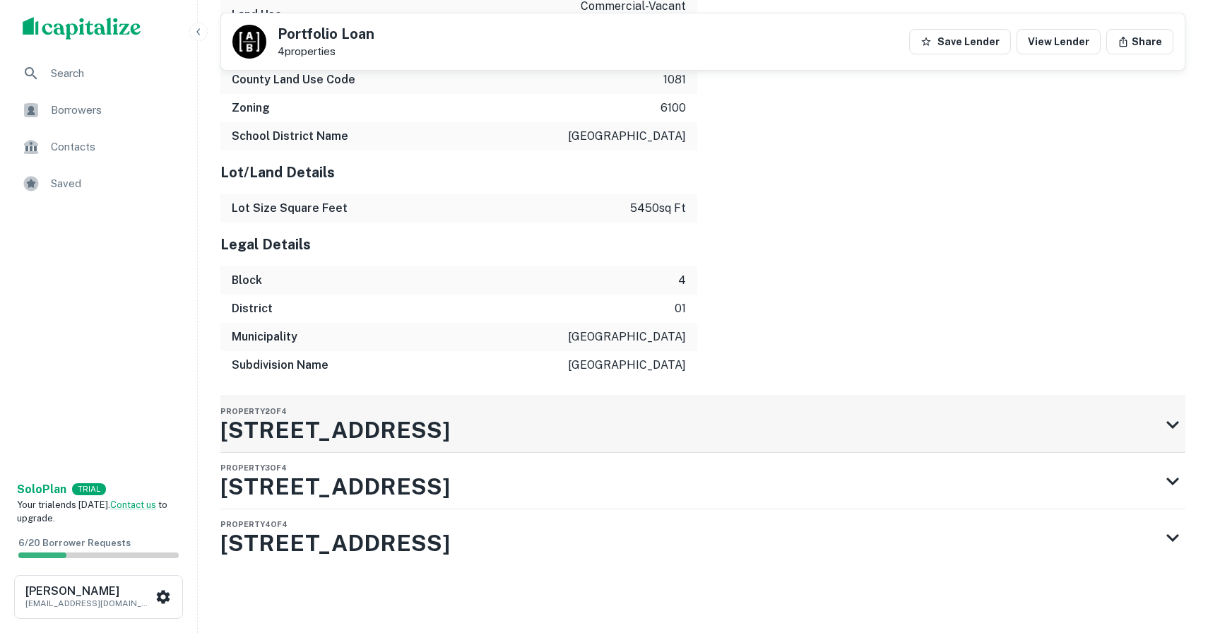
drag, startPoint x: 217, startPoint y: 415, endPoint x: 402, endPoint y: 406, distance: 185.3
click at [429, 419] on h3 "[STREET_ADDRESS]" at bounding box center [335, 430] width 230 height 34
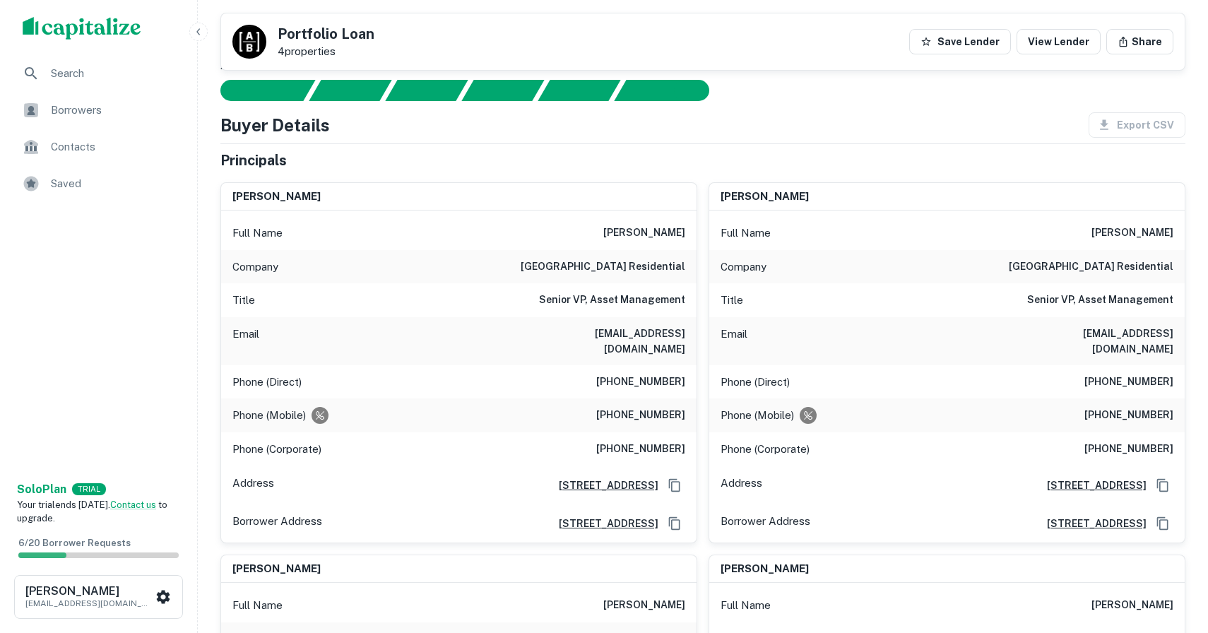
scroll to position [0, 0]
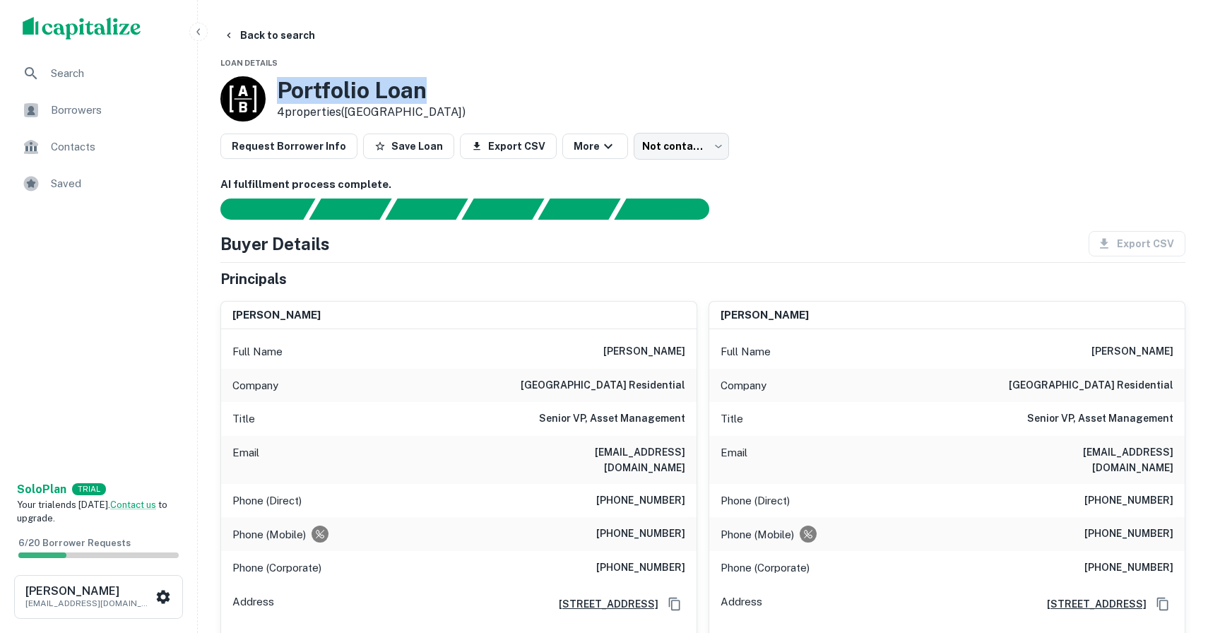
drag, startPoint x: 424, startPoint y: 93, endPoint x: 268, endPoint y: 95, distance: 155.4
click at [268, 95] on div "Portfolio Loan 4 properties ([GEOGRAPHIC_DATA])" at bounding box center [342, 98] width 245 height 45
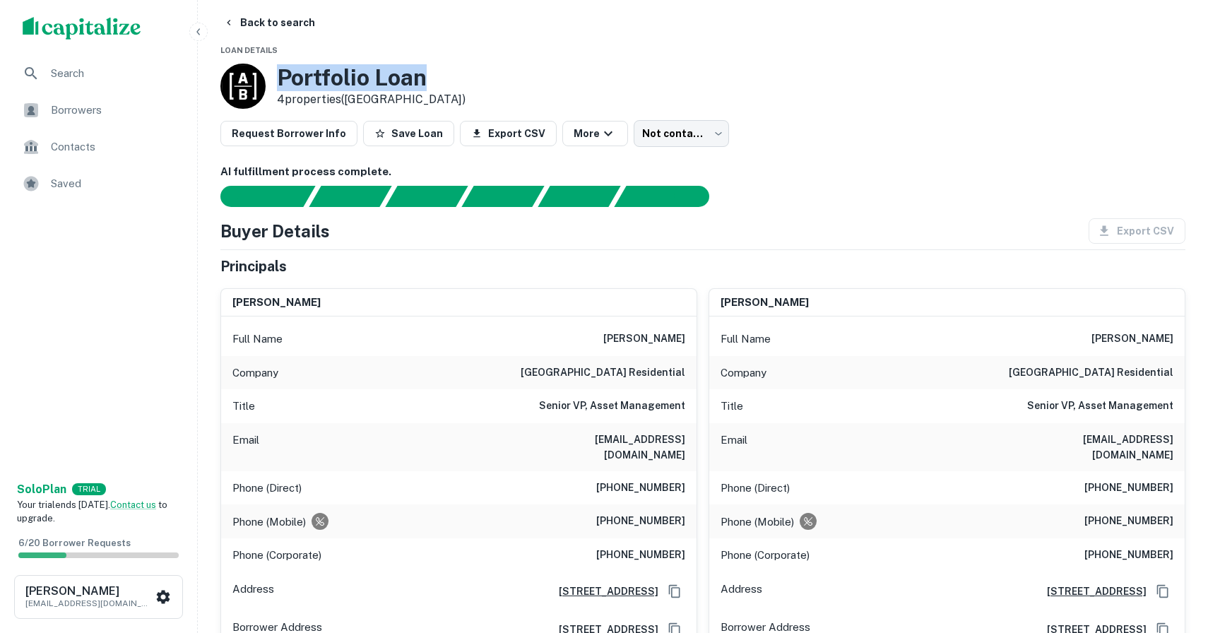
scroll to position [14, 0]
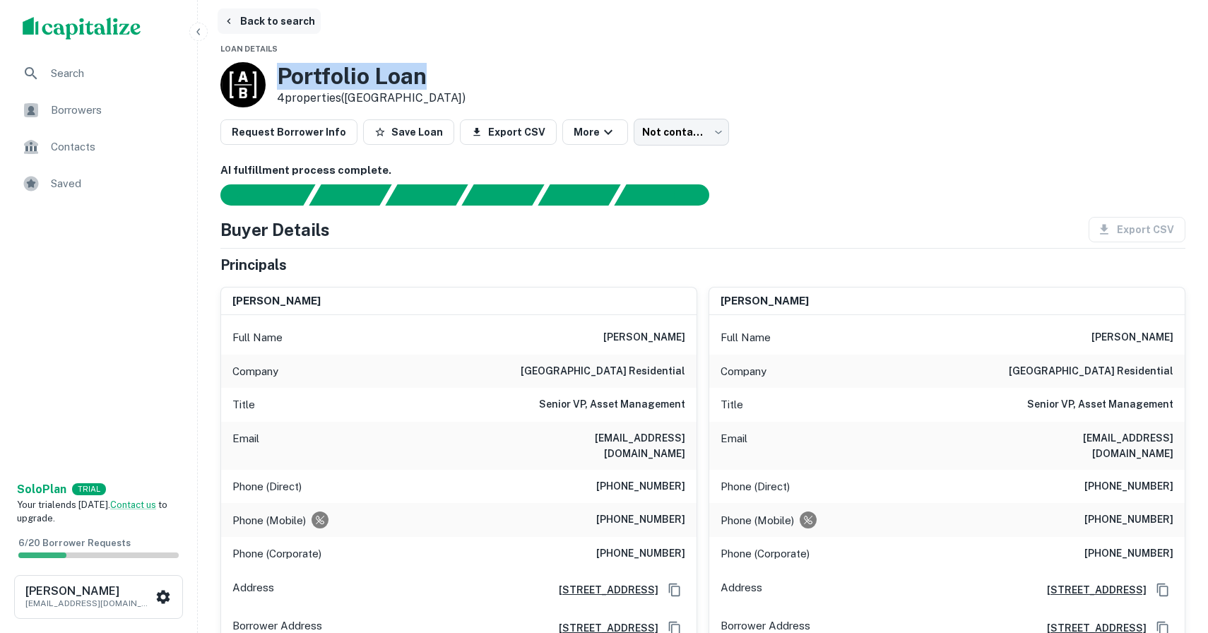
click at [273, 25] on button "Back to search" at bounding box center [269, 20] width 103 height 25
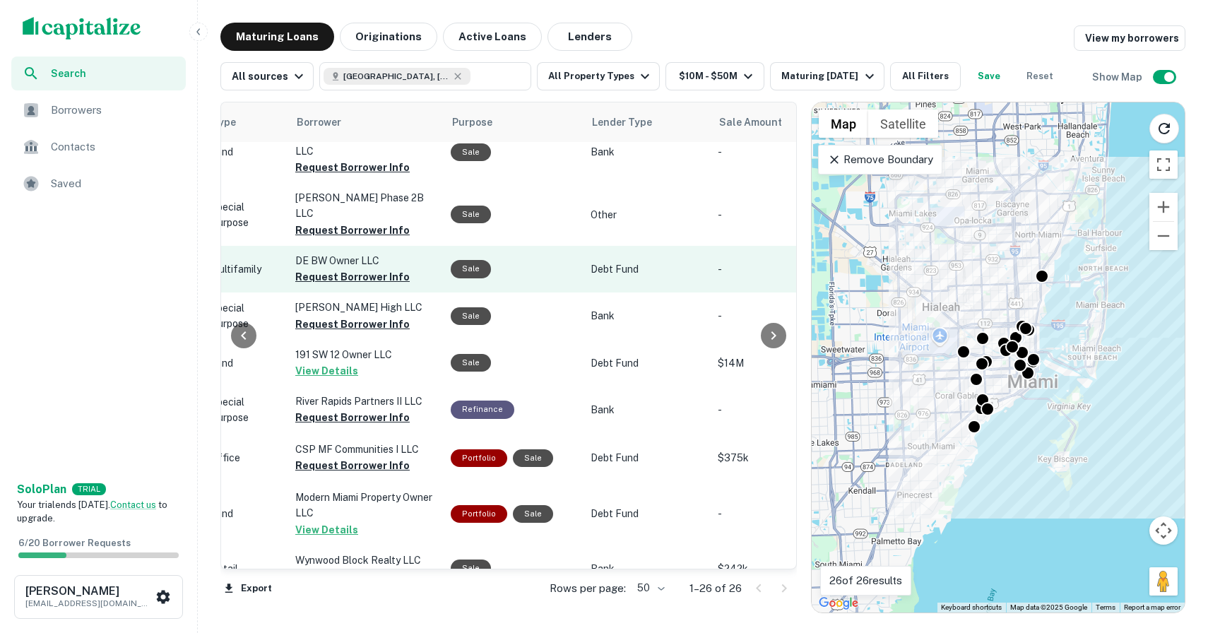
scroll to position [21, 887]
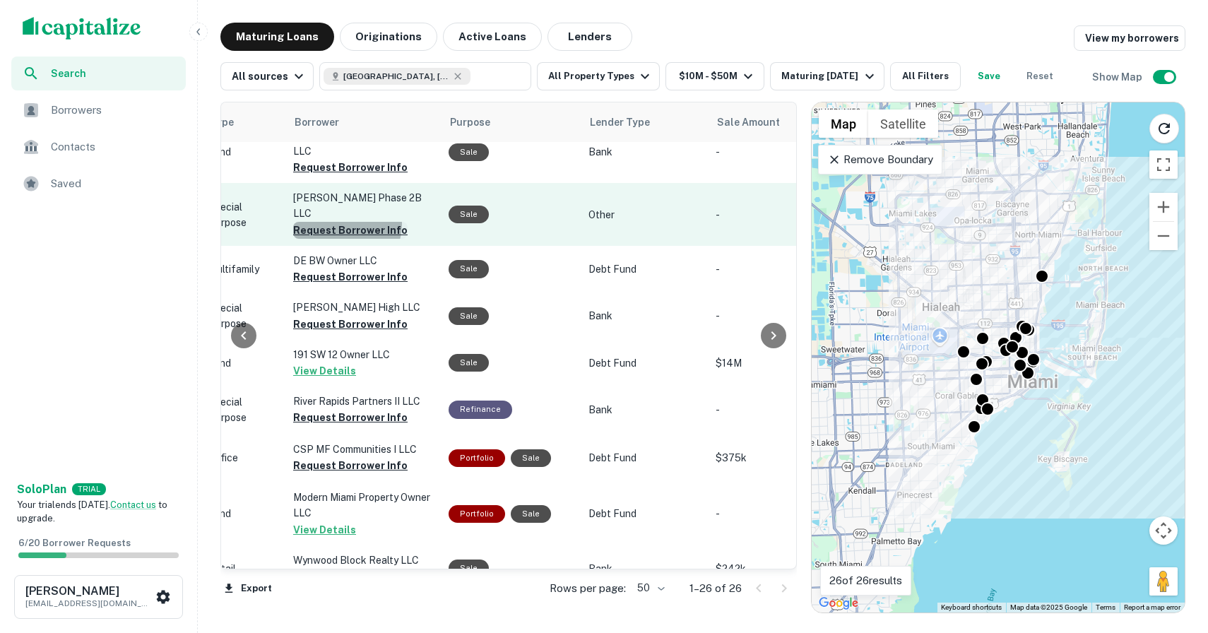
click at [338, 222] on button "Request Borrower Info" at bounding box center [350, 230] width 114 height 17
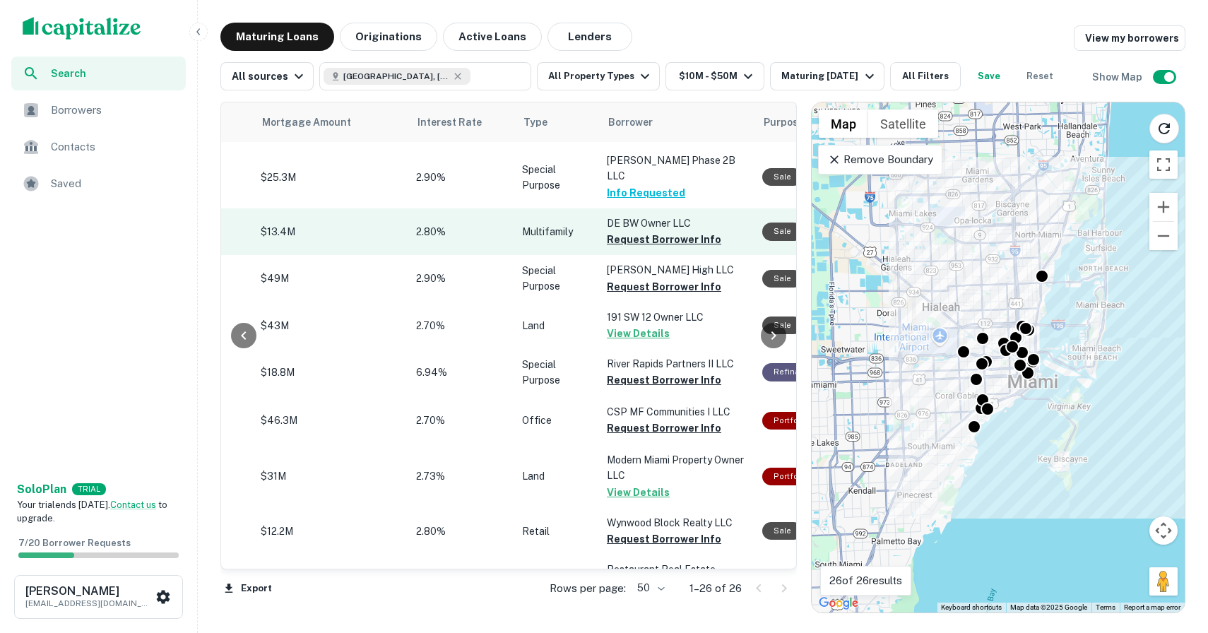
scroll to position [59, 577]
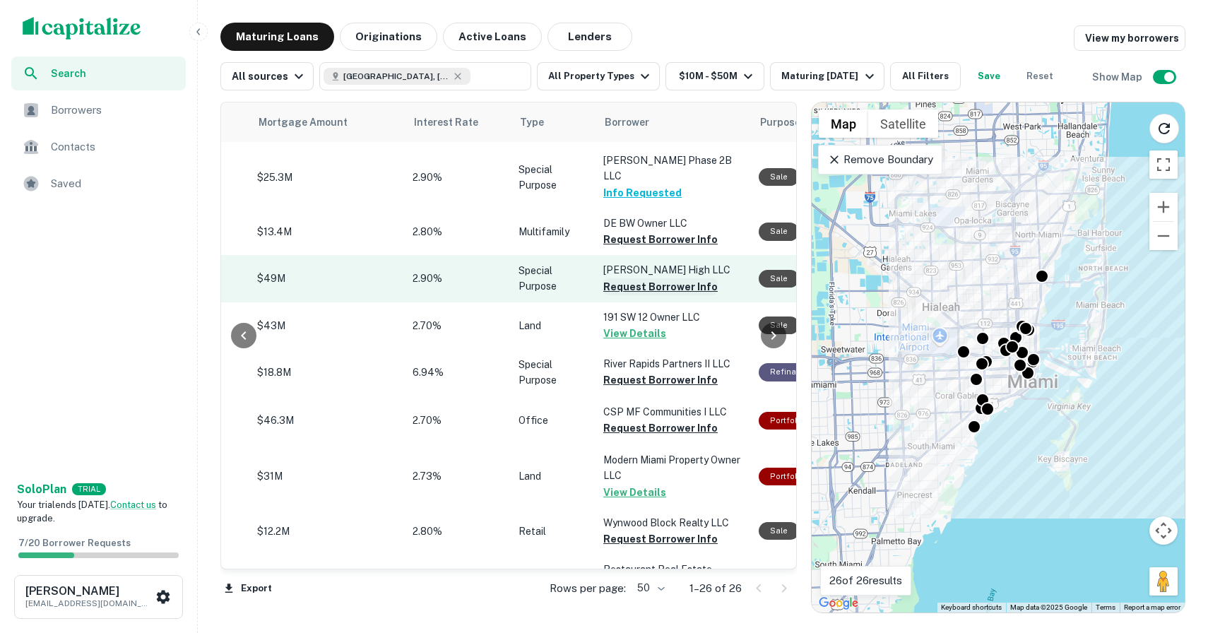
click at [622, 278] on button "Request Borrower Info" at bounding box center [660, 286] width 114 height 17
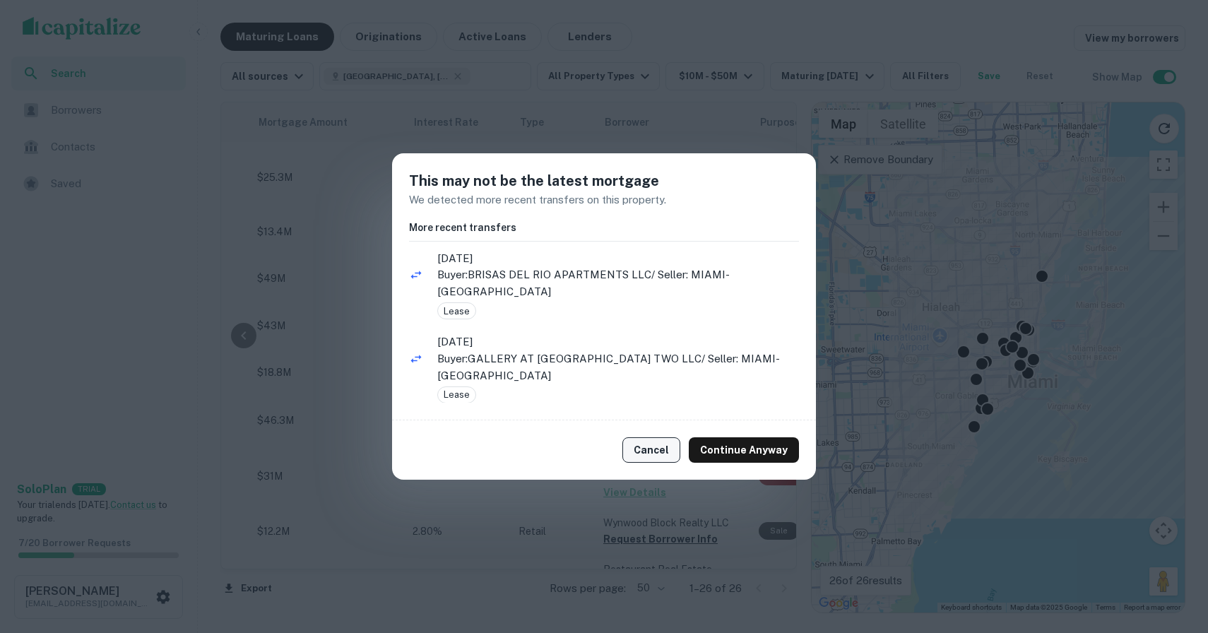
click at [667, 453] on button "Cancel" at bounding box center [651, 449] width 58 height 25
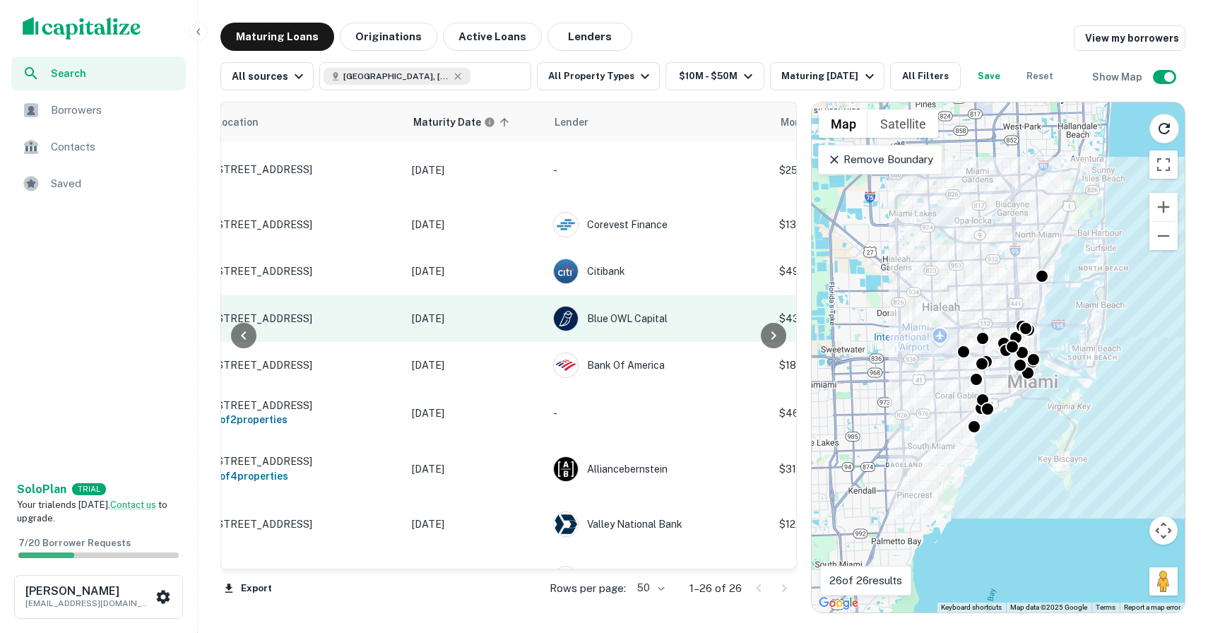
scroll to position [66, 0]
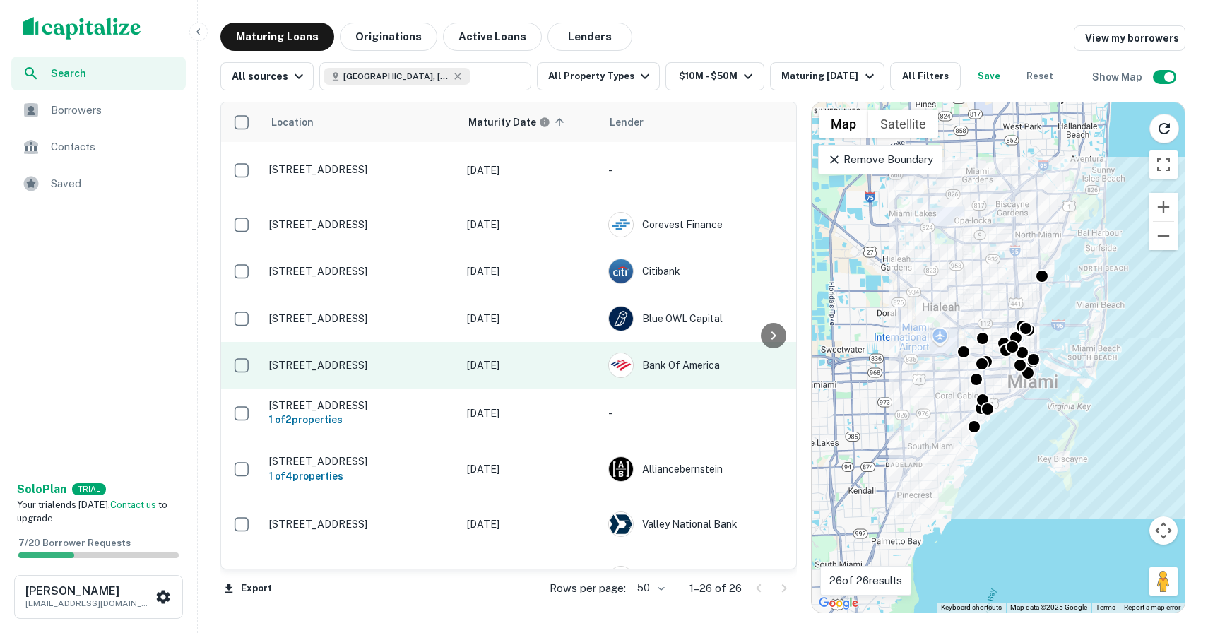
click at [316, 359] on p "[STREET_ADDRESS]" at bounding box center [361, 365] width 184 height 13
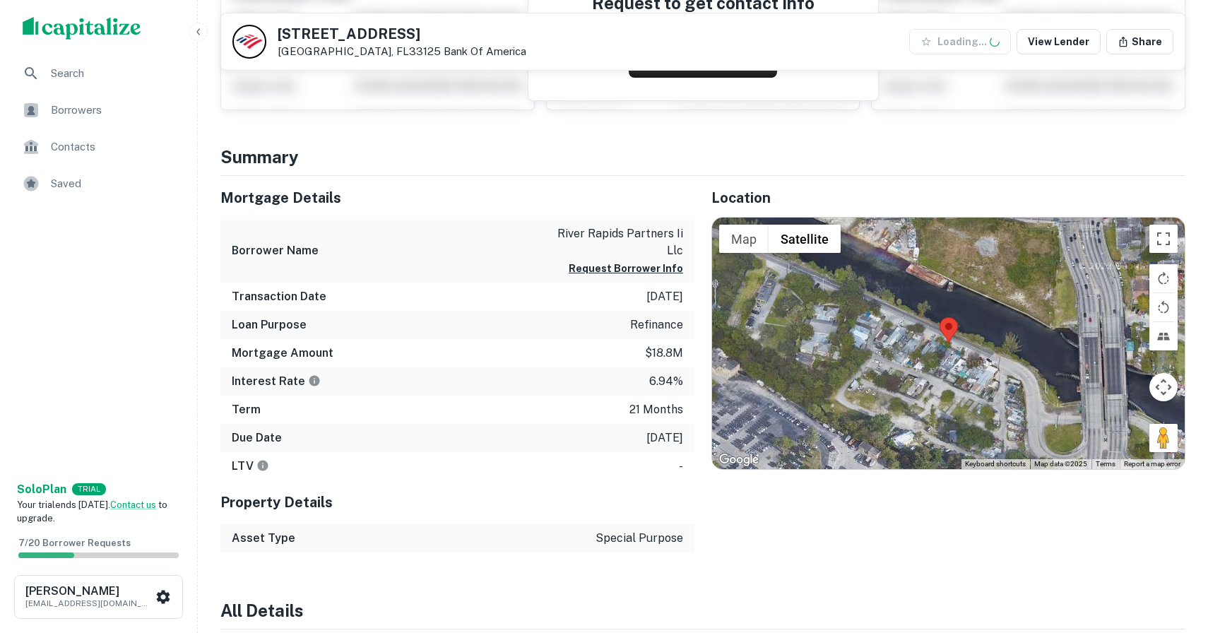
scroll to position [248, 0]
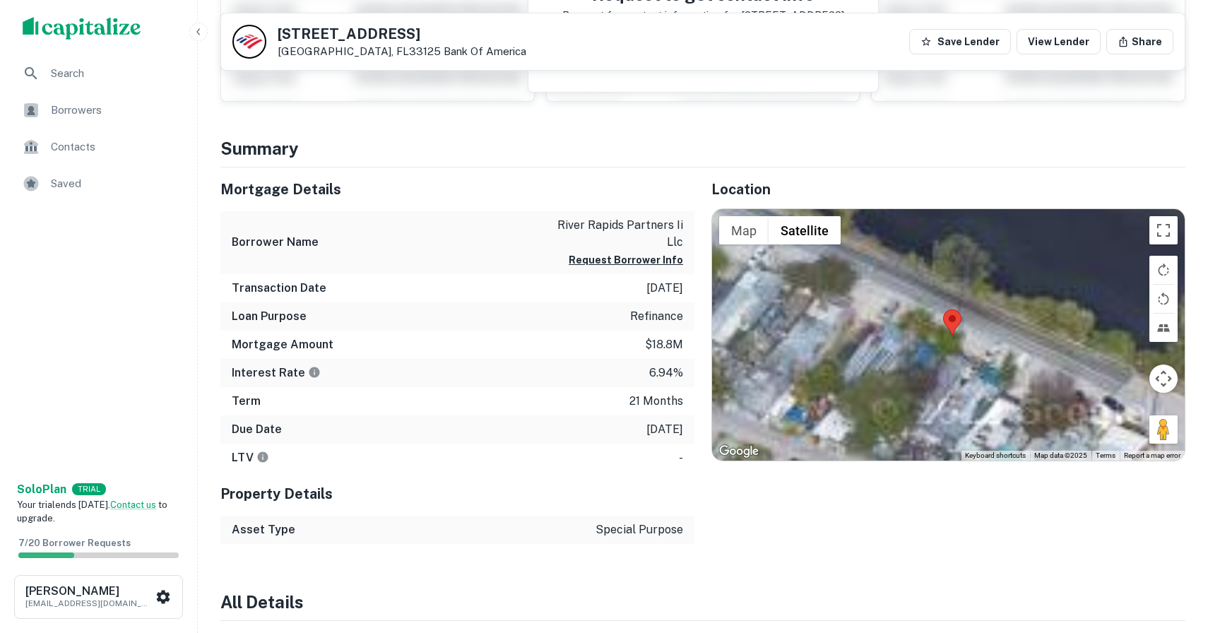
drag, startPoint x: 920, startPoint y: 380, endPoint x: 940, endPoint y: 291, distance: 91.3
click at [940, 291] on div at bounding box center [948, 334] width 473 height 251
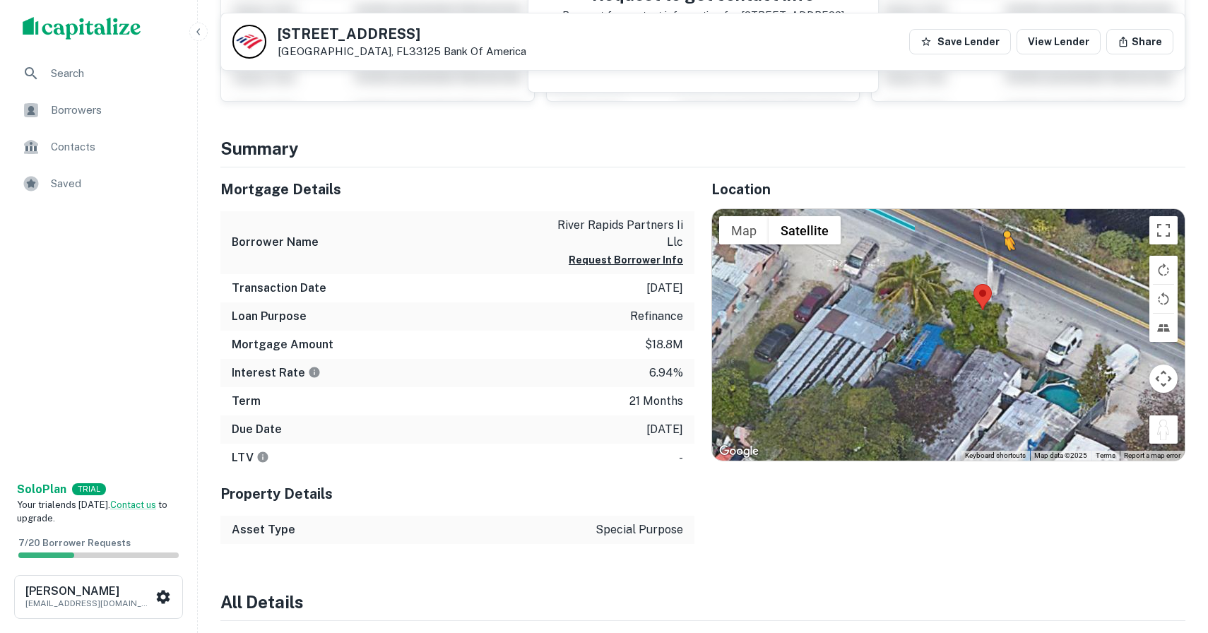
drag, startPoint x: 1163, startPoint y: 429, endPoint x: 1004, endPoint y: 264, distance: 229.3
click at [1004, 264] on div "To activate drag with keyboard, press Alt + Enter. Once in keyboard drag state,…" at bounding box center [948, 334] width 473 height 251
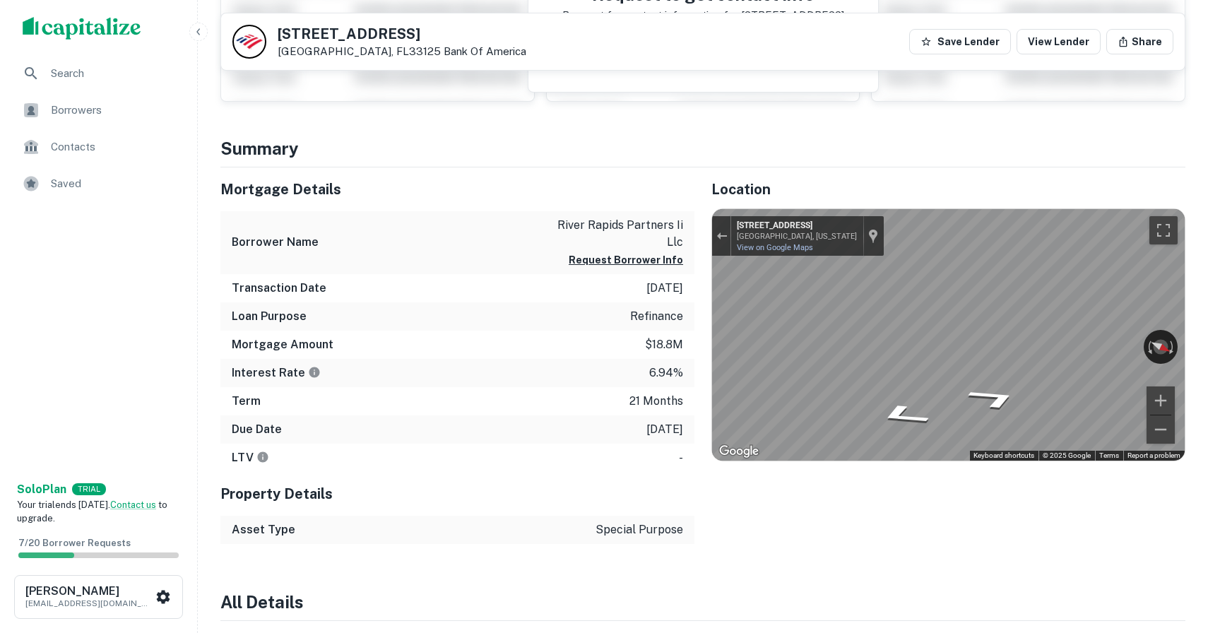
click at [1102, 488] on div "Location ← Move left → Move right ↑ Move up ↓ Move down + Zoom in - Zoom out Ho…" at bounding box center [939, 355] width 491 height 376
click at [610, 263] on button "Request Borrower Info" at bounding box center [626, 259] width 114 height 17
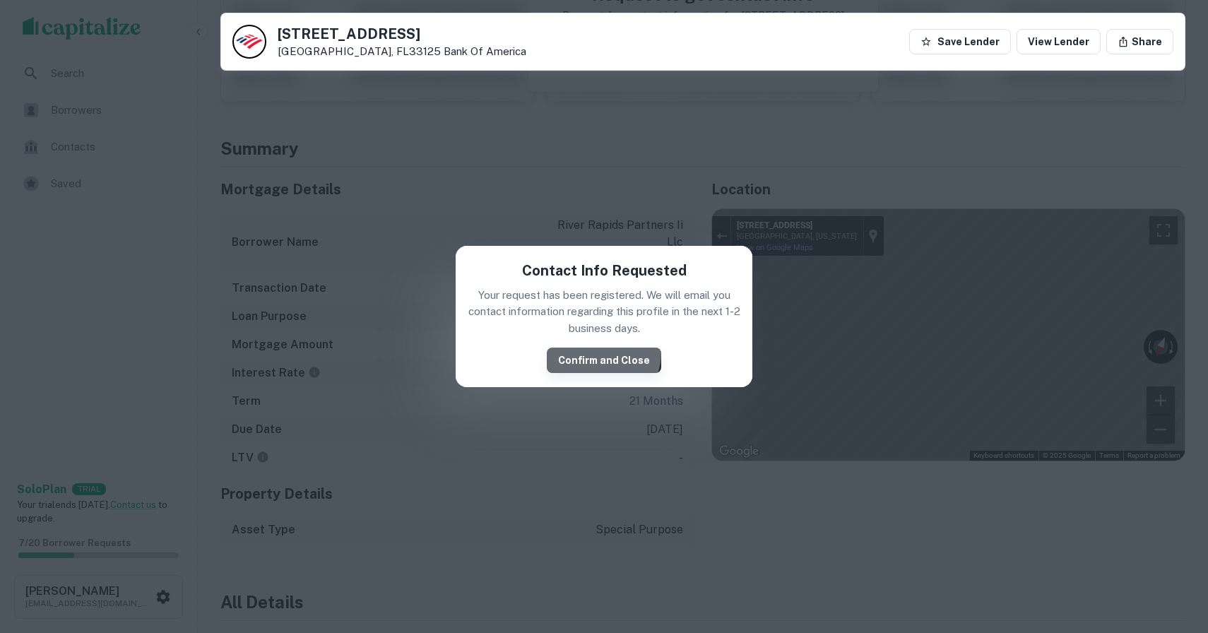
click at [604, 352] on button "Confirm and Close" at bounding box center [604, 360] width 114 height 25
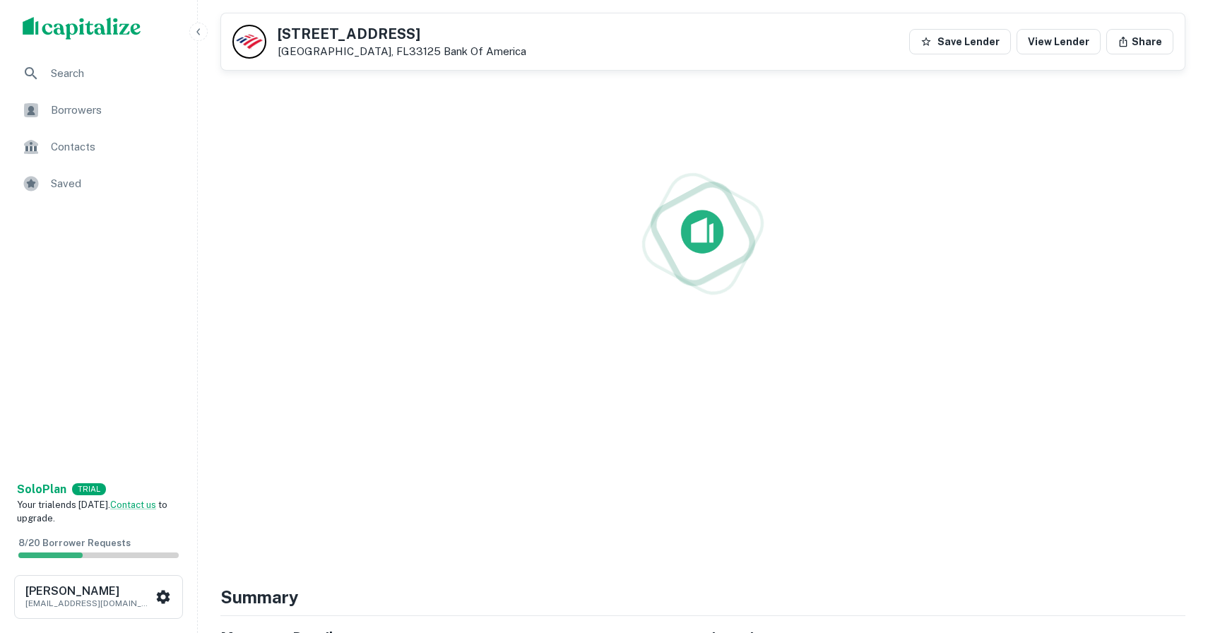
click at [194, 24] on button "button" at bounding box center [198, 32] width 18 height 18
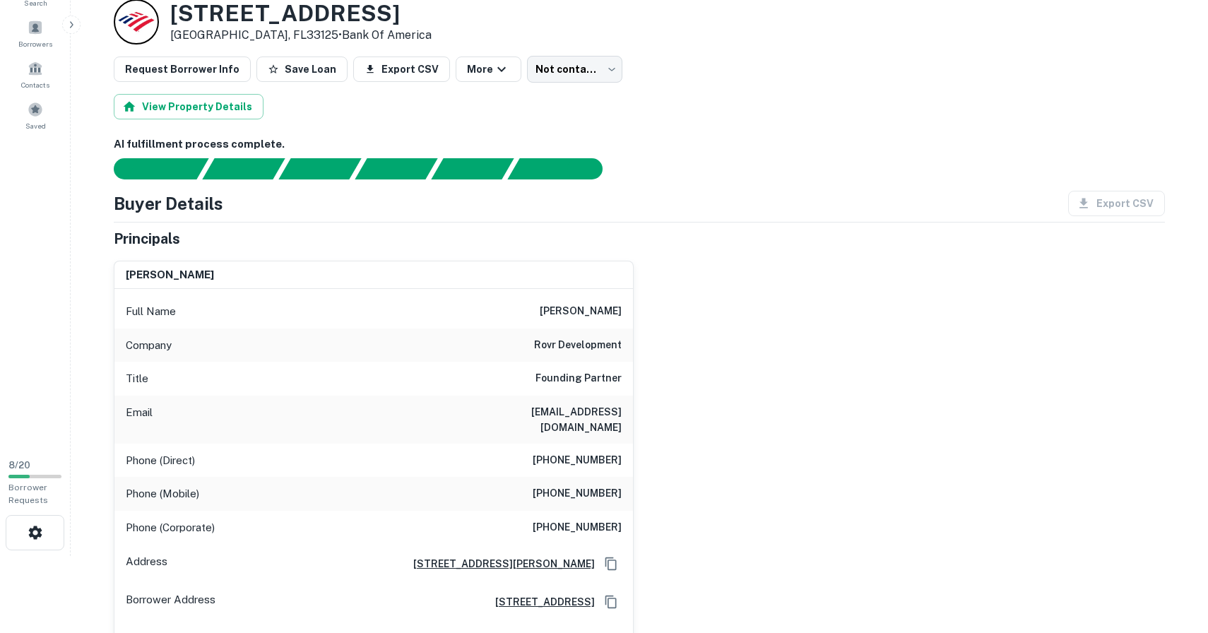
scroll to position [0, 0]
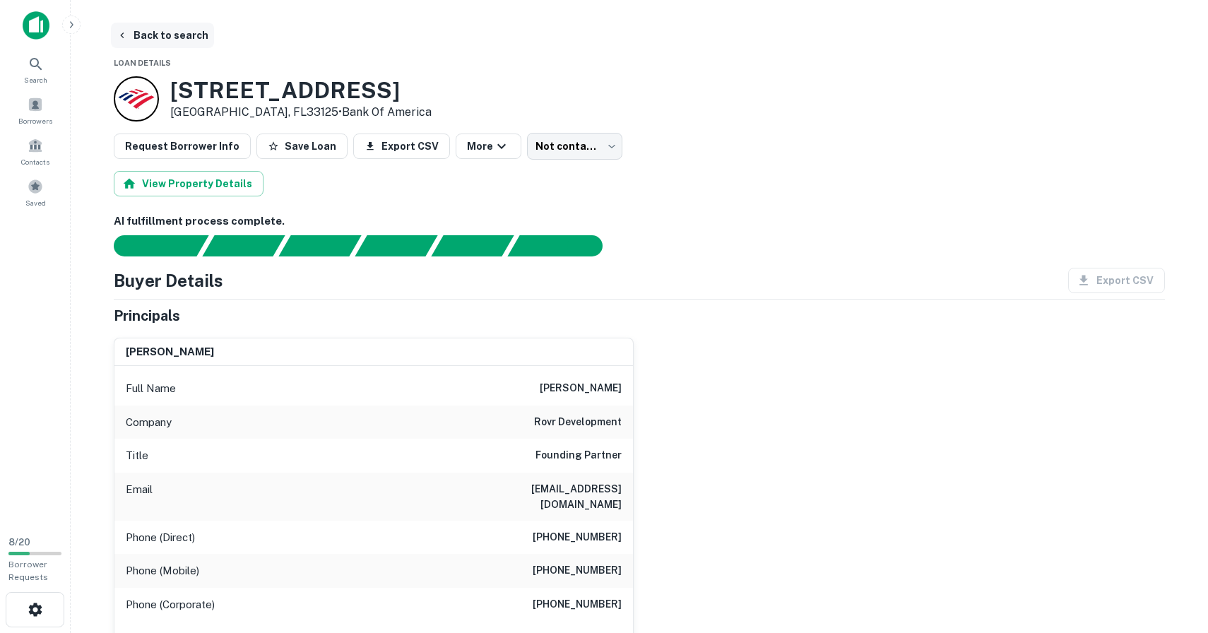
click at [126, 39] on icon "button" at bounding box center [122, 35] width 11 height 11
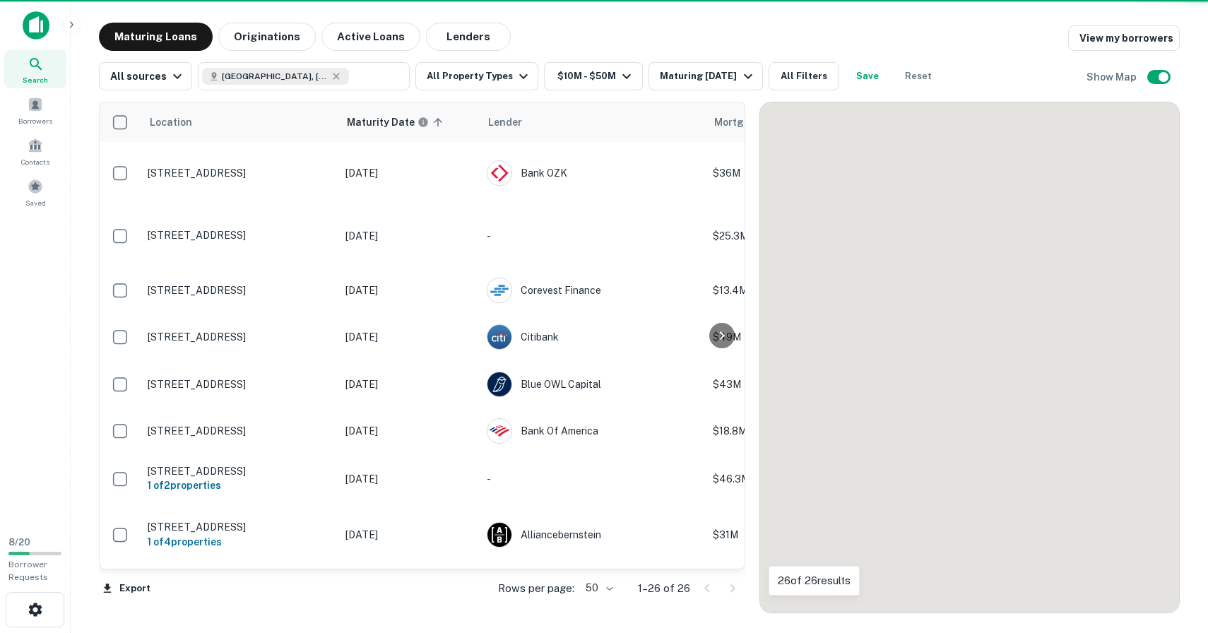
scroll to position [66, 0]
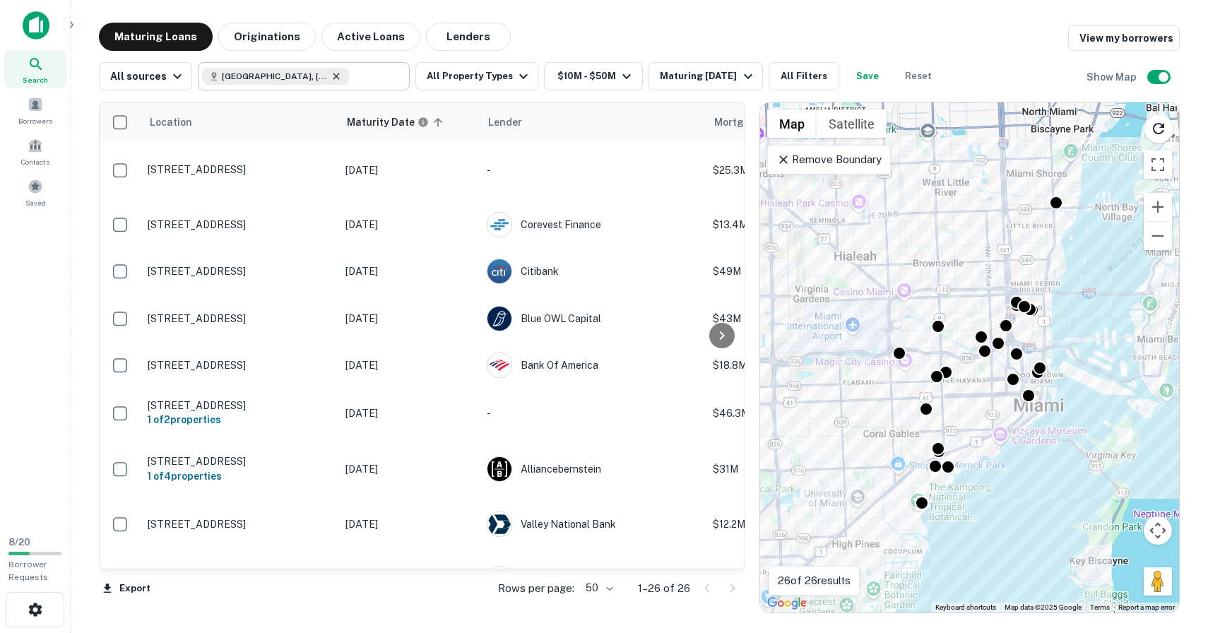
click at [331, 78] on icon at bounding box center [336, 76] width 11 height 11
type input "**********"
click at [397, 75] on icon "Clear" at bounding box center [395, 76] width 14 height 14
type input "********"
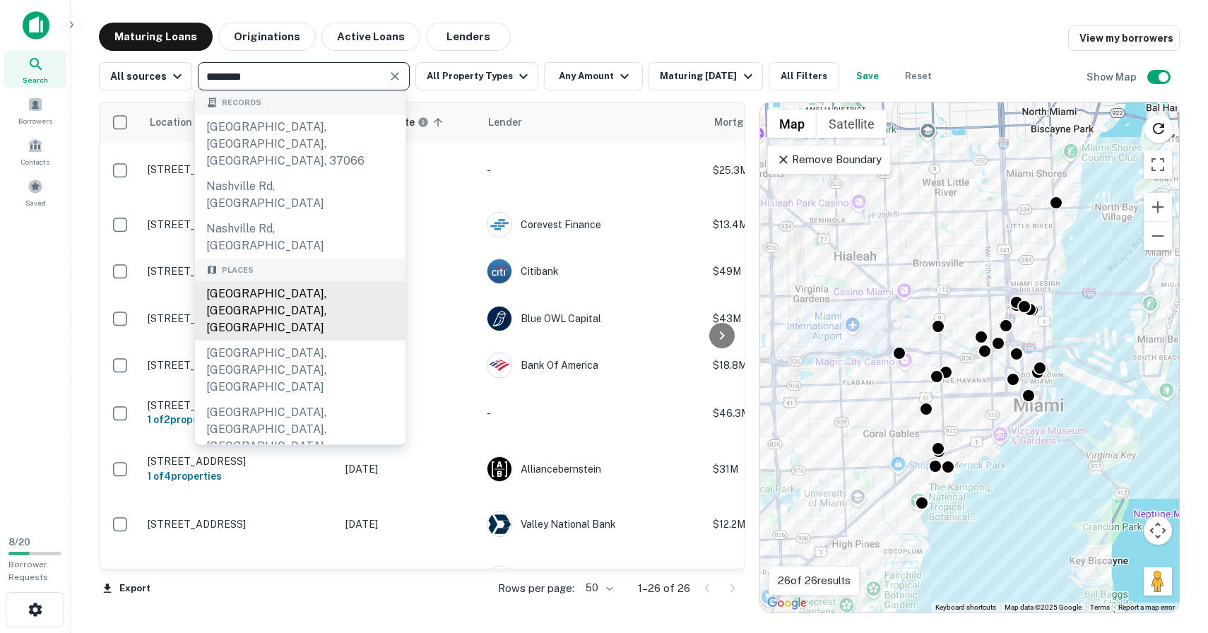
click at [280, 281] on div "[GEOGRAPHIC_DATA], [GEOGRAPHIC_DATA], [GEOGRAPHIC_DATA]" at bounding box center [300, 310] width 210 height 59
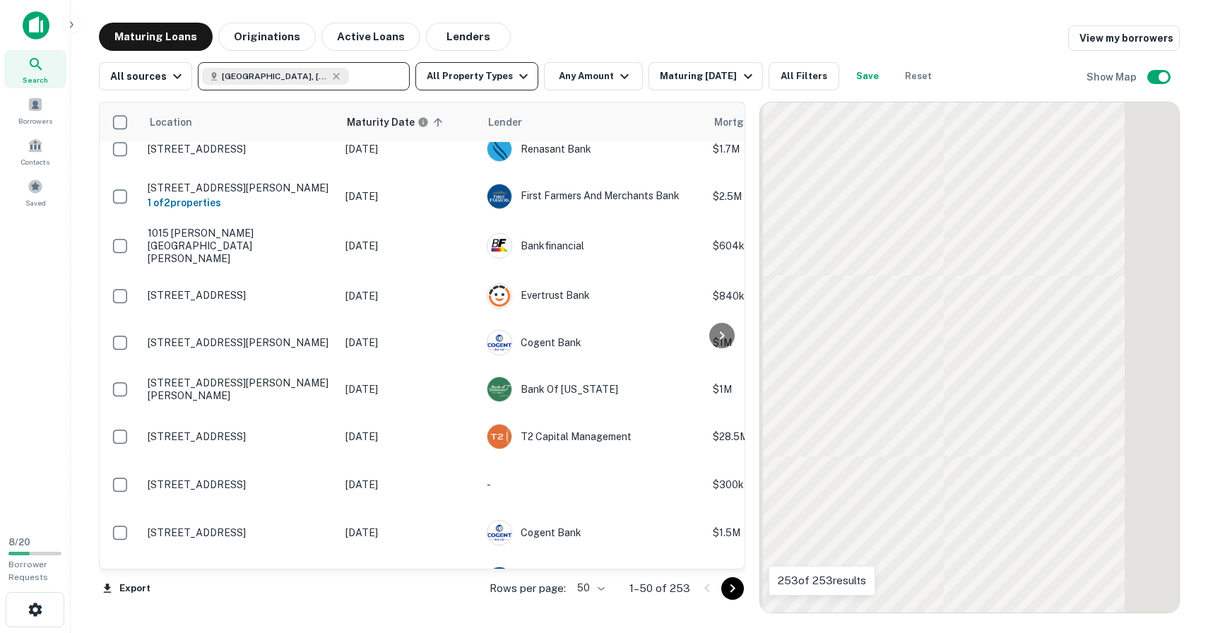
click at [522, 71] on icon "button" at bounding box center [523, 76] width 17 height 17
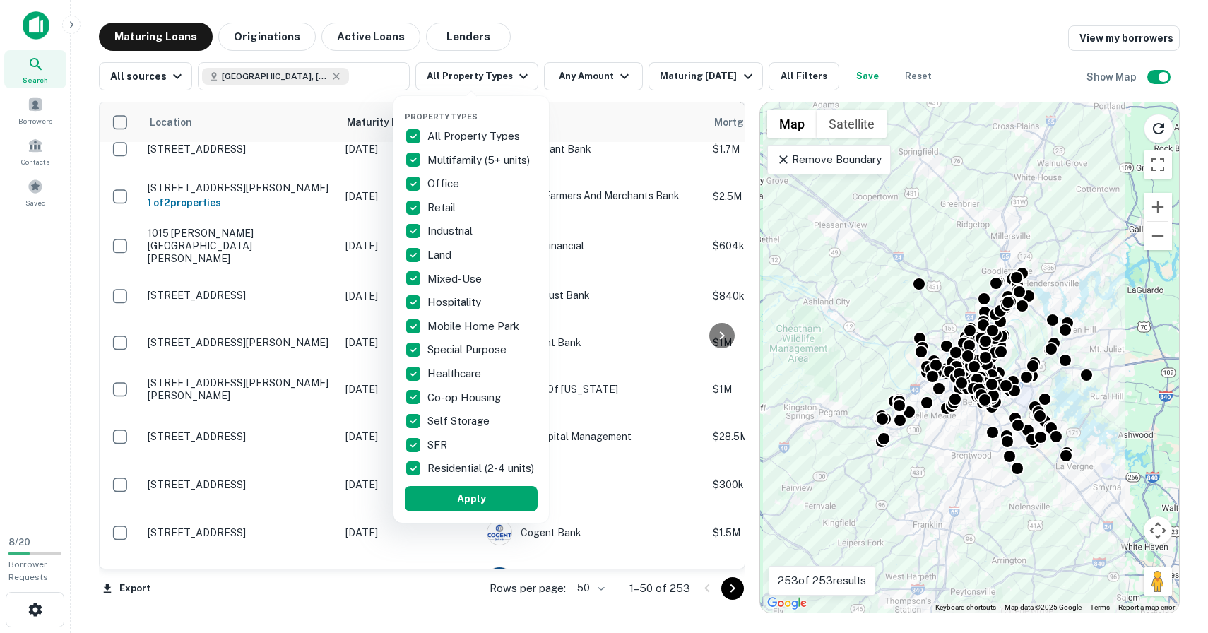
click at [571, 71] on div at bounding box center [604, 316] width 1208 height 633
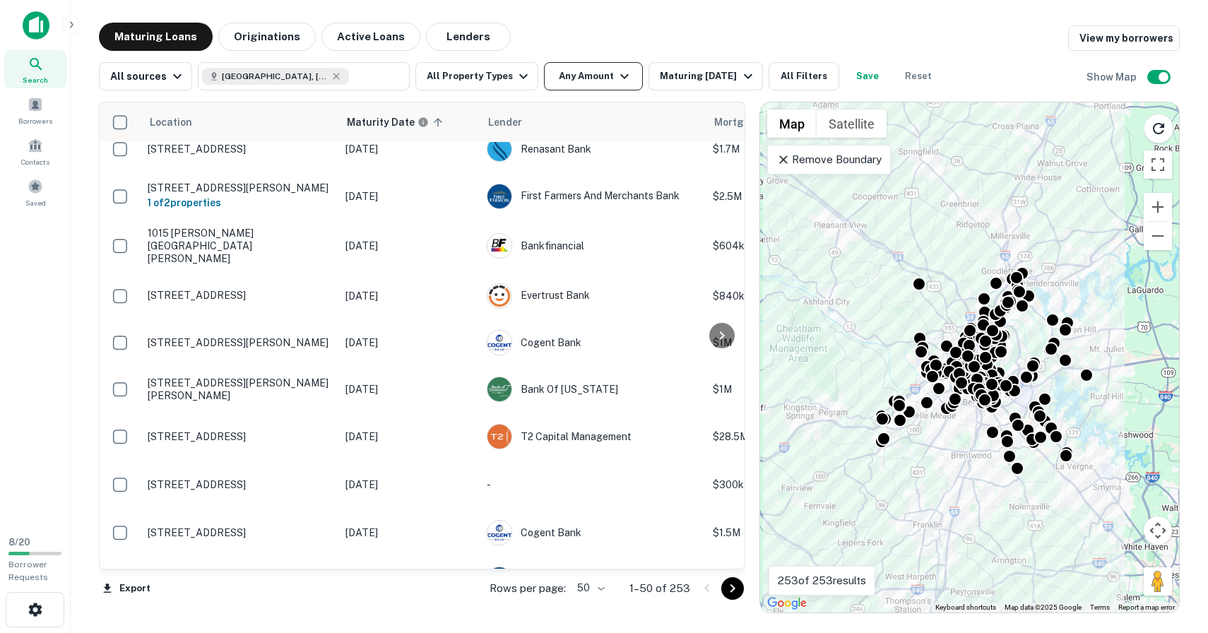
click at [627, 73] on button "Any Amount" at bounding box center [593, 76] width 99 height 28
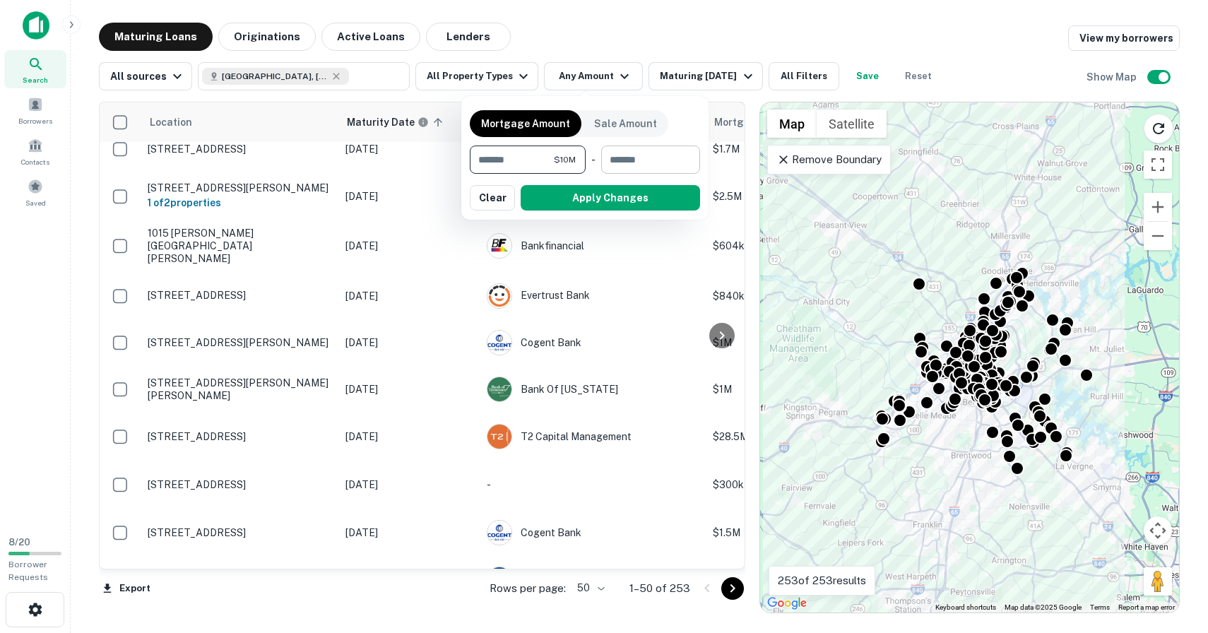
type input "********"
click at [641, 156] on input "number" at bounding box center [645, 160] width 89 height 28
type input "*********"
click at [765, 73] on div at bounding box center [604, 316] width 1208 height 633
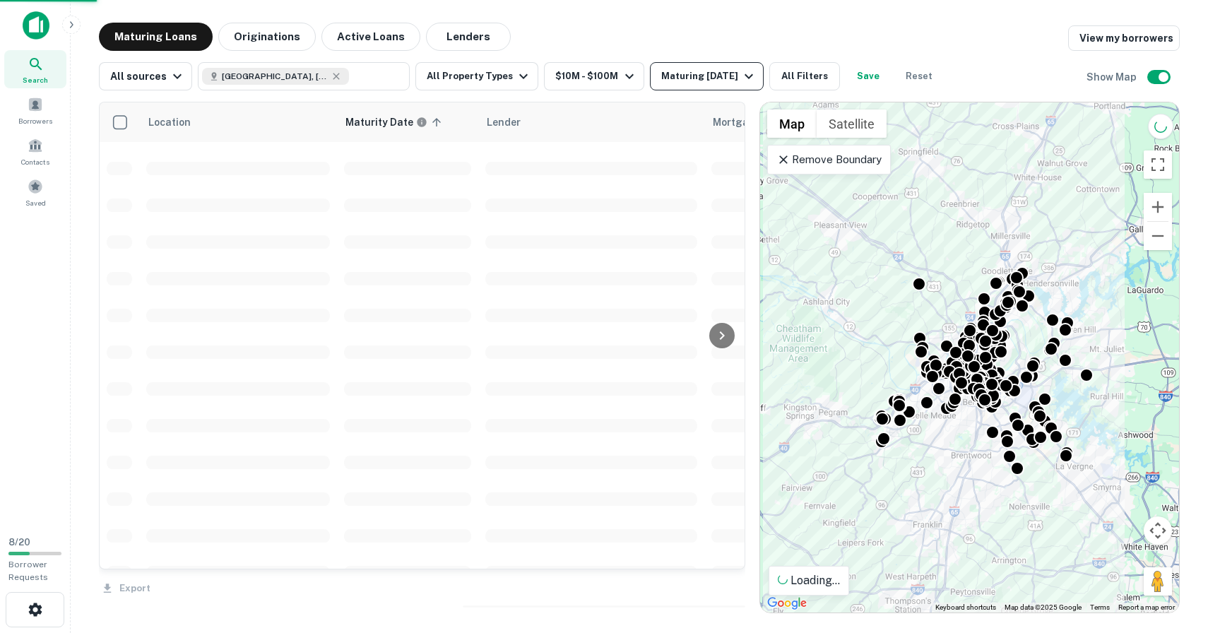
click at [735, 81] on div "Maturing [DATE]" at bounding box center [709, 76] width 96 height 17
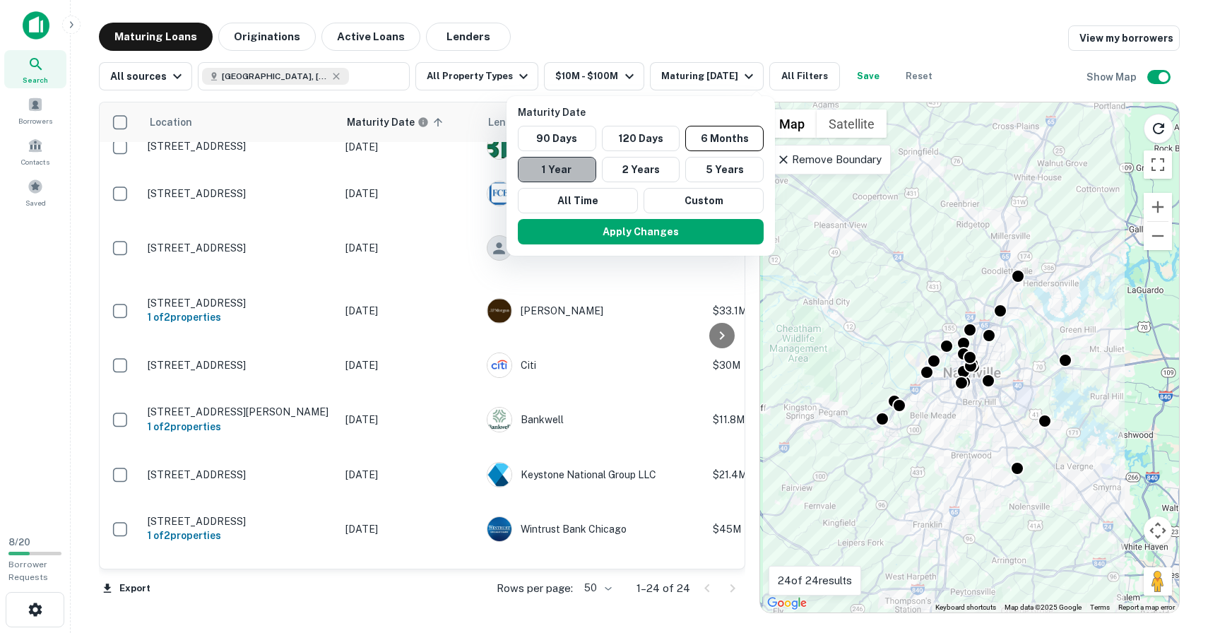
click at [586, 167] on button "1 Year" at bounding box center [557, 169] width 78 height 25
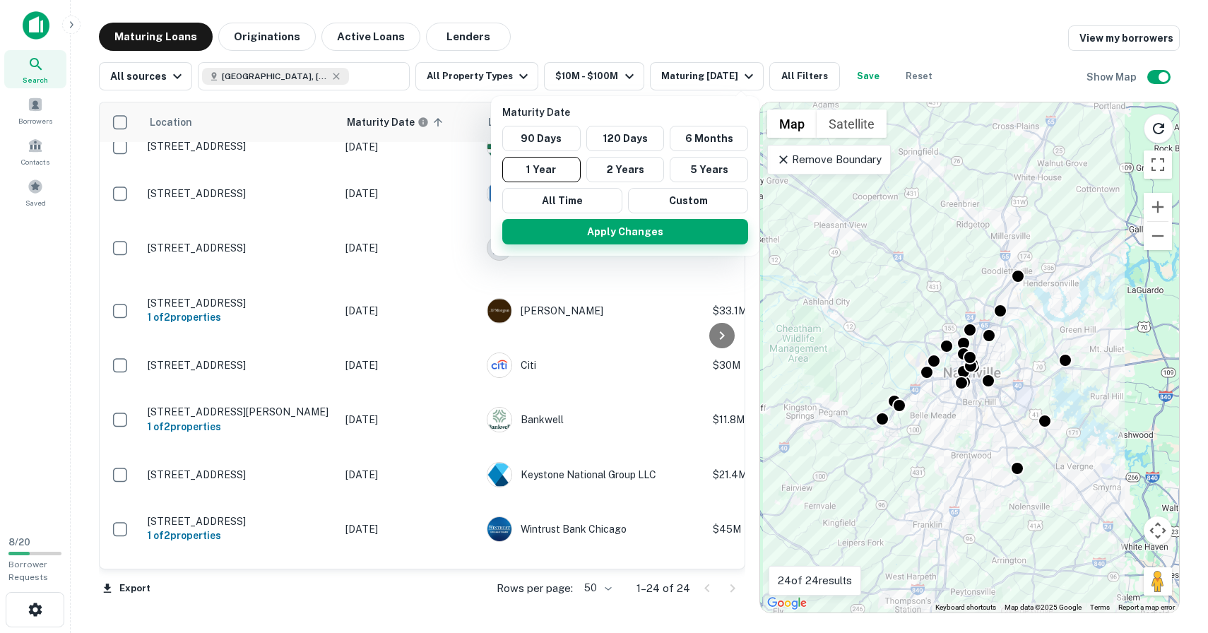
click at [630, 230] on button "Apply Changes" at bounding box center [625, 231] width 246 height 25
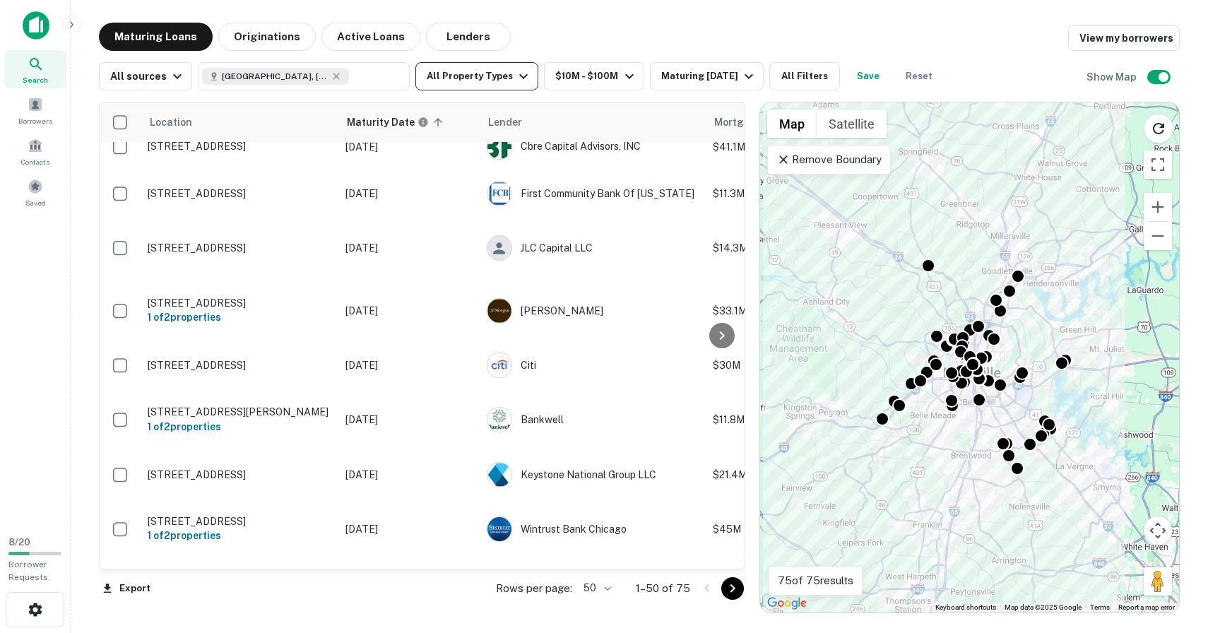
click at [499, 69] on button "All Property Types" at bounding box center [476, 76] width 123 height 28
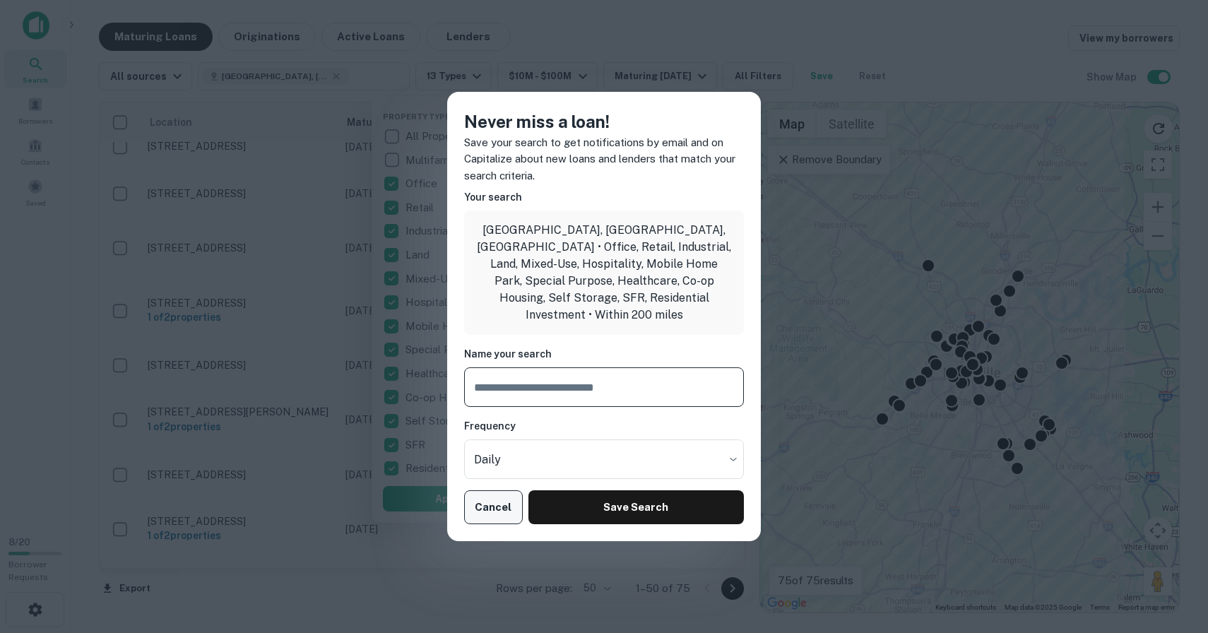
click at [495, 503] on button "Cancel" at bounding box center [493, 507] width 59 height 34
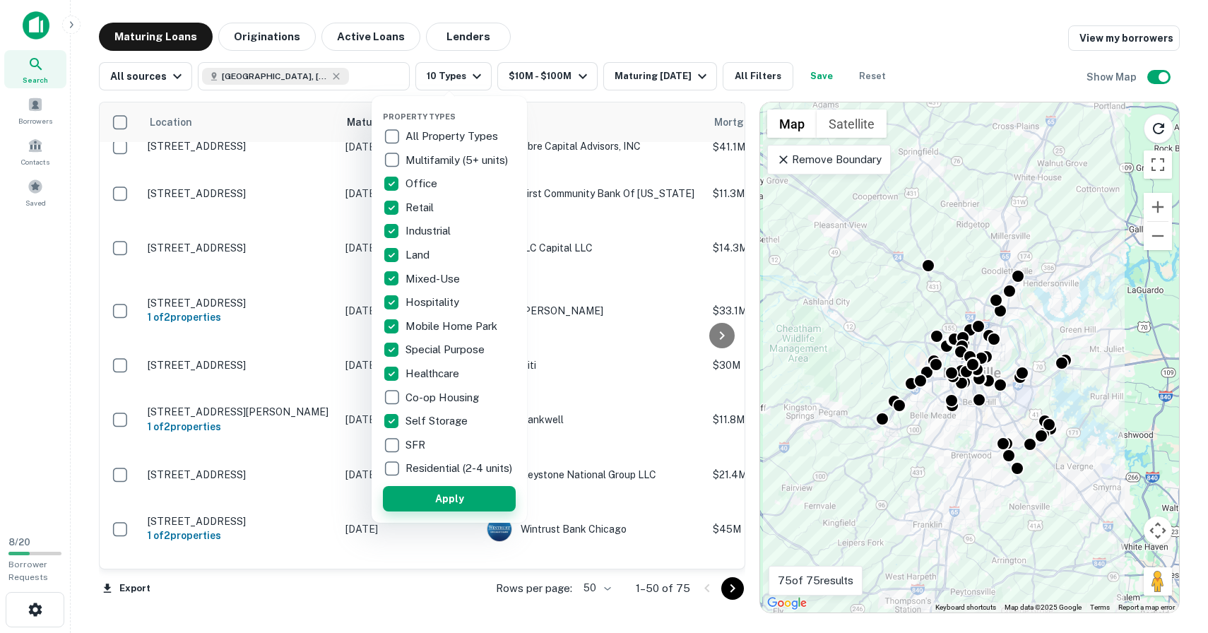
click at [436, 495] on button "Apply" at bounding box center [449, 498] width 133 height 25
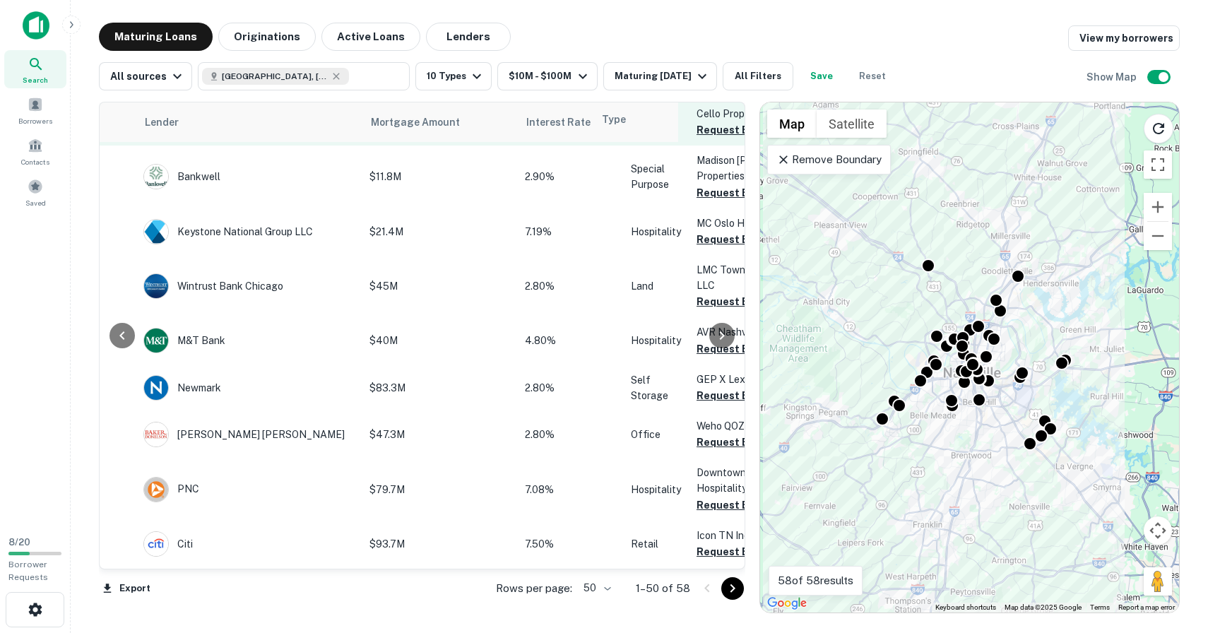
scroll to position [153, 345]
drag, startPoint x: 642, startPoint y: 118, endPoint x: 507, endPoint y: 129, distance: 135.3
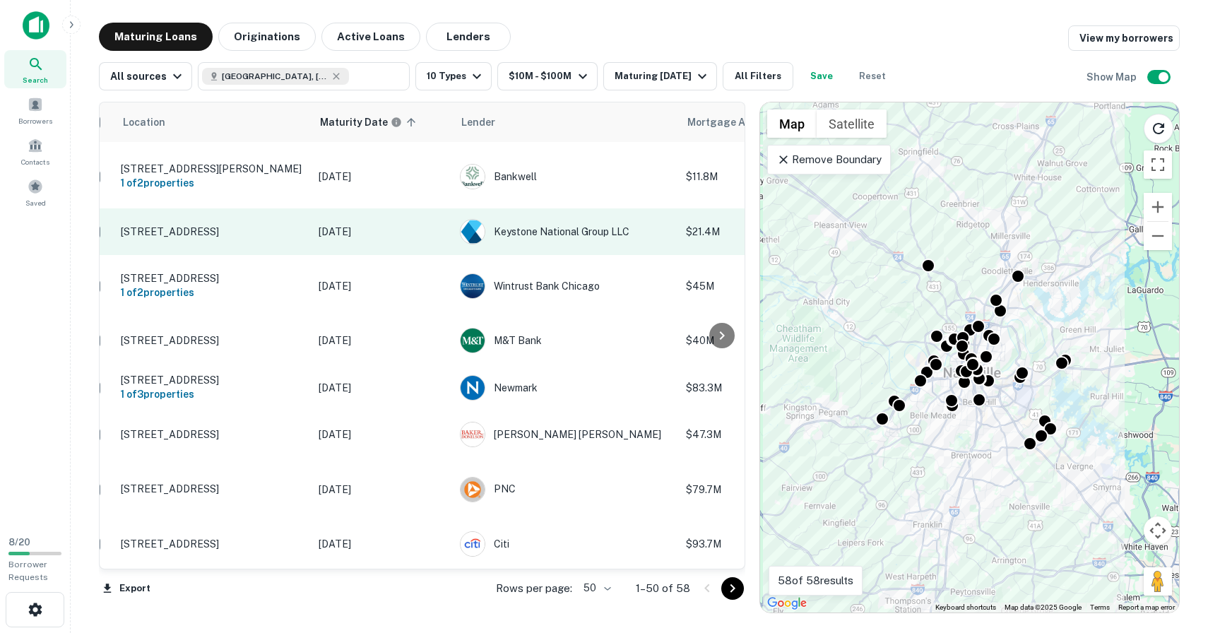
scroll to position [153, 18]
